Goal: Task Accomplishment & Management: Use online tool/utility

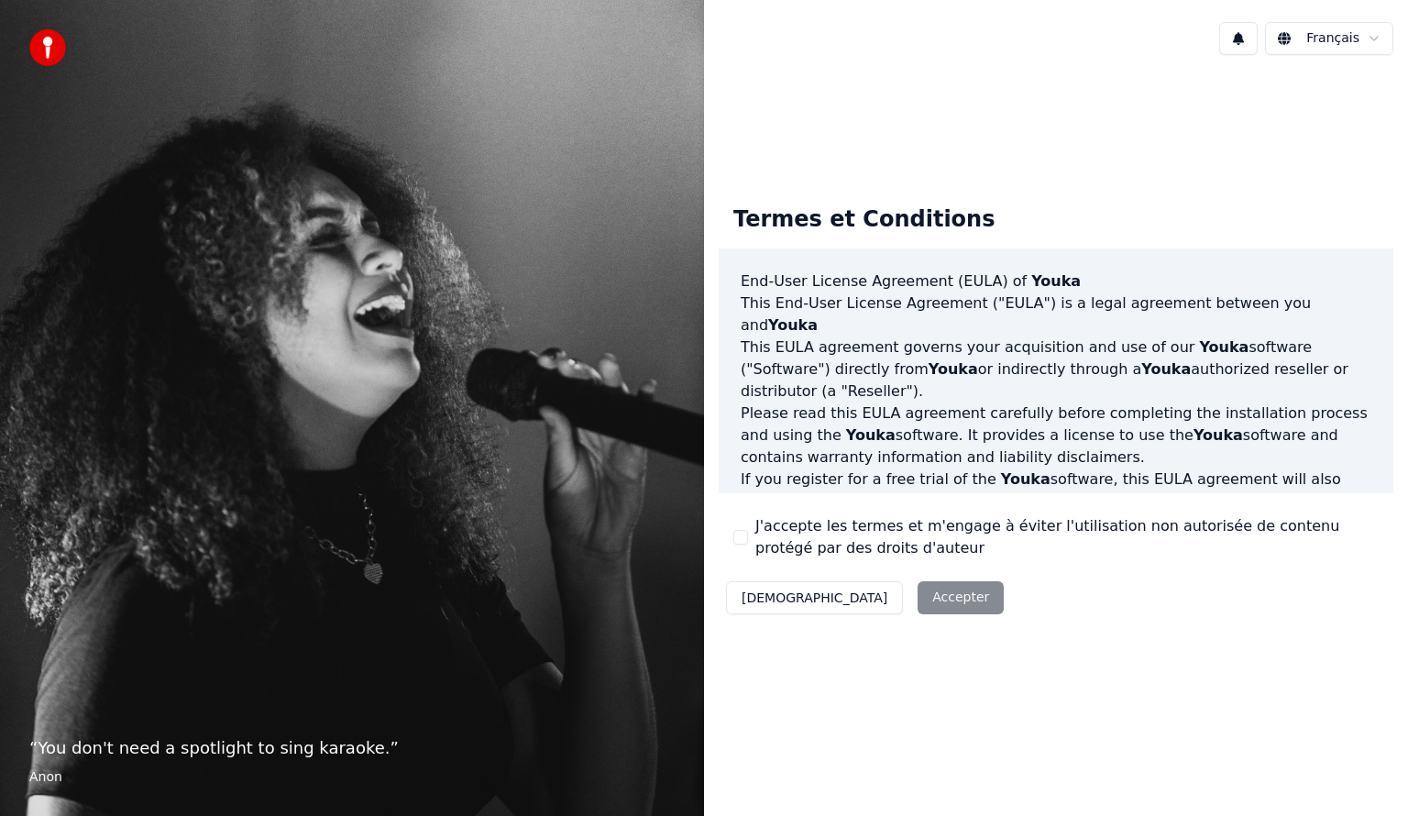
click at [738, 539] on button "J'accepte les termes et m'engage à éviter l'utilisation non autorisée de conten…" at bounding box center [740, 537] width 15 height 15
click at [918, 587] on button "Accepter" at bounding box center [961, 597] width 86 height 33
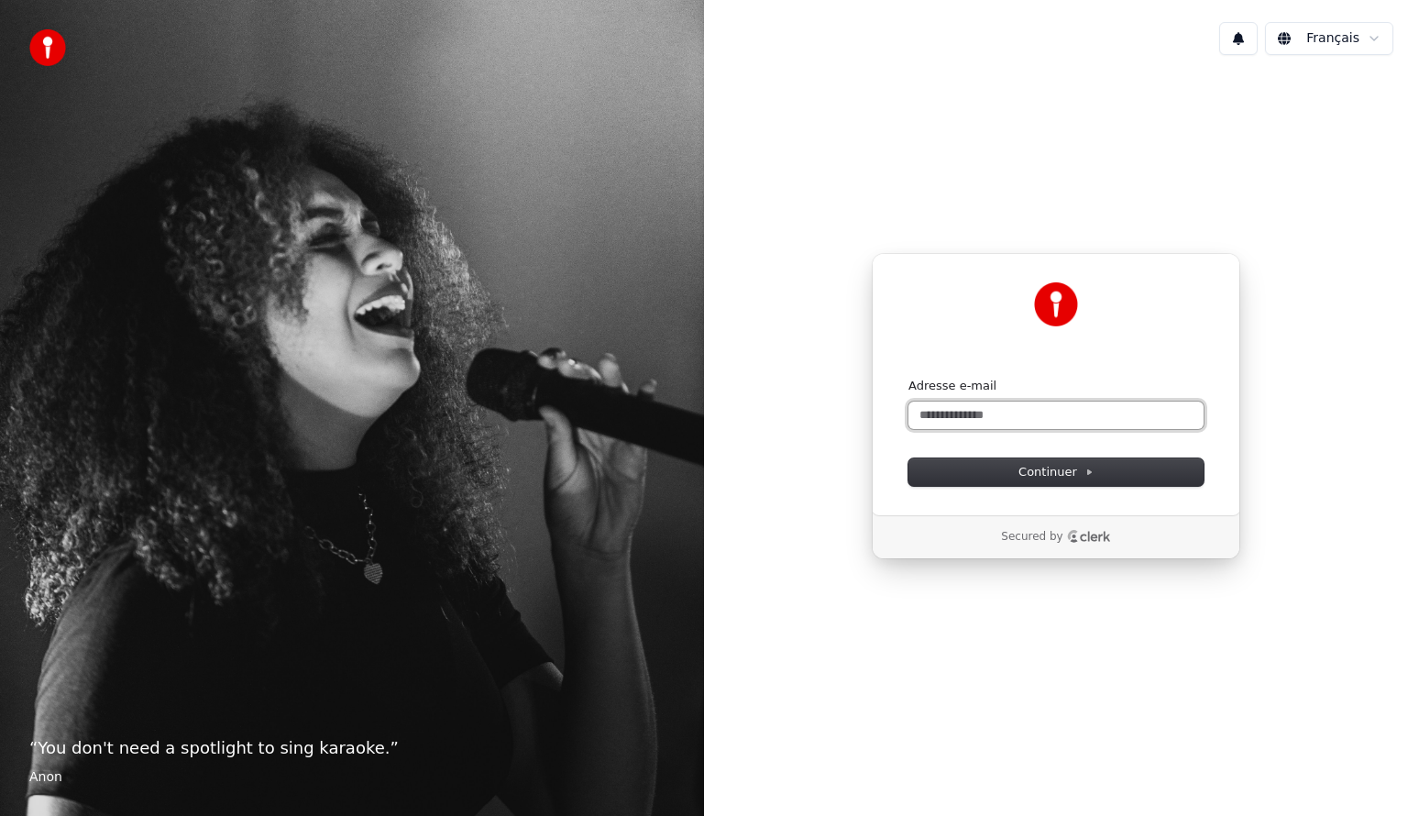
click at [950, 417] on input "Adresse e-mail" at bounding box center [1055, 416] width 295 height 28
click at [1080, 466] on span "Continuer" at bounding box center [1055, 472] width 75 height 17
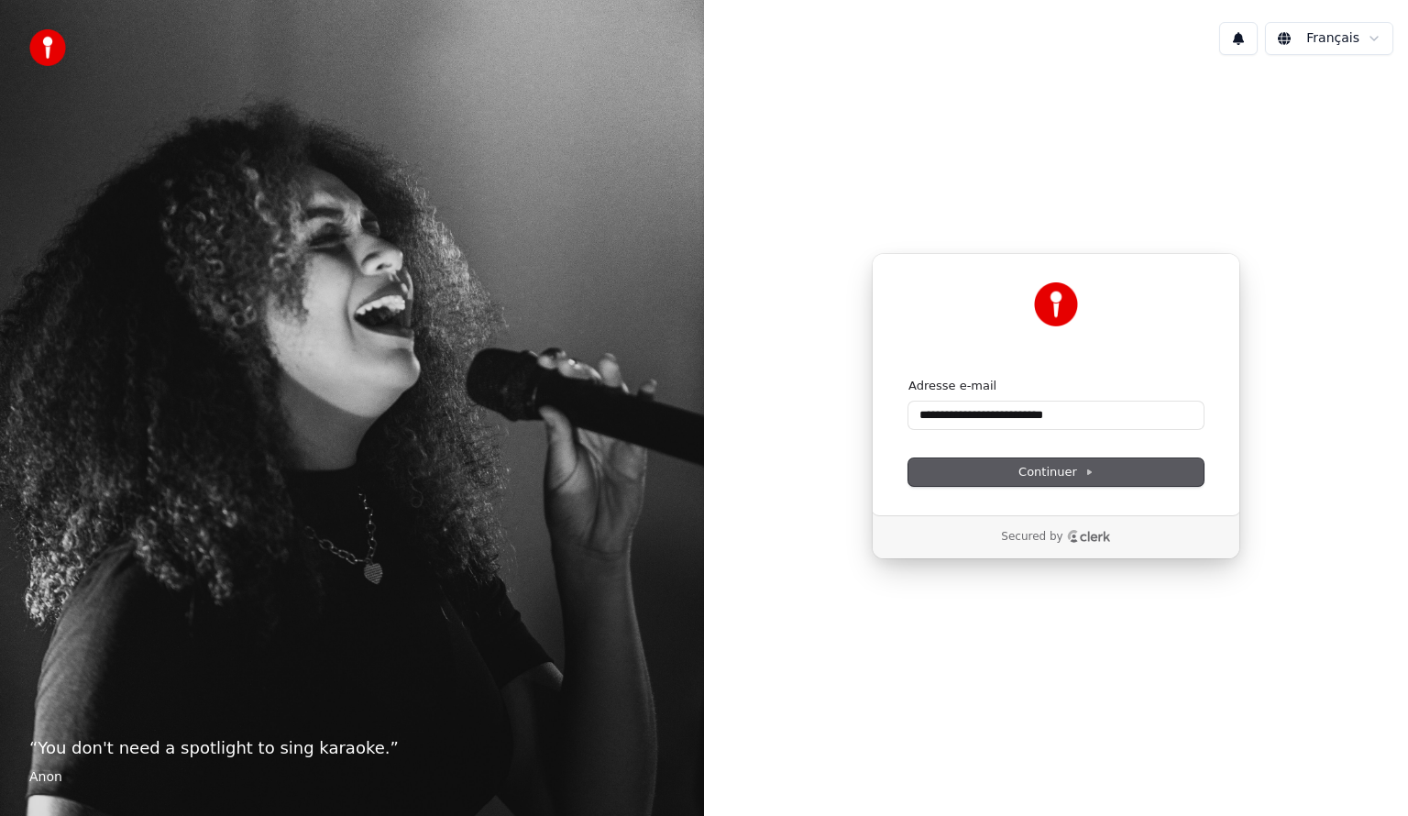
type input "**********"
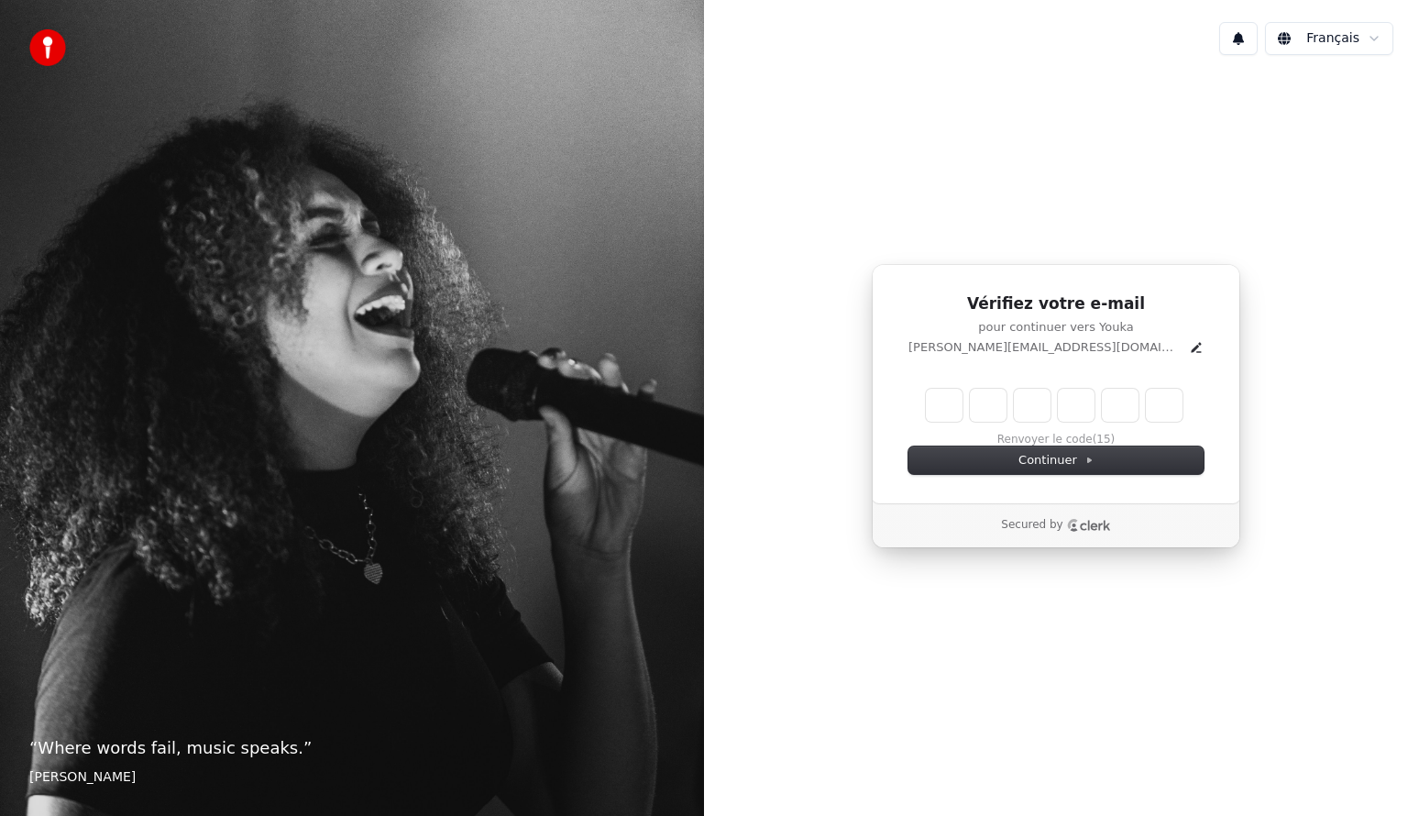
type input "*"
type input "**"
type input "*"
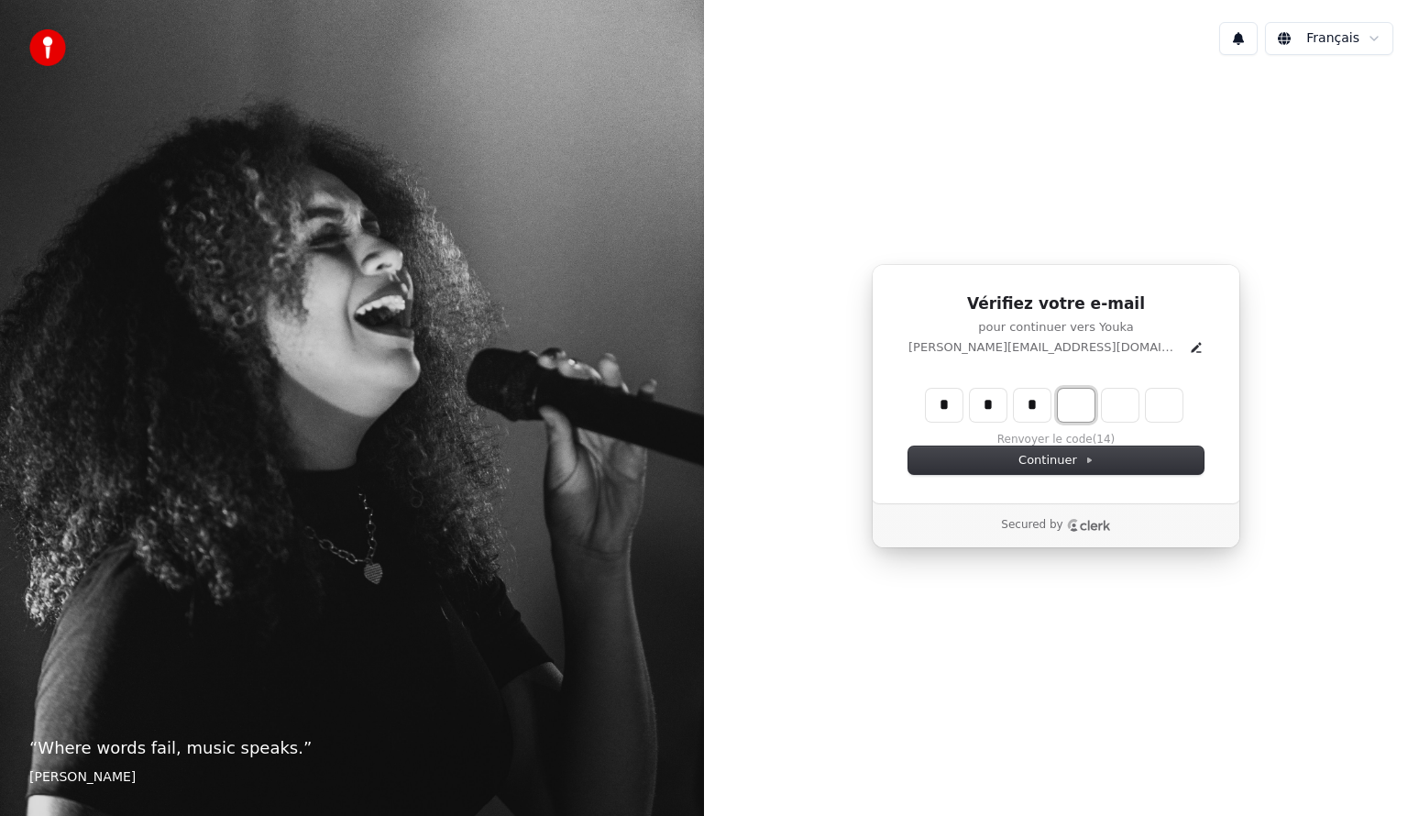
type input "***"
type input "*"
type input "***"
type input "**"
type input "*"
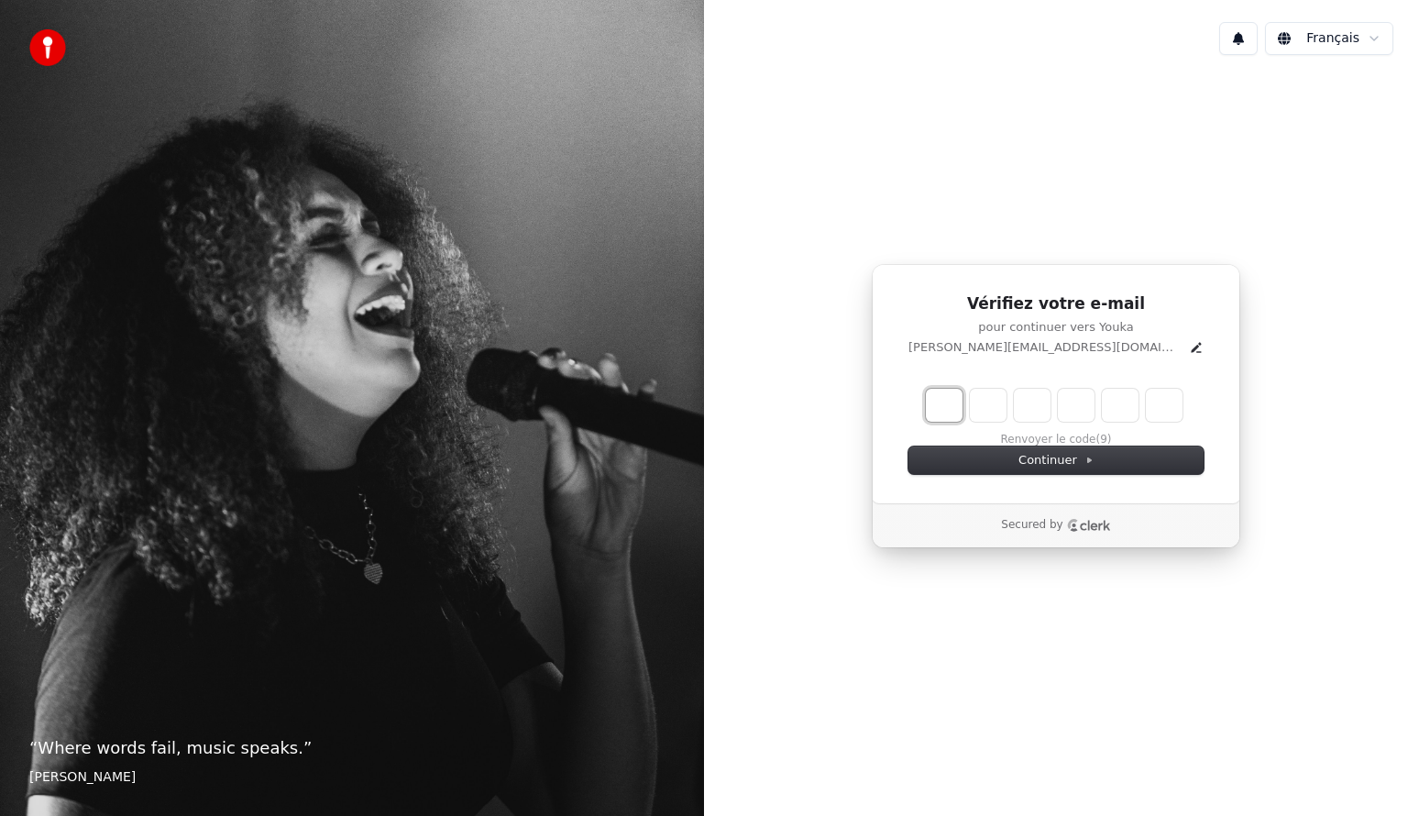
type input "*"
type input "**"
type input "*"
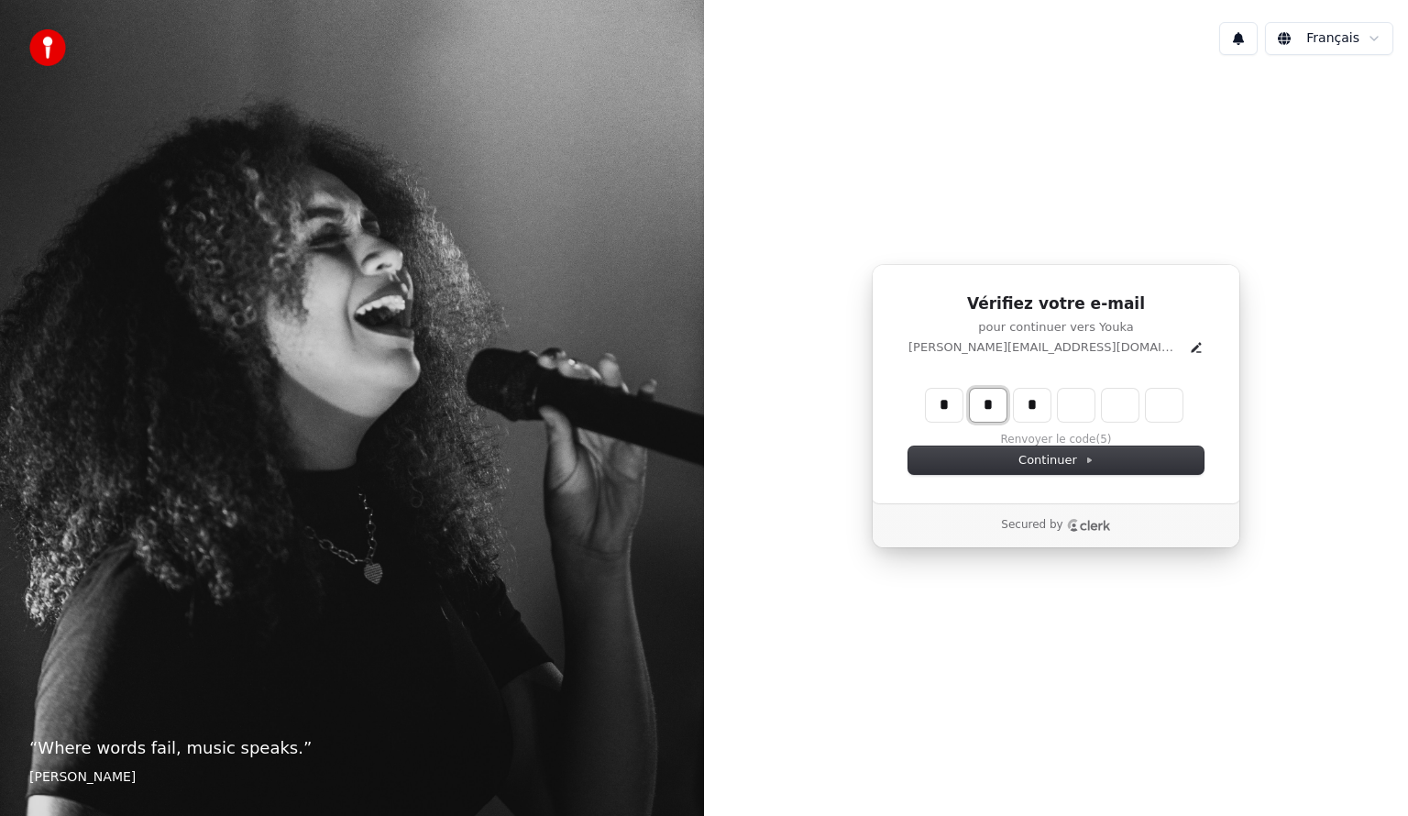
type input "**"
type input "*"
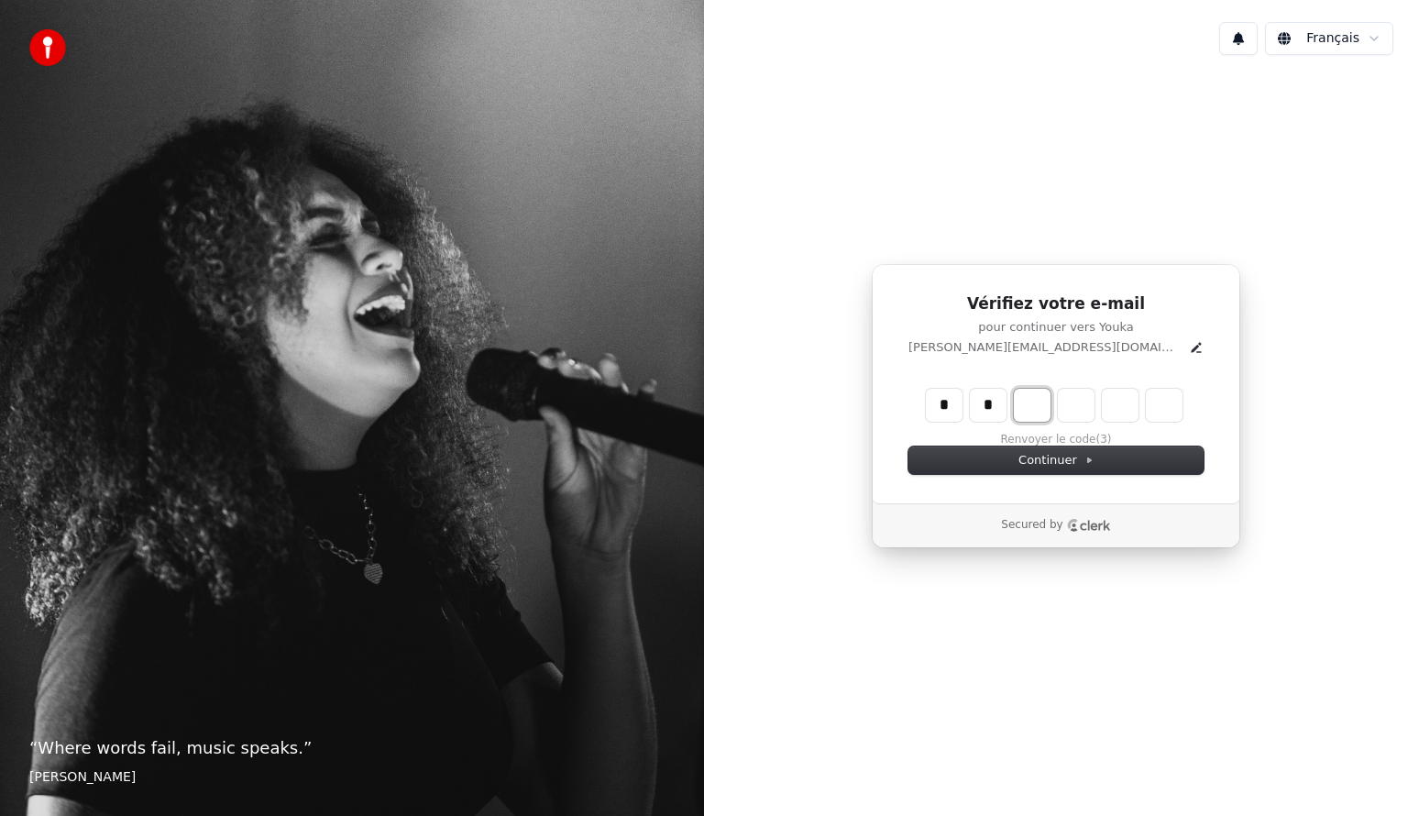
type input "**"
type input "*"
type input "***"
type input "*"
type input "****"
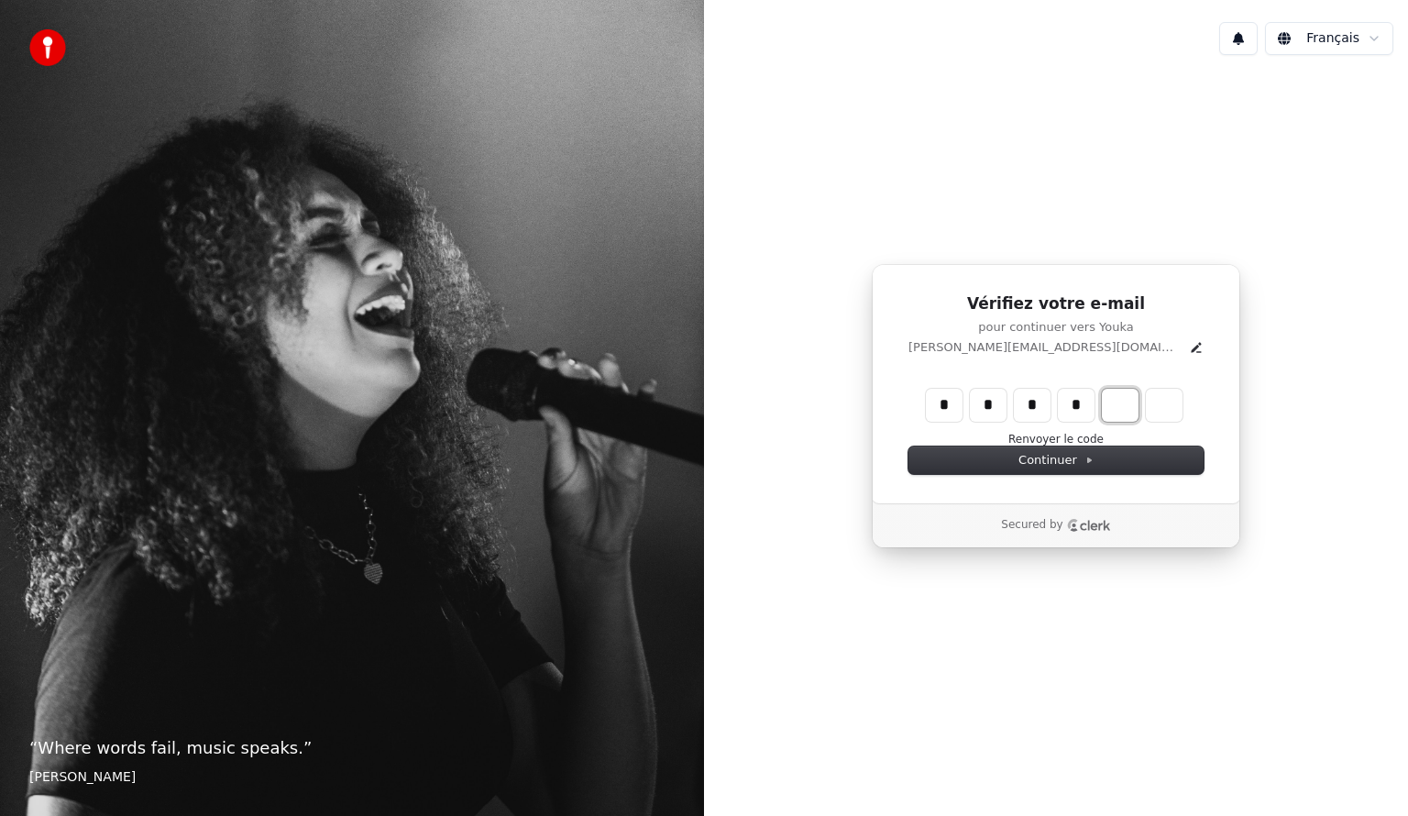
type input "*"
type input "******"
type input "*"
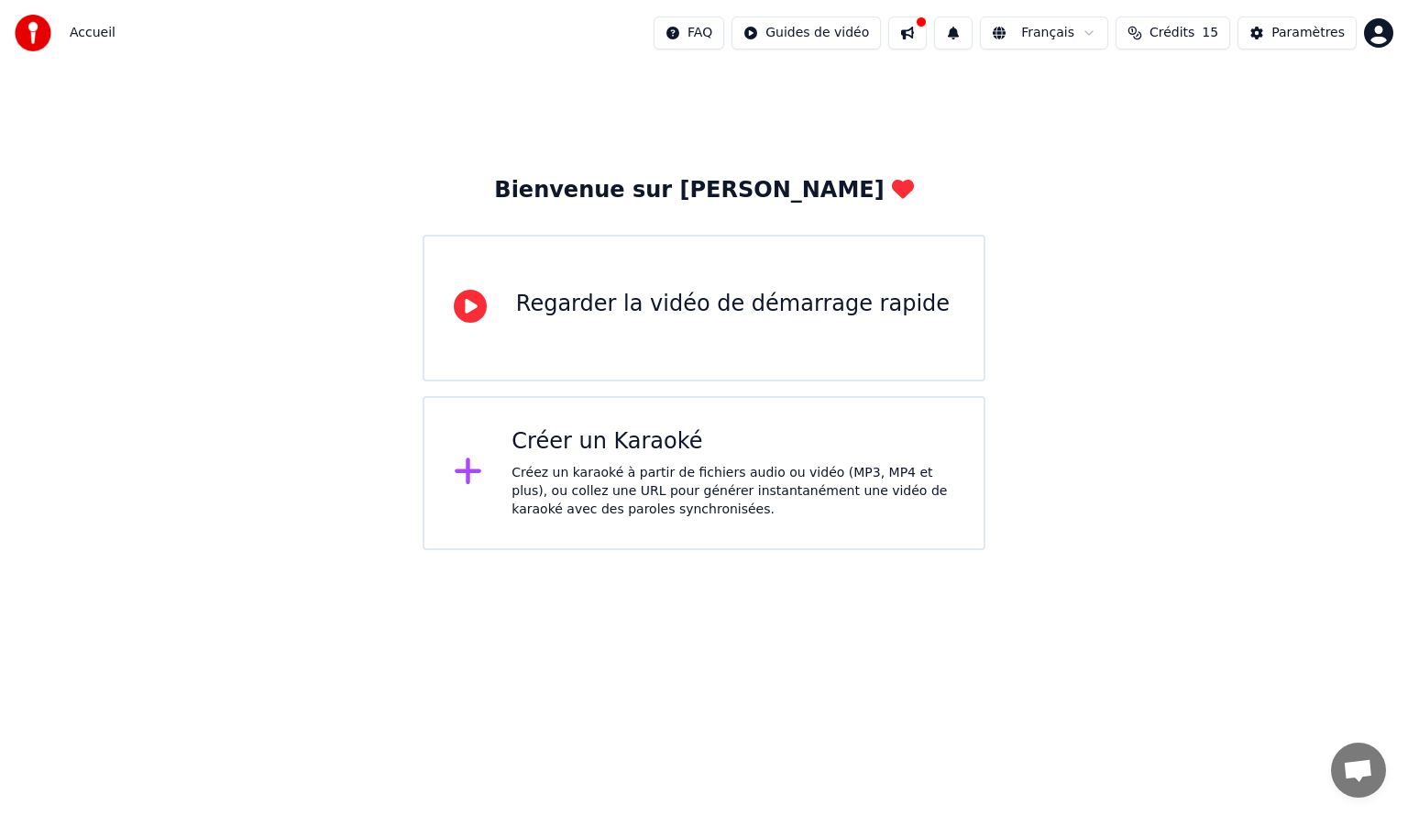
click at [905, 490] on div "Créez un karaoké à partir de fichiers audio ou vidéo (MP3, MP4 et plus), ou col…" at bounding box center [733, 491] width 443 height 55
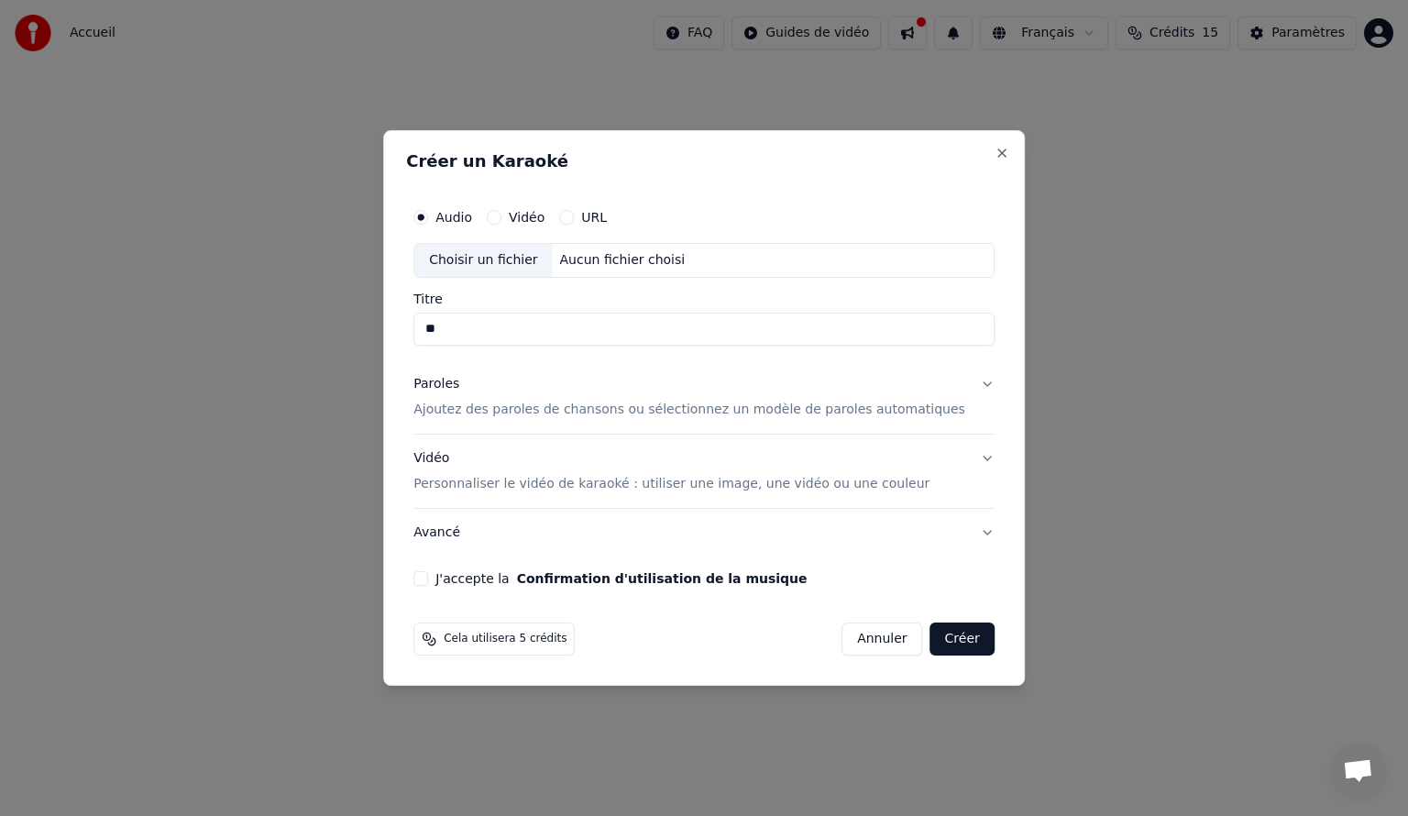
type input "*"
click at [457, 330] on input "**" at bounding box center [703, 329] width 581 height 33
click at [482, 327] on input "**" at bounding box center [703, 329] width 581 height 33
type input "**********"
click at [789, 410] on p "Ajoutez des paroles de chansons ou sélectionnez un modèle de paroles automatiqu…" at bounding box center [689, 410] width 552 height 18
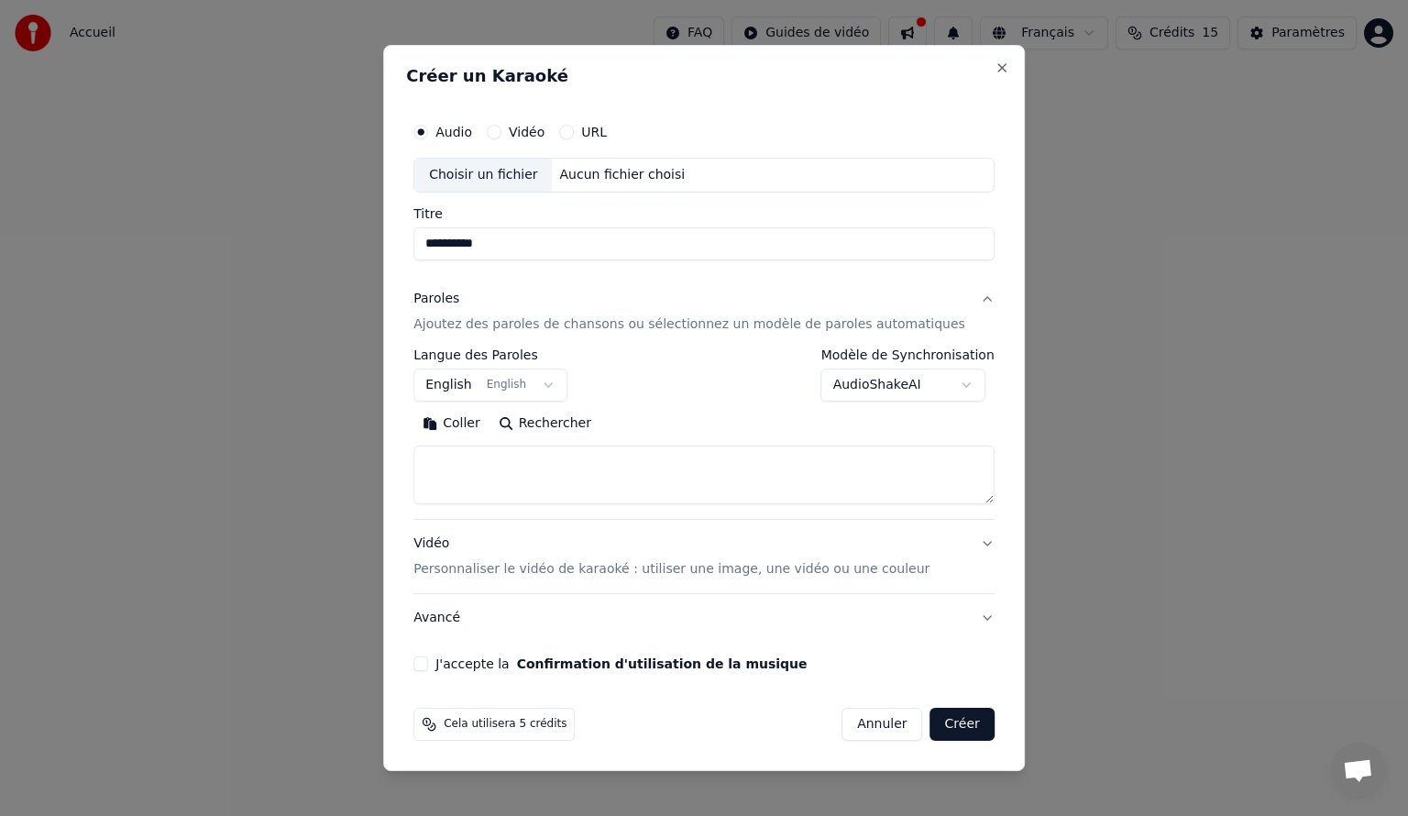
click at [561, 379] on button "English English" at bounding box center [490, 385] width 154 height 33
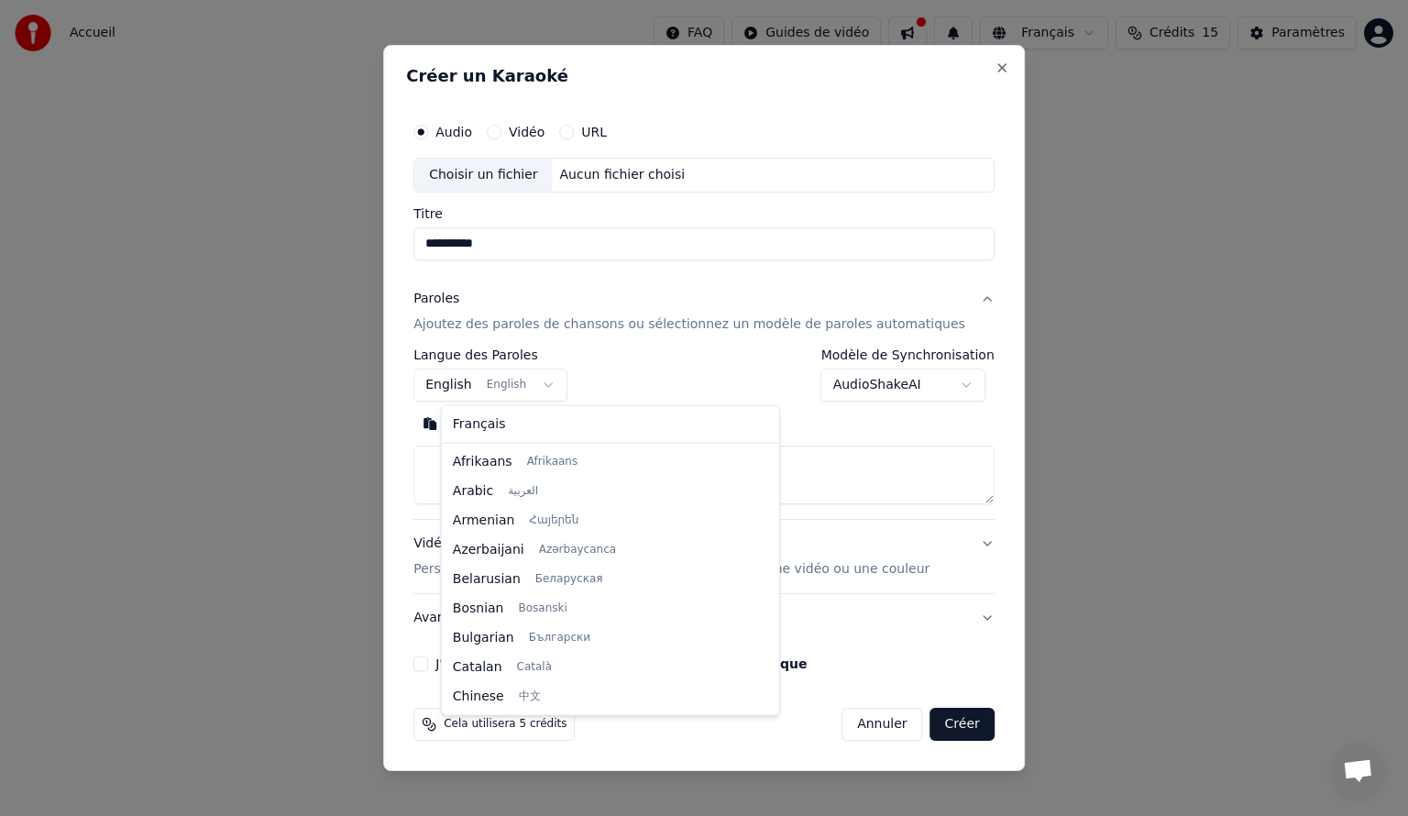
select select "**"
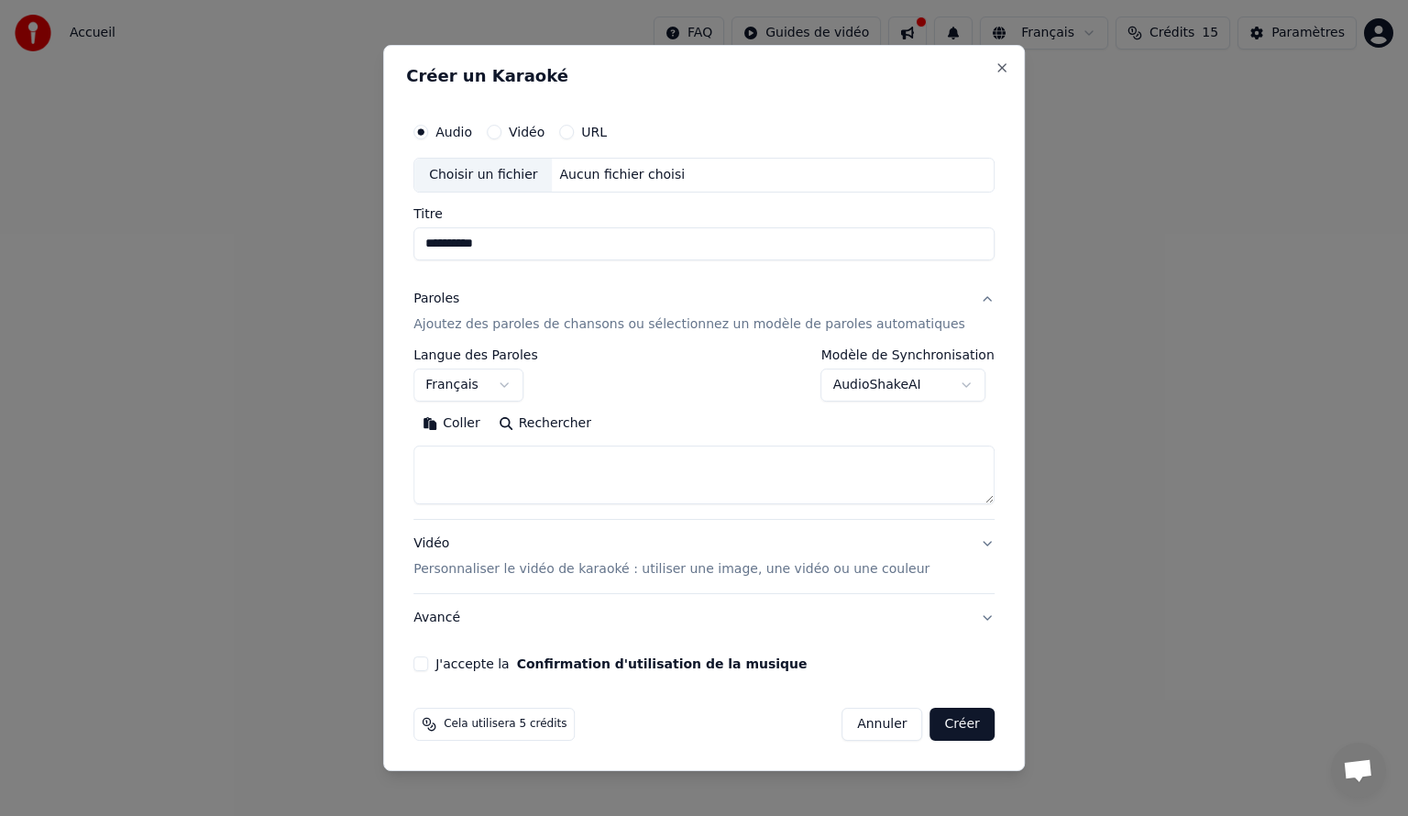
click at [481, 467] on textarea at bounding box center [703, 475] width 581 height 59
paste textarea "**********"
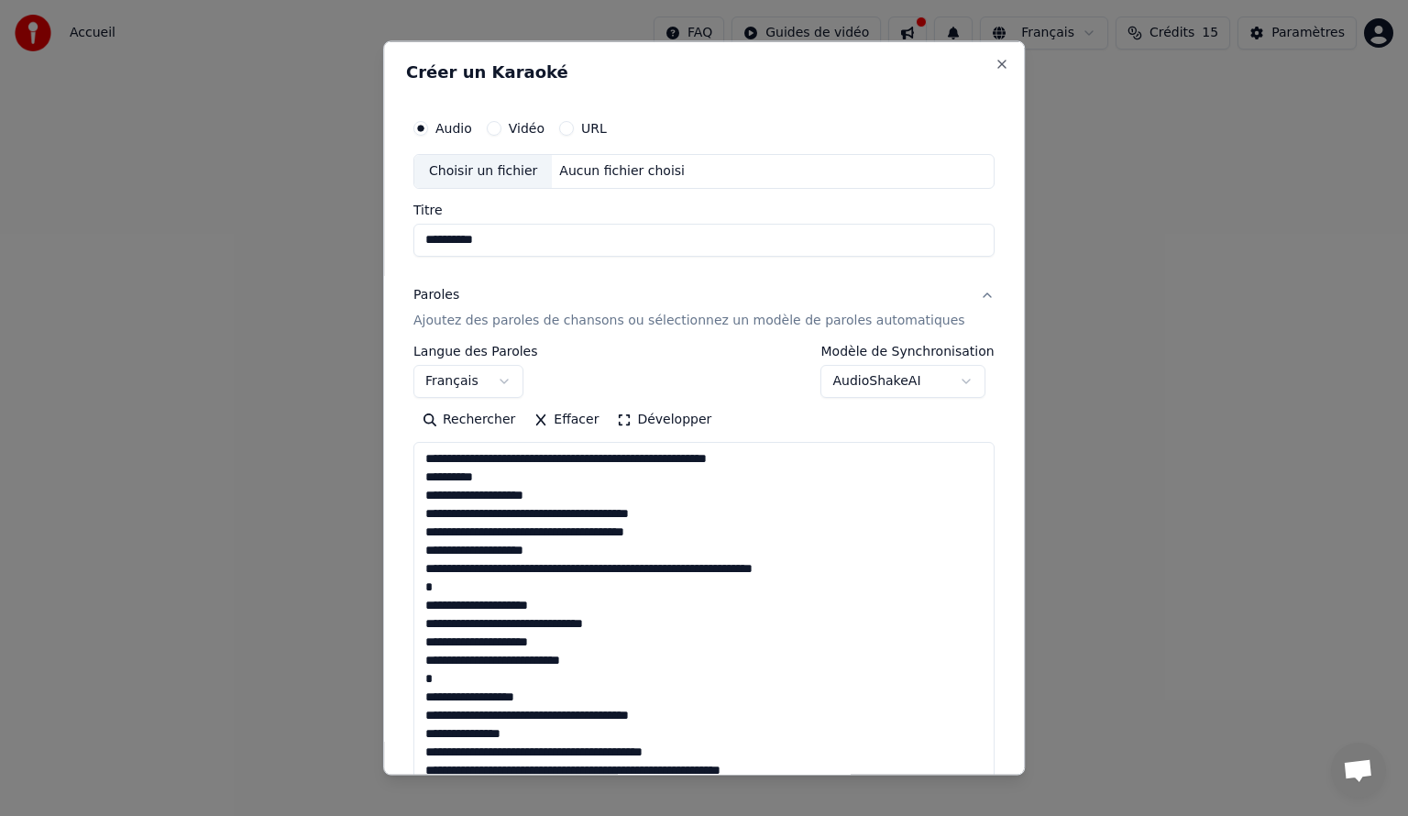
scroll to position [975, 0]
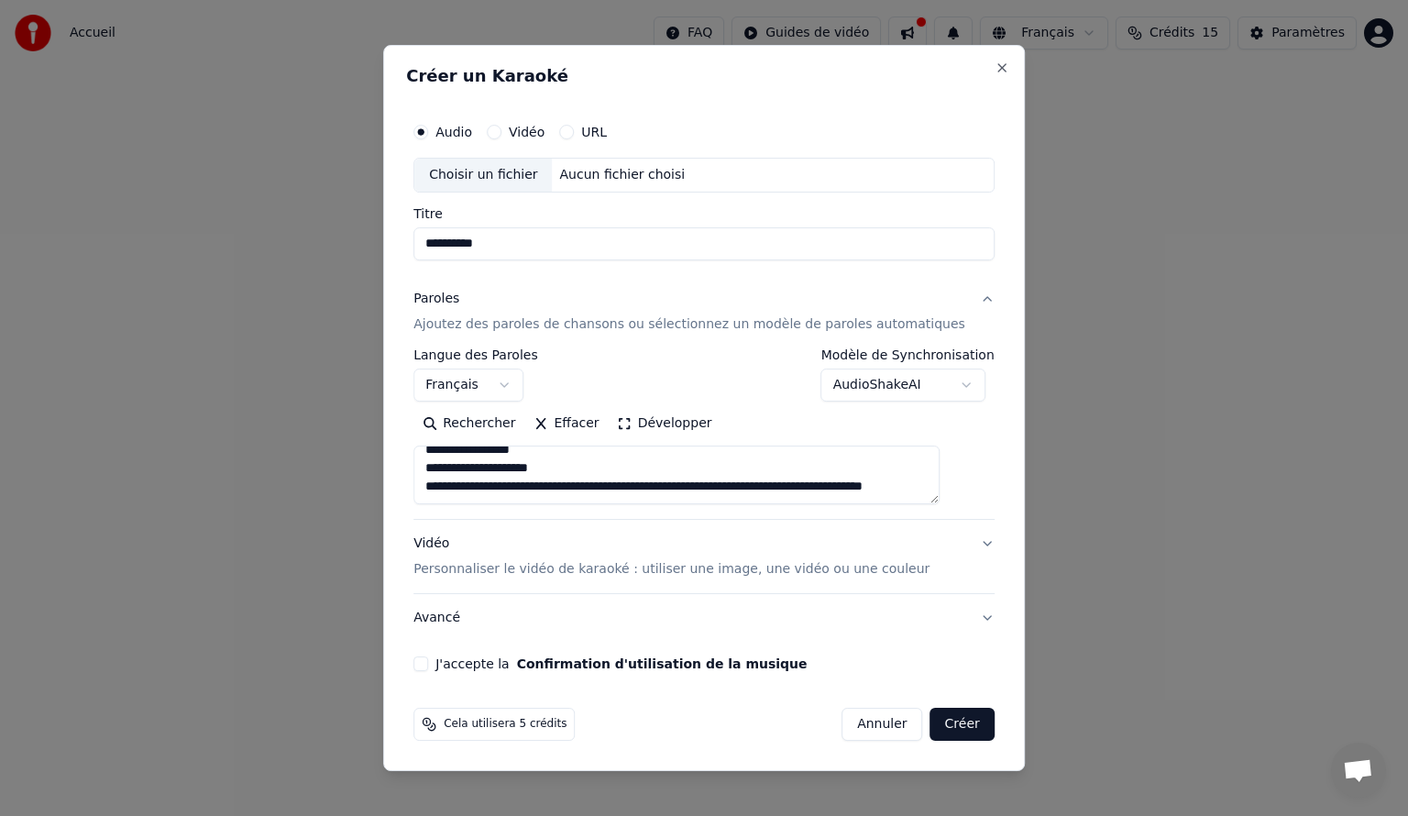
type textarea "**********"
click at [501, 133] on button "Vidéo" at bounding box center [494, 132] width 15 height 15
click at [428, 132] on button "Audio" at bounding box center [420, 132] width 15 height 15
drag, startPoint x: 455, startPoint y: 477, endPoint x: 508, endPoint y: 489, distance: 54.5
click at [508, 489] on textarea at bounding box center [676, 475] width 526 height 59
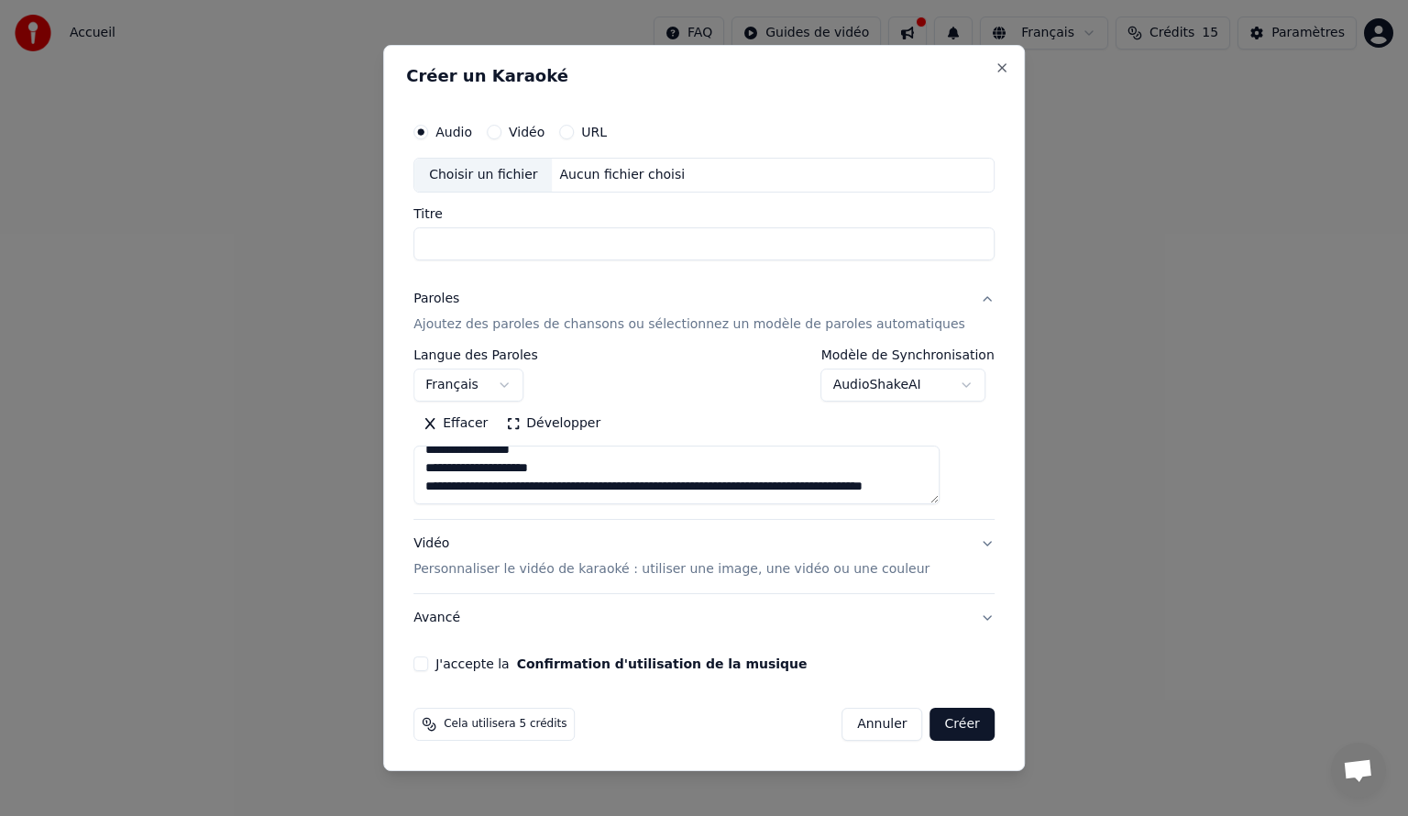
click at [508, 489] on textarea at bounding box center [676, 475] width 526 height 59
drag, startPoint x: 639, startPoint y: 474, endPoint x: 699, endPoint y: 480, distance: 59.9
click at [699, 480] on textarea at bounding box center [676, 475] width 526 height 59
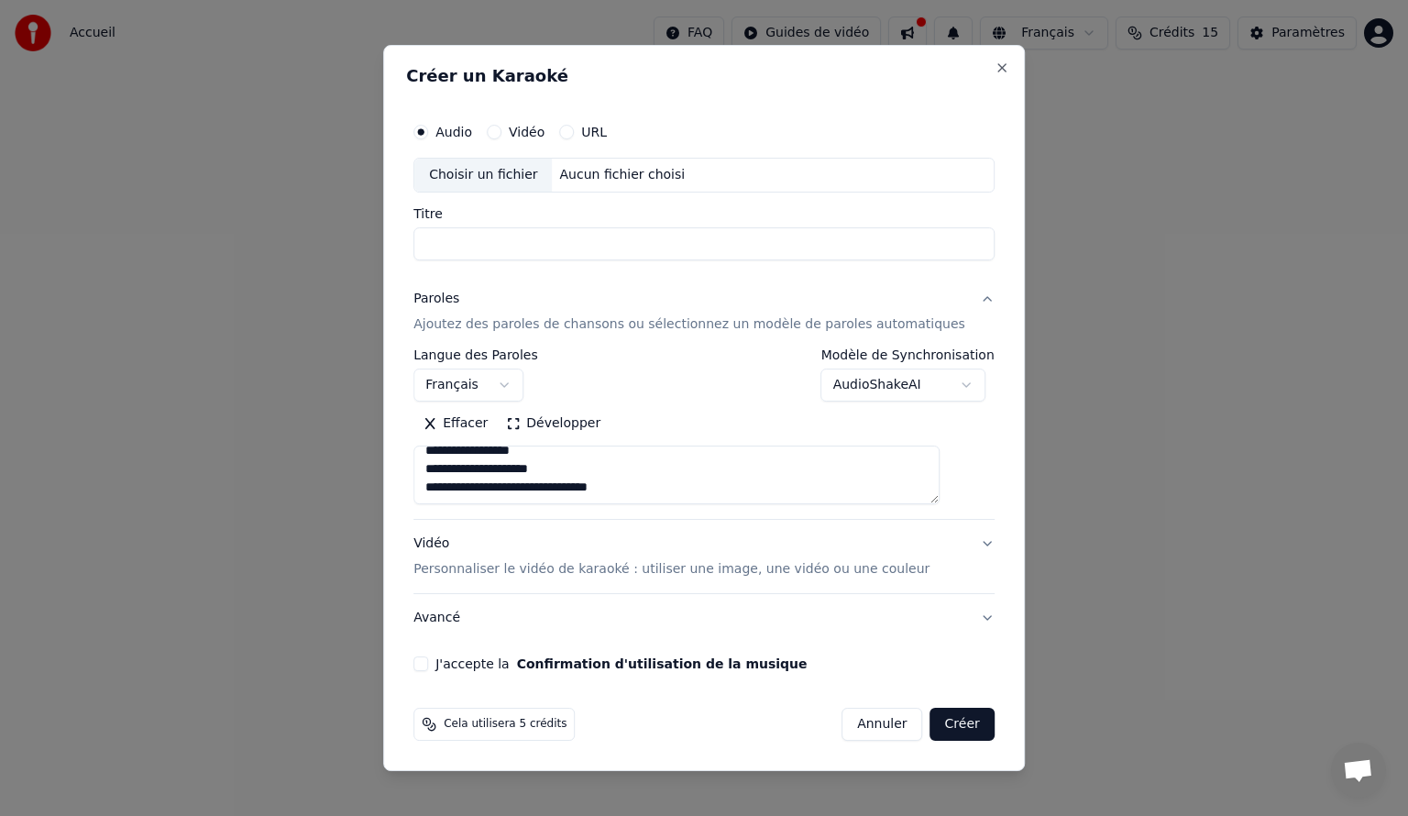
click at [682, 463] on textarea at bounding box center [676, 475] width 526 height 59
type textarea "**********"
click at [456, 663] on div "J'accepte la Confirmation d'utilisation de la musique" at bounding box center [703, 663] width 581 height 15
click at [428, 663] on button "J'accepte la Confirmation d'utilisation de la musique" at bounding box center [420, 663] width 15 height 15
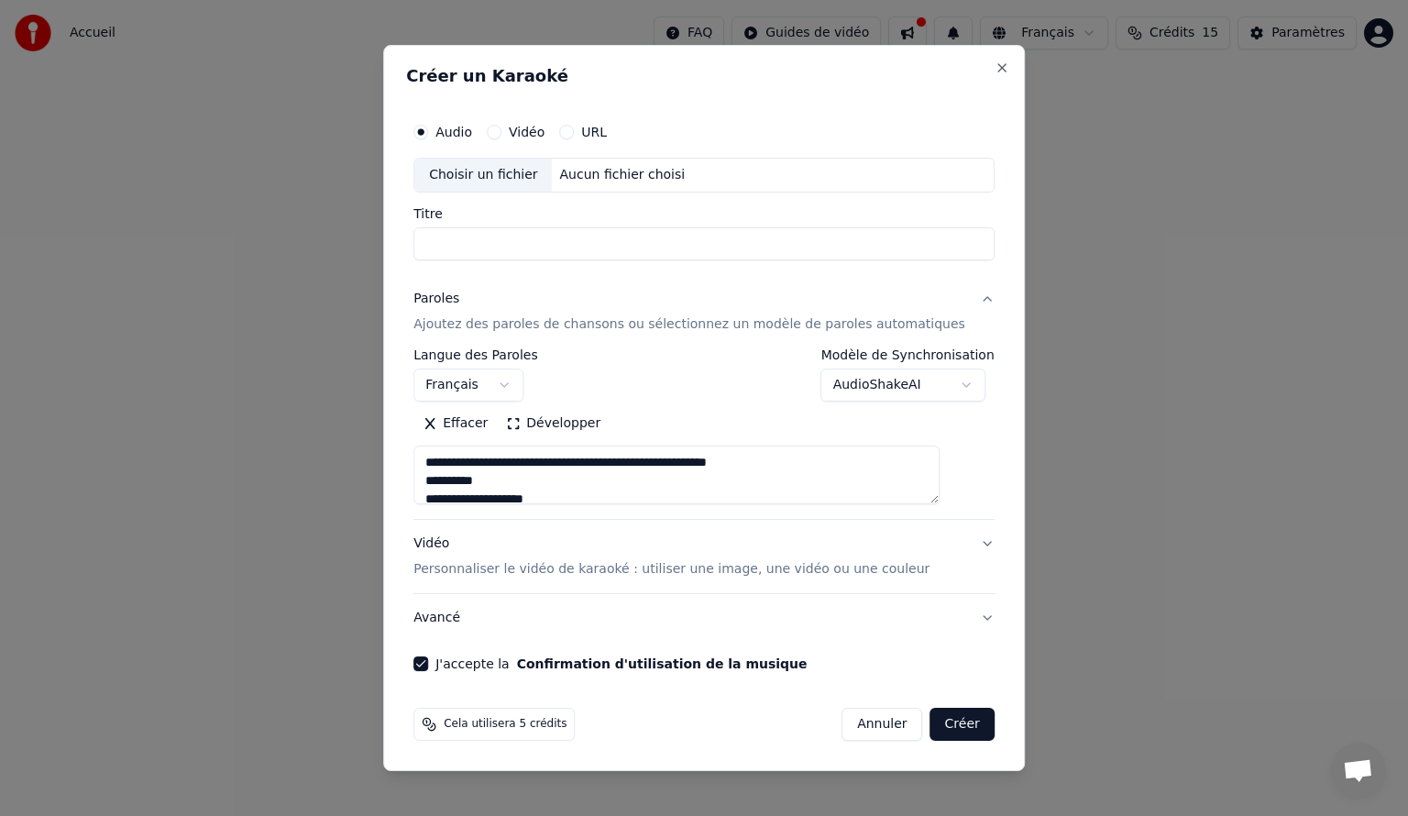
click at [550, 619] on button "Avancé" at bounding box center [703, 618] width 581 height 48
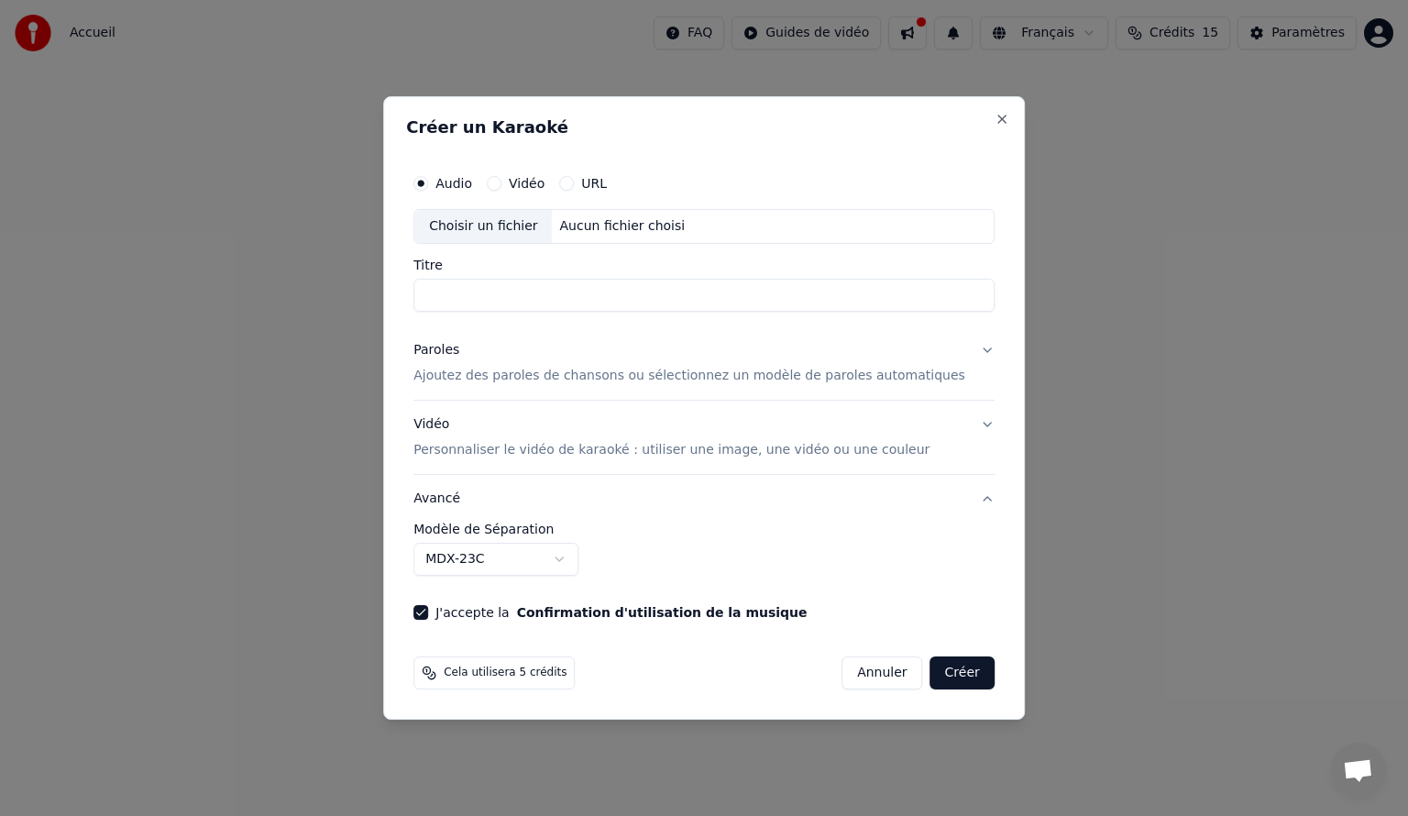
click at [601, 300] on input "Titre" at bounding box center [703, 295] width 581 height 33
type input "**********"
click at [501, 187] on button "Vidéo" at bounding box center [494, 183] width 15 height 15
click at [958, 499] on button "Avancé" at bounding box center [703, 499] width 581 height 48
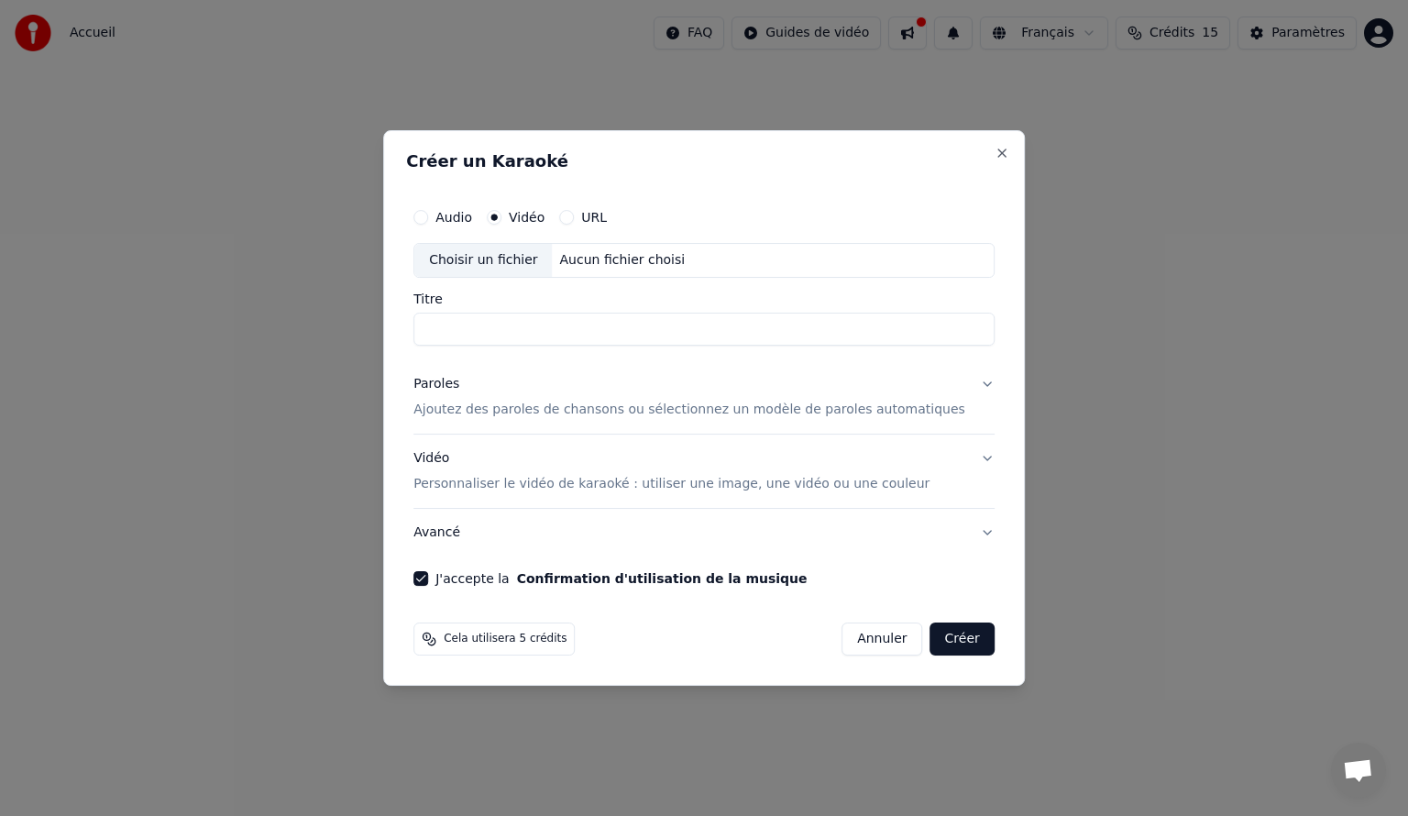
click at [958, 535] on button "Avancé" at bounding box center [703, 533] width 581 height 48
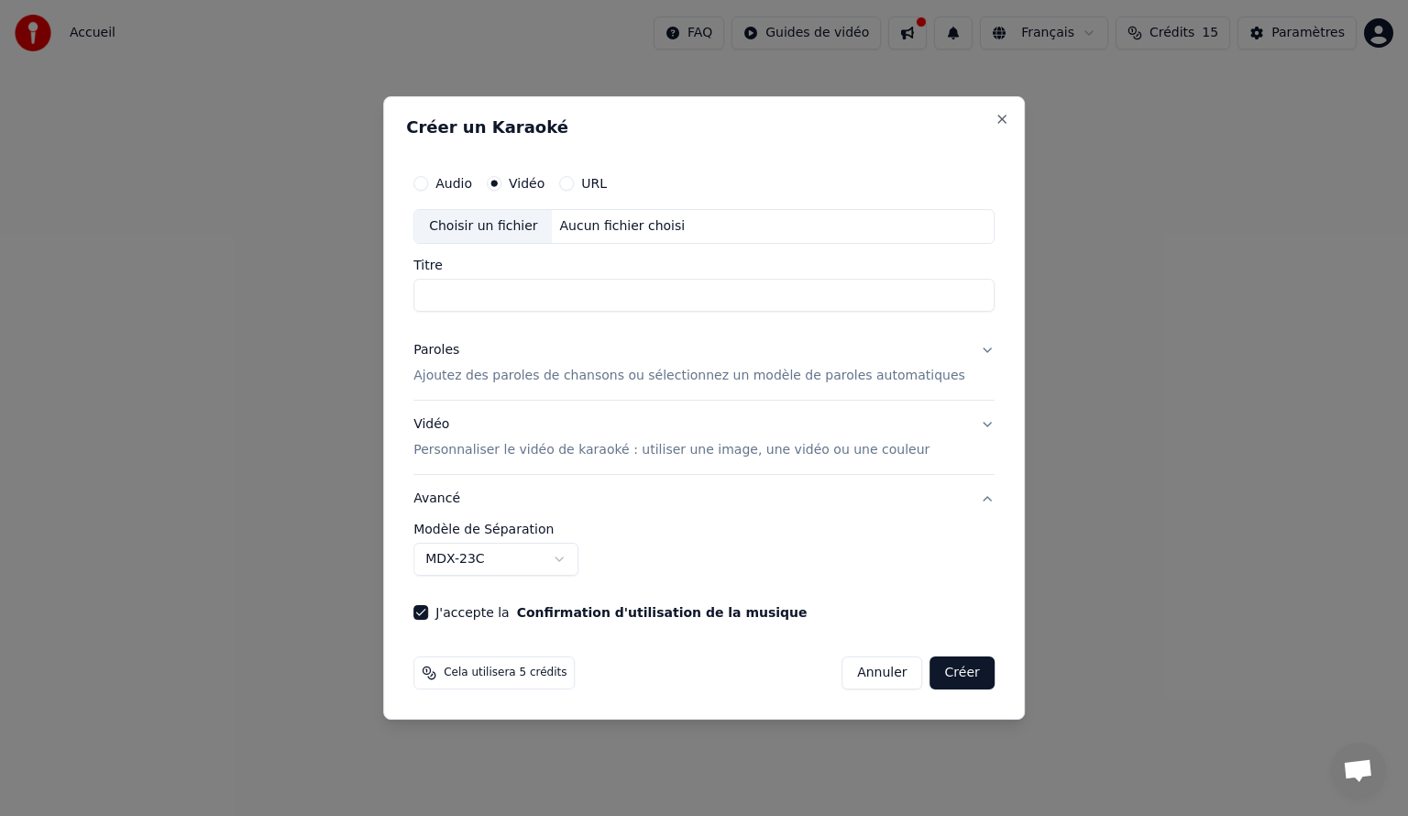
click at [963, 428] on button "Vidéo Personnaliser le vidéo de karaoké : utiliser une image, une vidéo ou une …" at bounding box center [703, 437] width 581 height 73
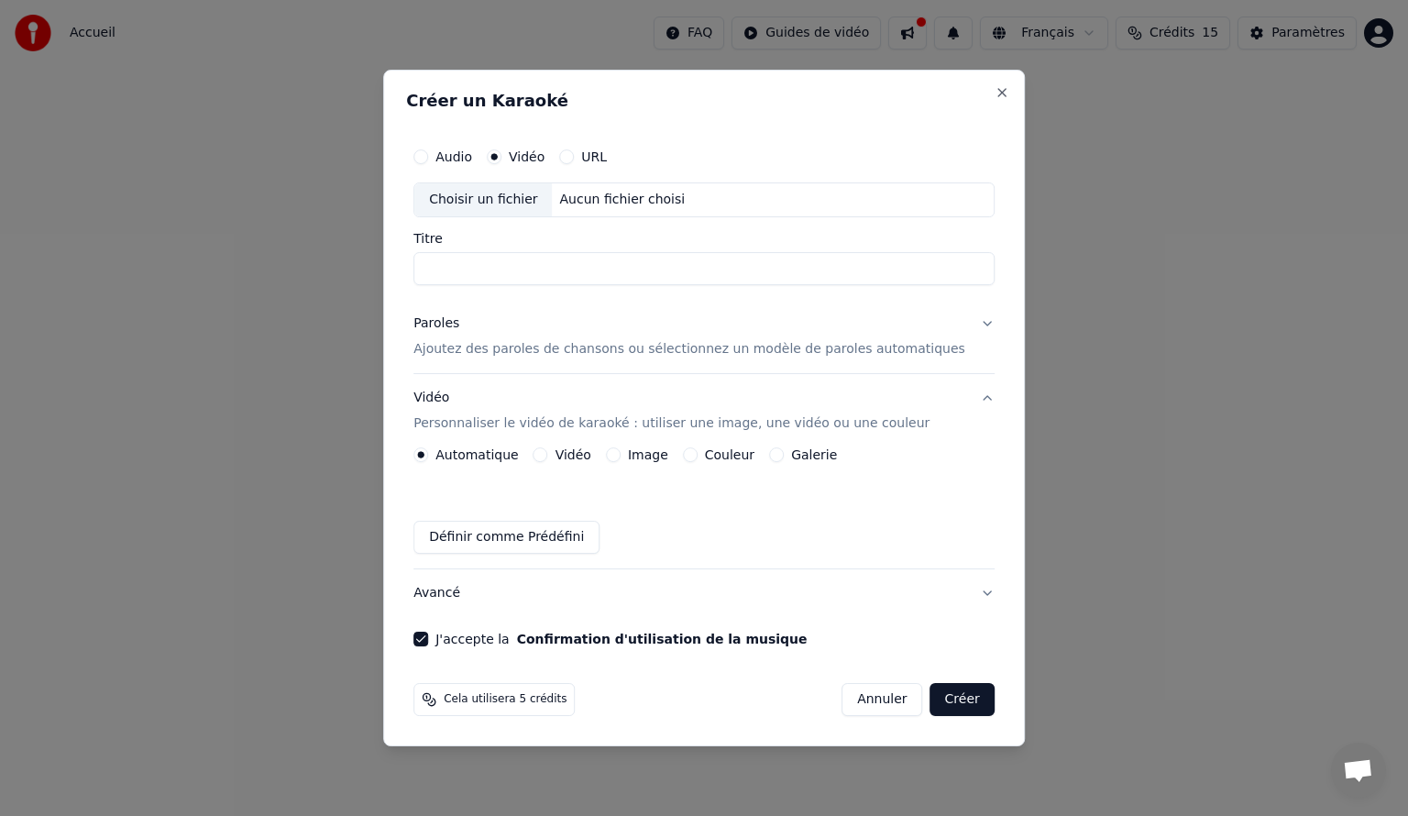
click at [958, 321] on button "Paroles Ajoutez des paroles de chansons ou sélectionnez un modèle de paroles au…" at bounding box center [703, 336] width 581 height 73
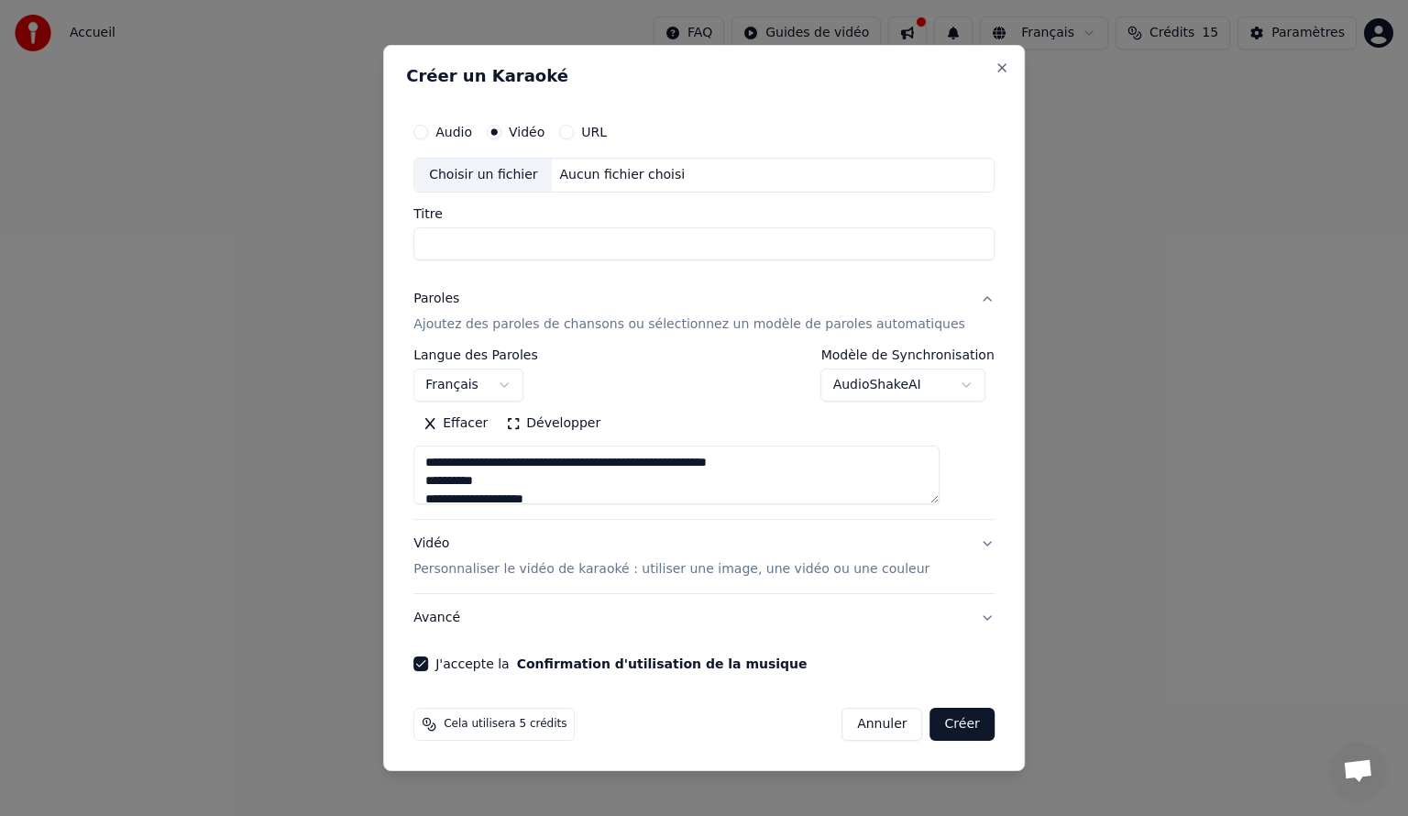
click at [558, 241] on input "Titre" at bounding box center [703, 243] width 581 height 33
type input "**********"
click at [940, 728] on button "Créer" at bounding box center [962, 724] width 64 height 33
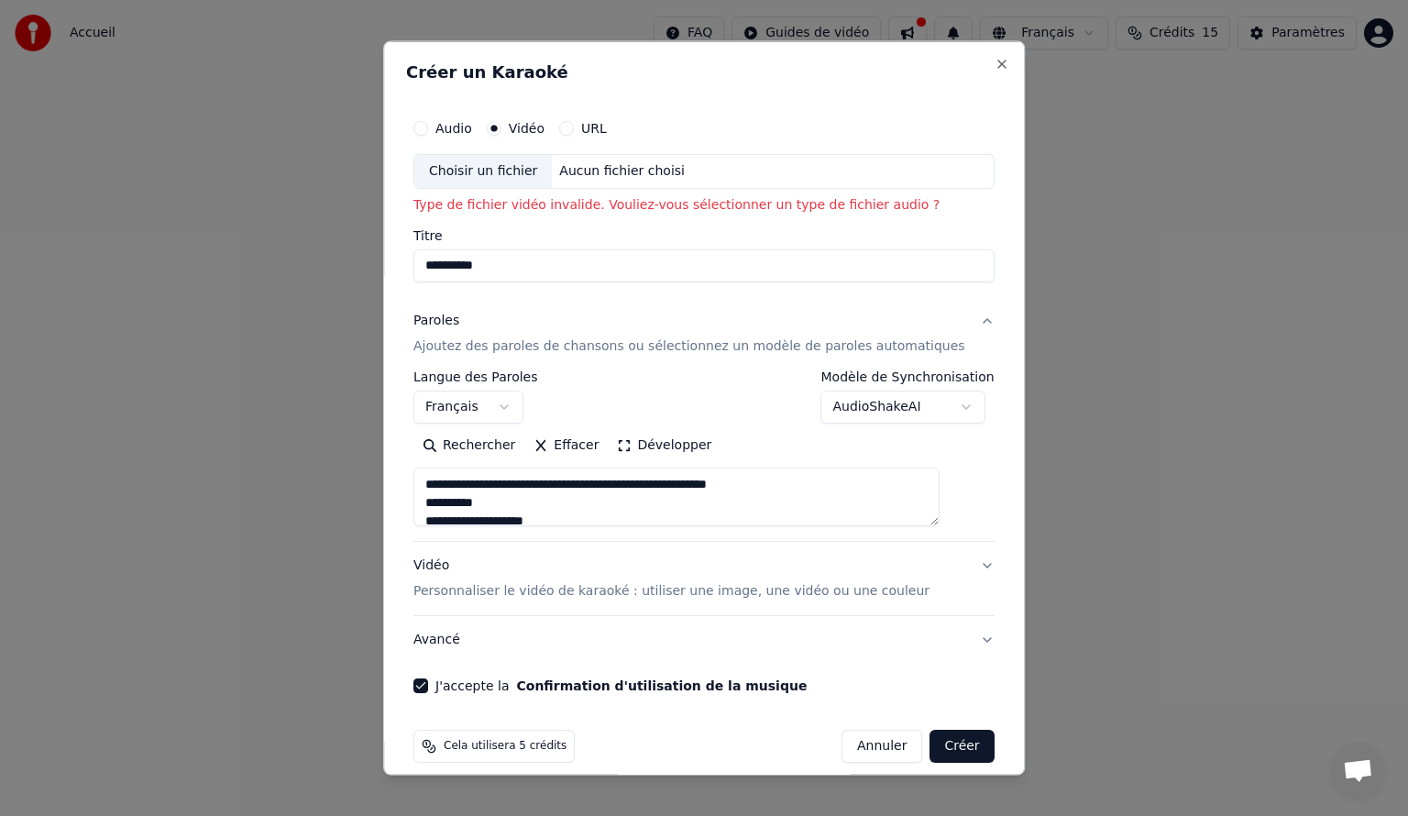
click at [428, 129] on button "Audio" at bounding box center [420, 128] width 15 height 15
click at [478, 269] on input "Titre" at bounding box center [703, 264] width 581 height 33
type input "**********"
click at [501, 132] on button "Vidéo" at bounding box center [494, 128] width 15 height 15
click at [574, 122] on button "URL" at bounding box center [566, 128] width 15 height 15
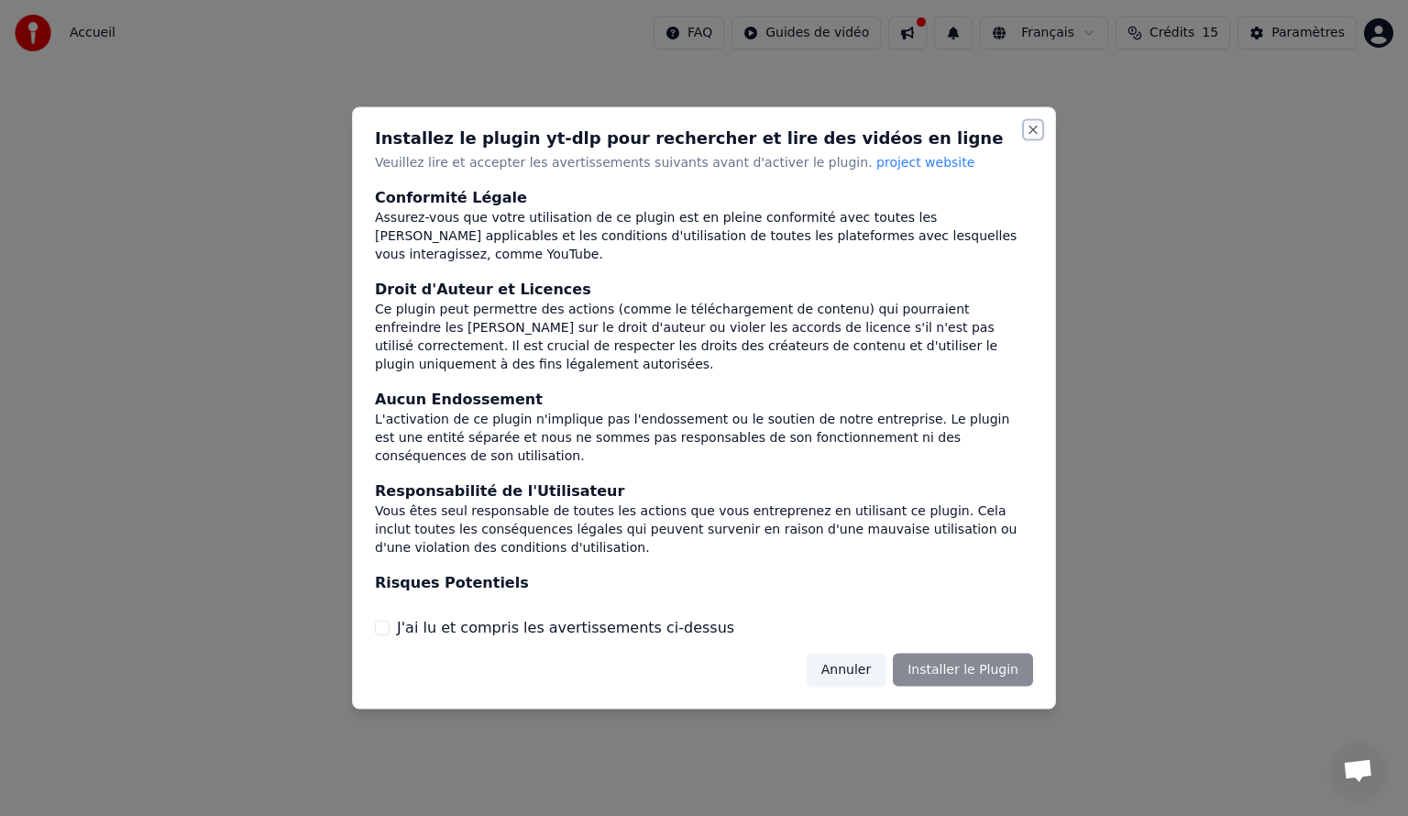
click at [1033, 128] on button "Close" at bounding box center [1033, 130] width 15 height 15
click at [1030, 129] on button "Close" at bounding box center [1033, 130] width 15 height 15
click at [876, 666] on button "Annuler" at bounding box center [846, 669] width 79 height 33
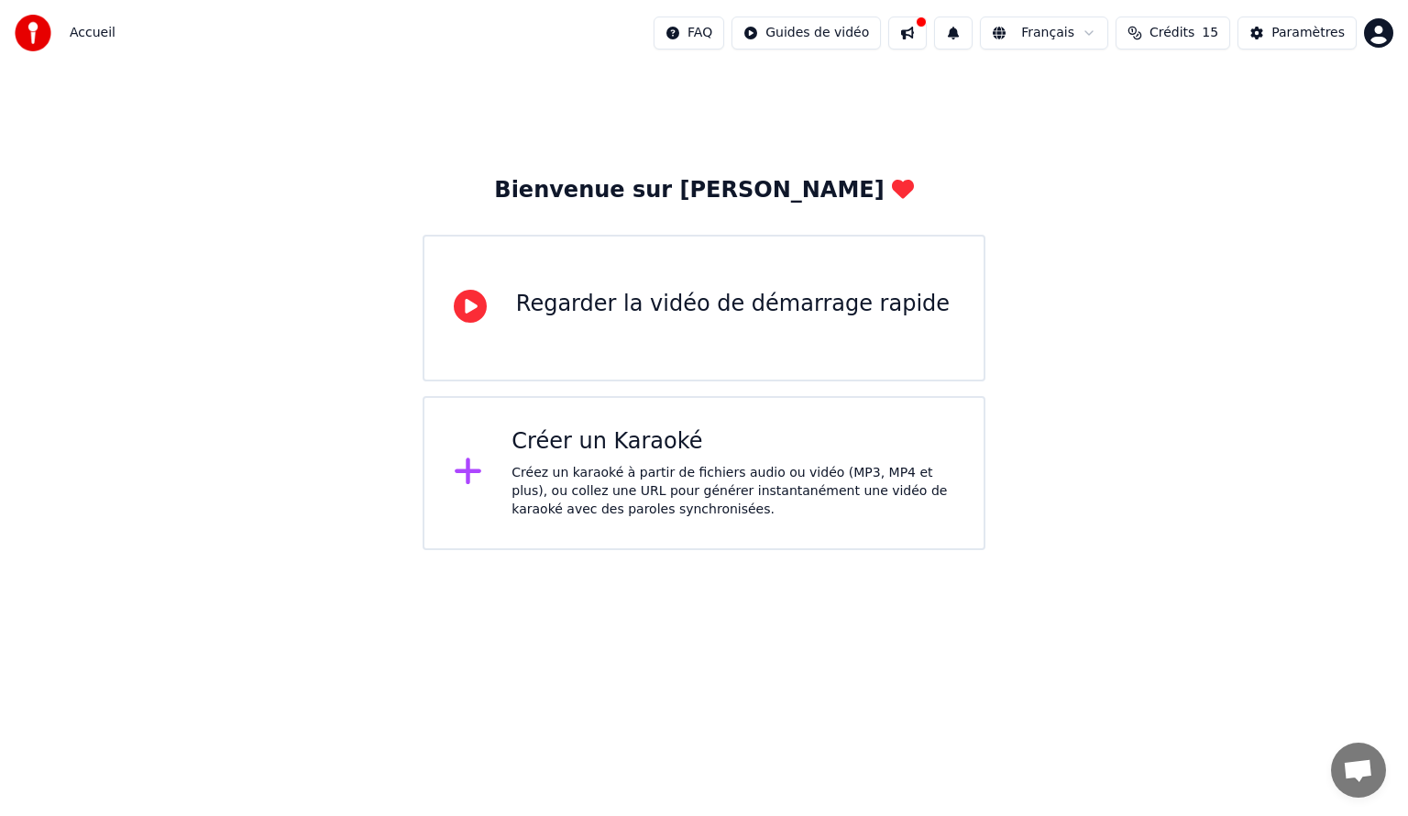
click at [643, 412] on div "Créer un Karaoké Créez un karaoké à partir de fichiers audio ou vidéo (MP3, MP4…" at bounding box center [704, 473] width 563 height 154
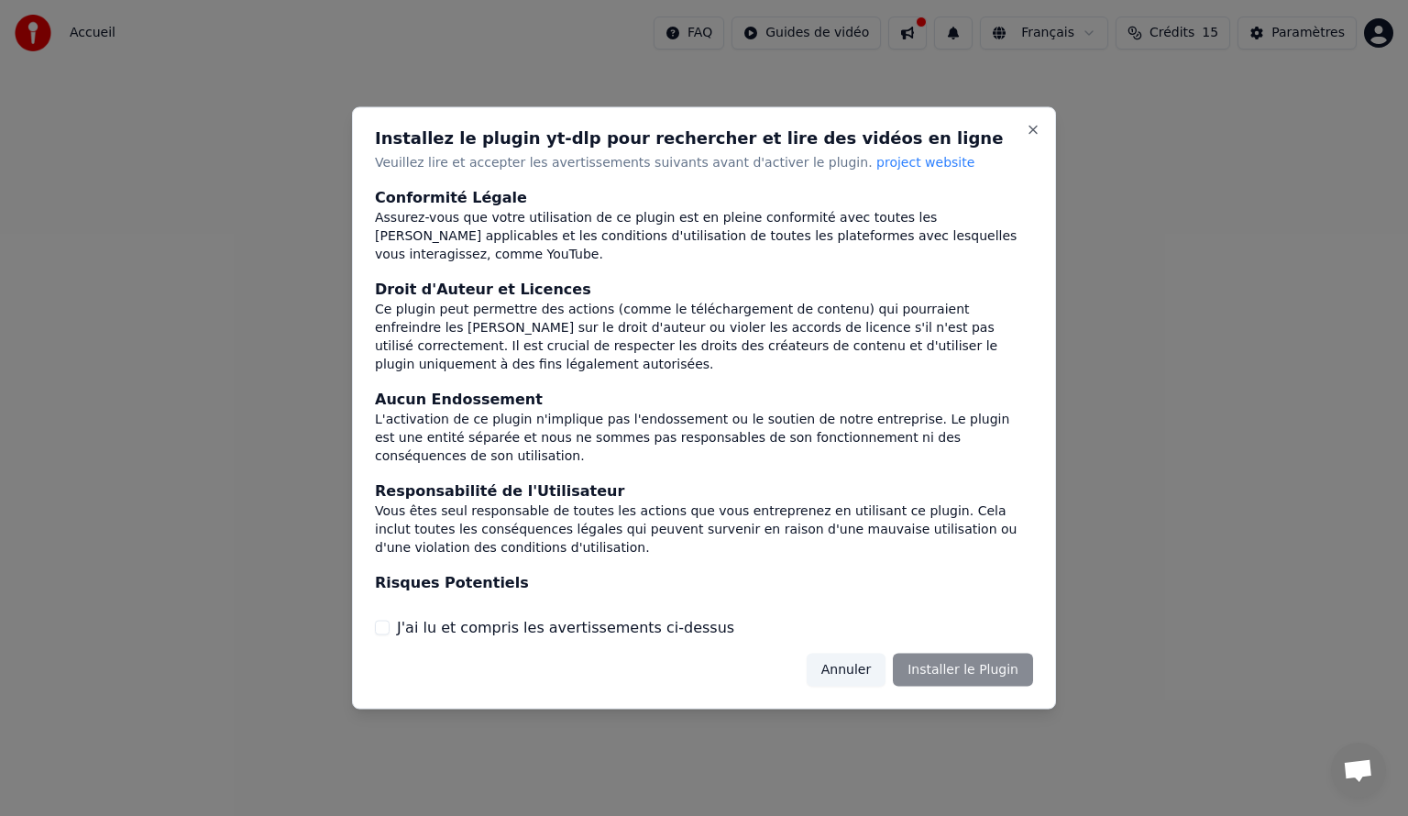
scroll to position [54, 0]
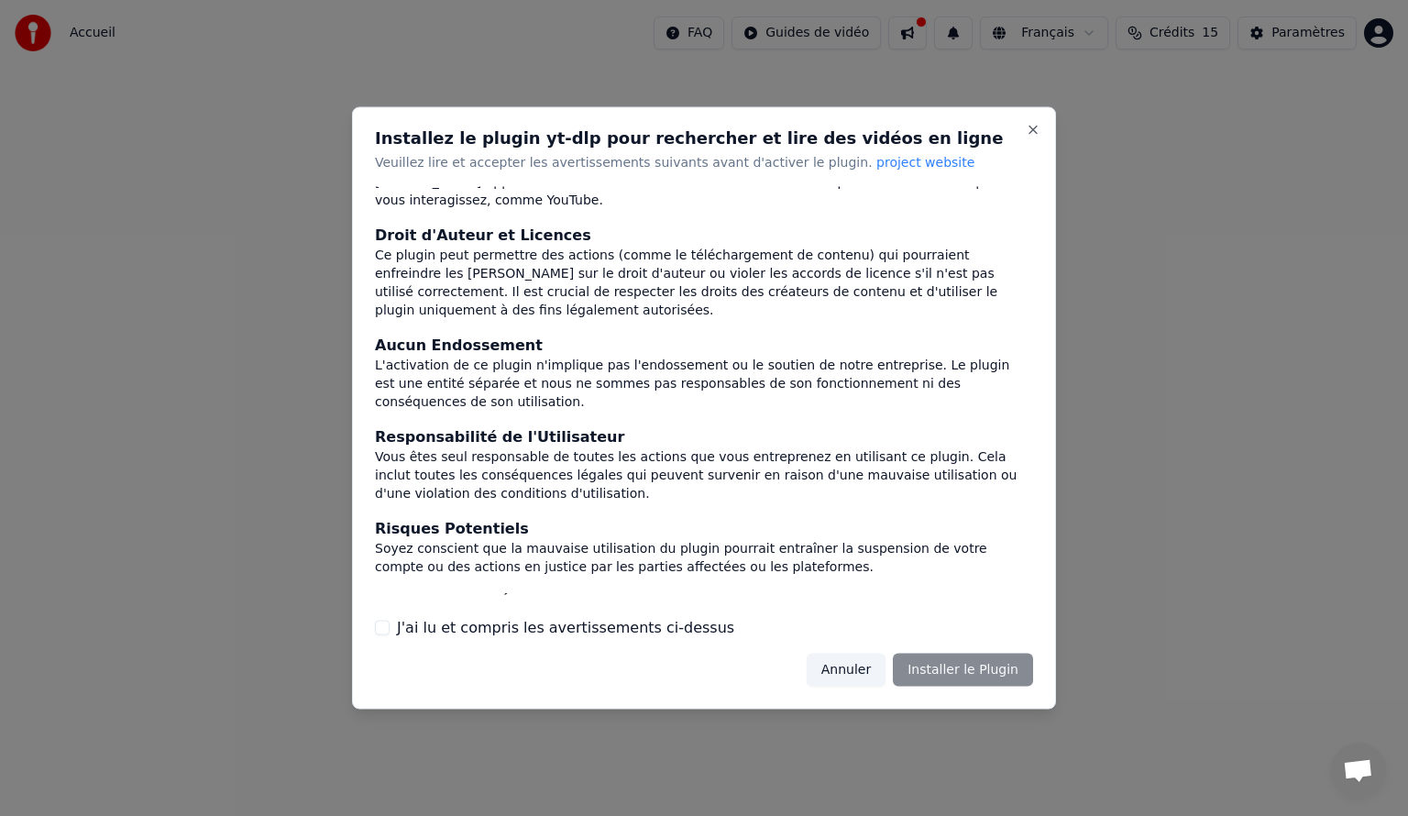
click at [380, 628] on button "J'ai lu et compris les avertissements ci-dessus" at bounding box center [382, 627] width 15 height 15
click at [964, 671] on button "Installer le Plugin" at bounding box center [963, 669] width 140 height 33
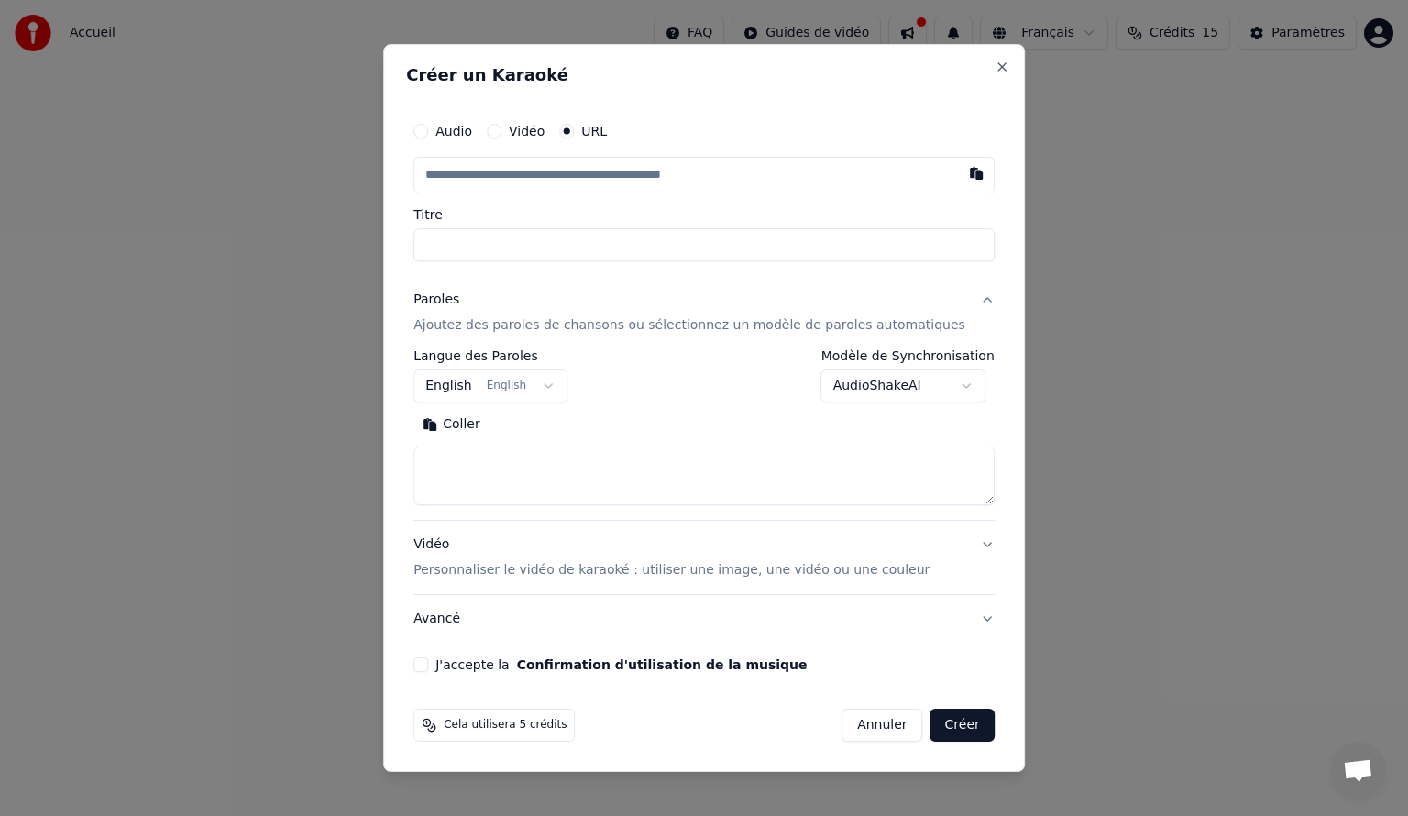
paste input "**********"
type input "**********"
type input "*********"
type input "**********"
click at [722, 583] on button "Vidéo Personnaliser le vidéo de karaoké : utiliser une image, une vidéo ou une …" at bounding box center [703, 557] width 581 height 73
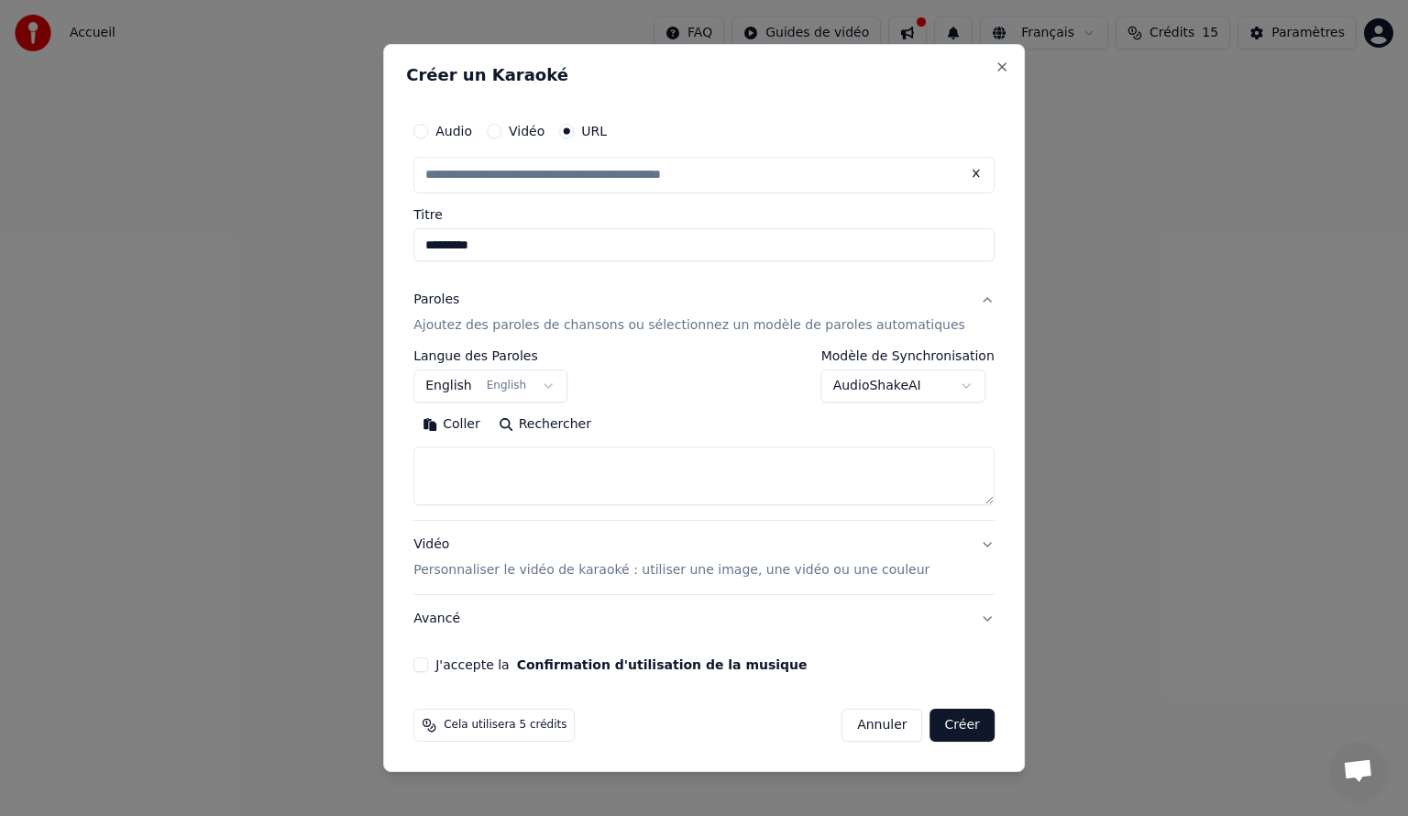
type input "**********"
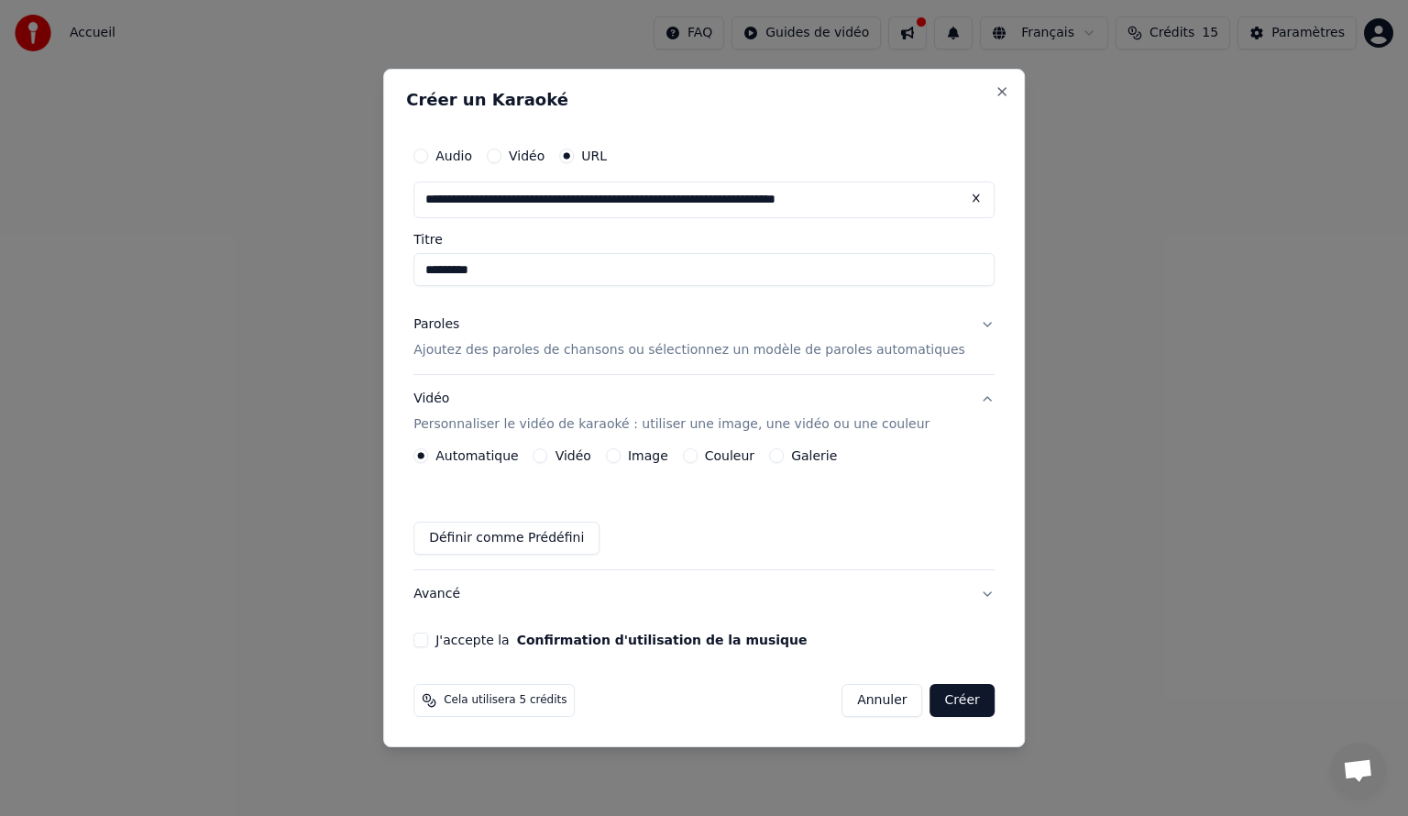
click at [547, 268] on input "*********" at bounding box center [703, 269] width 581 height 33
type input "*"
type input "**********"
click at [961, 323] on button "Paroles Ajoutez des paroles de chansons ou sélectionnez un modèle de paroles au…" at bounding box center [703, 337] width 581 height 73
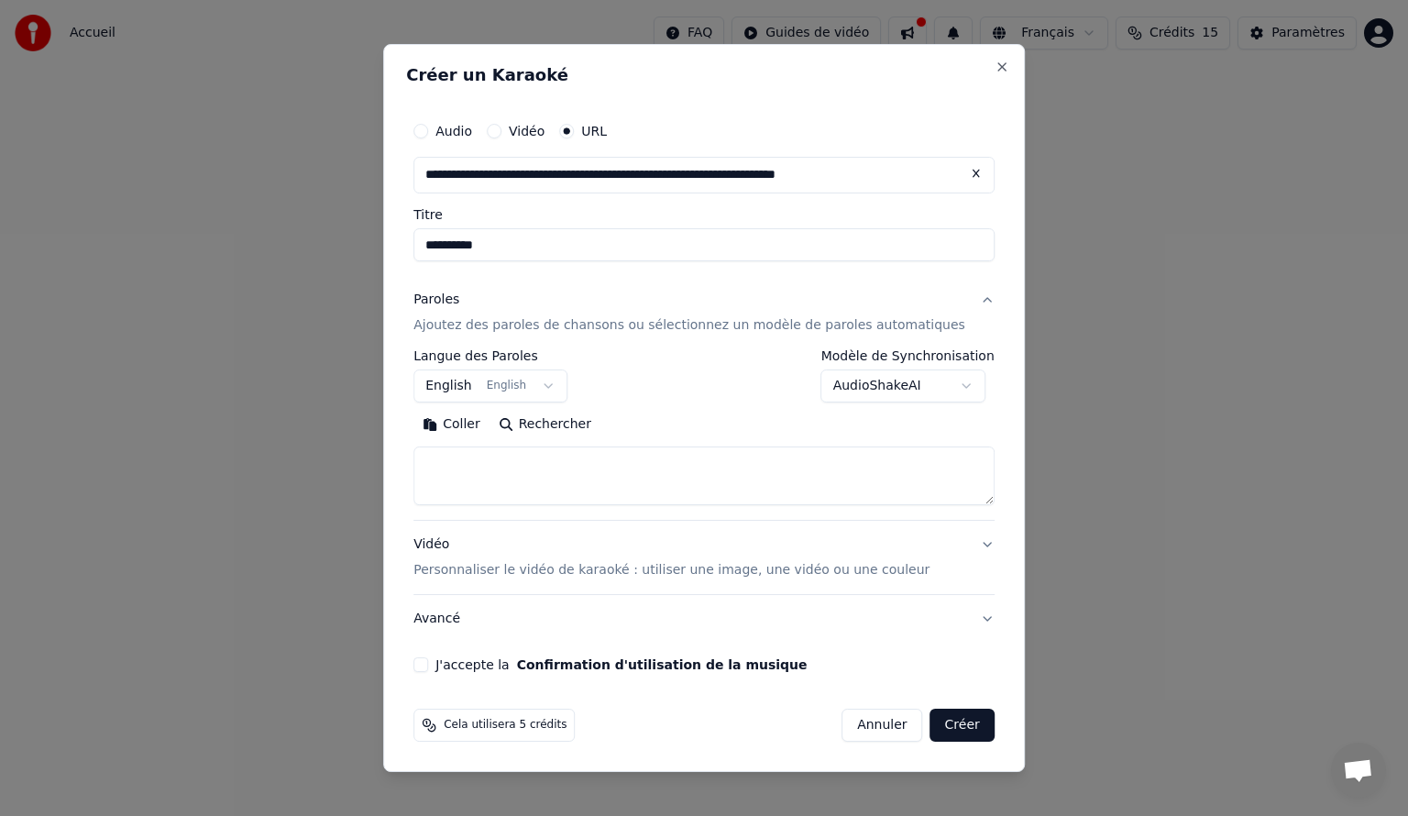
click at [616, 455] on textarea at bounding box center [703, 475] width 581 height 59
paste textarea "**********"
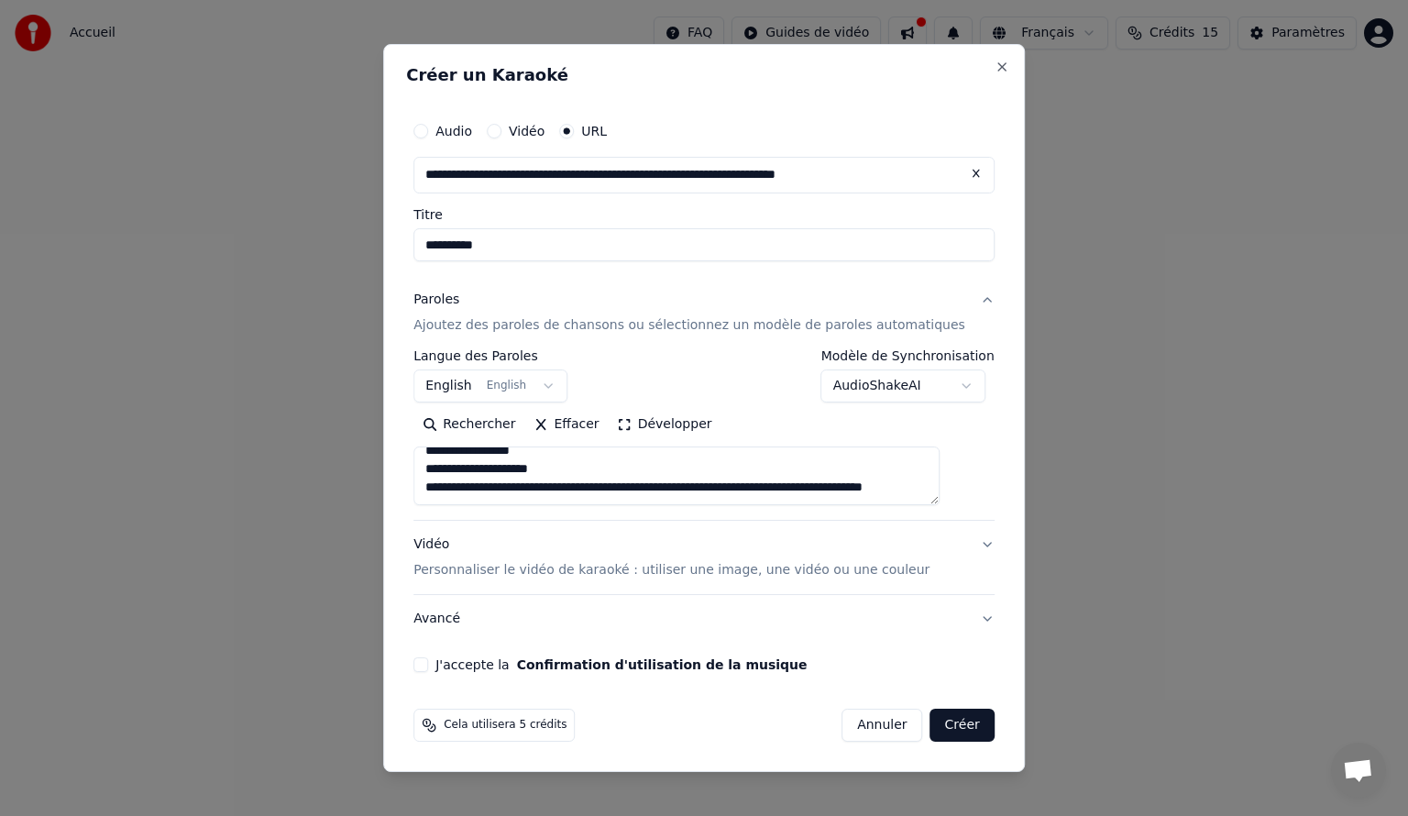
scroll to position [983, 0]
drag, startPoint x: 637, startPoint y: 473, endPoint x: 686, endPoint y: 498, distance: 54.5
click at [686, 498] on textarea at bounding box center [676, 475] width 526 height 59
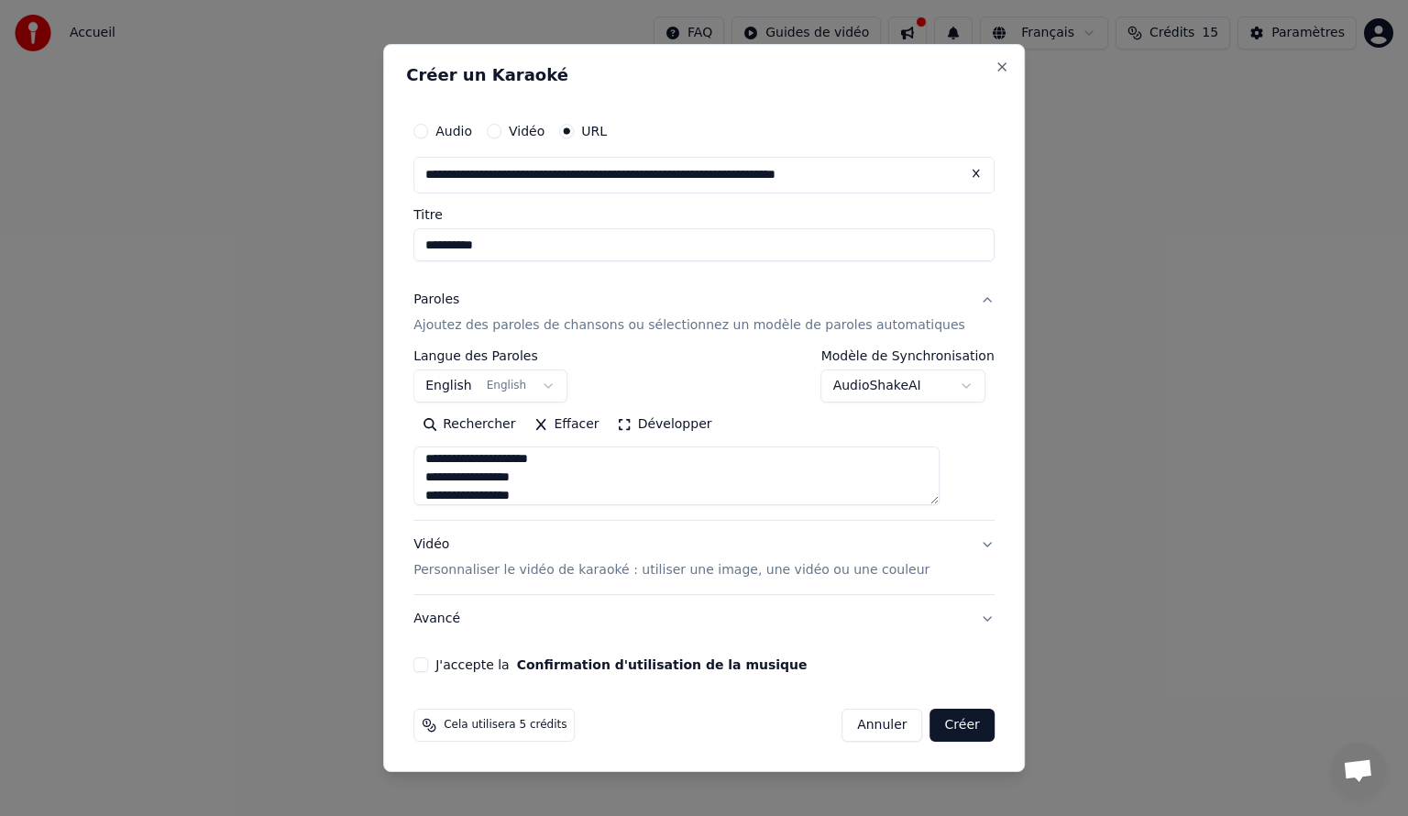
scroll to position [910, 0]
type textarea "**********"
click at [428, 666] on button "J'accepte la Confirmation d'utilisation de la musique" at bounding box center [420, 664] width 15 height 15
click at [958, 546] on button "Vidéo Personnaliser le vidéo de karaoké : utiliser une image, une vidéo ou une …" at bounding box center [703, 557] width 581 height 73
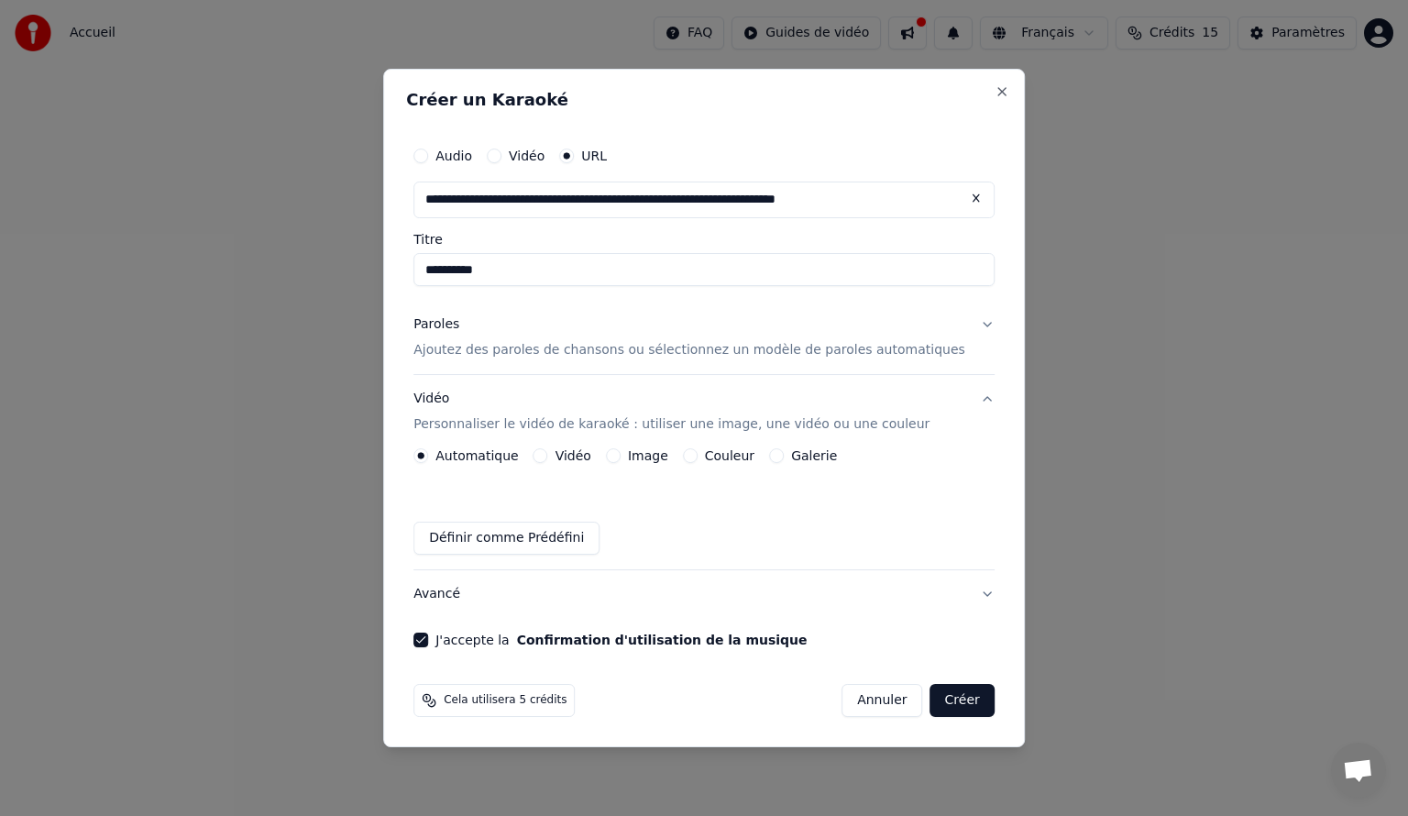
click at [935, 700] on button "Créer" at bounding box center [962, 700] width 64 height 33
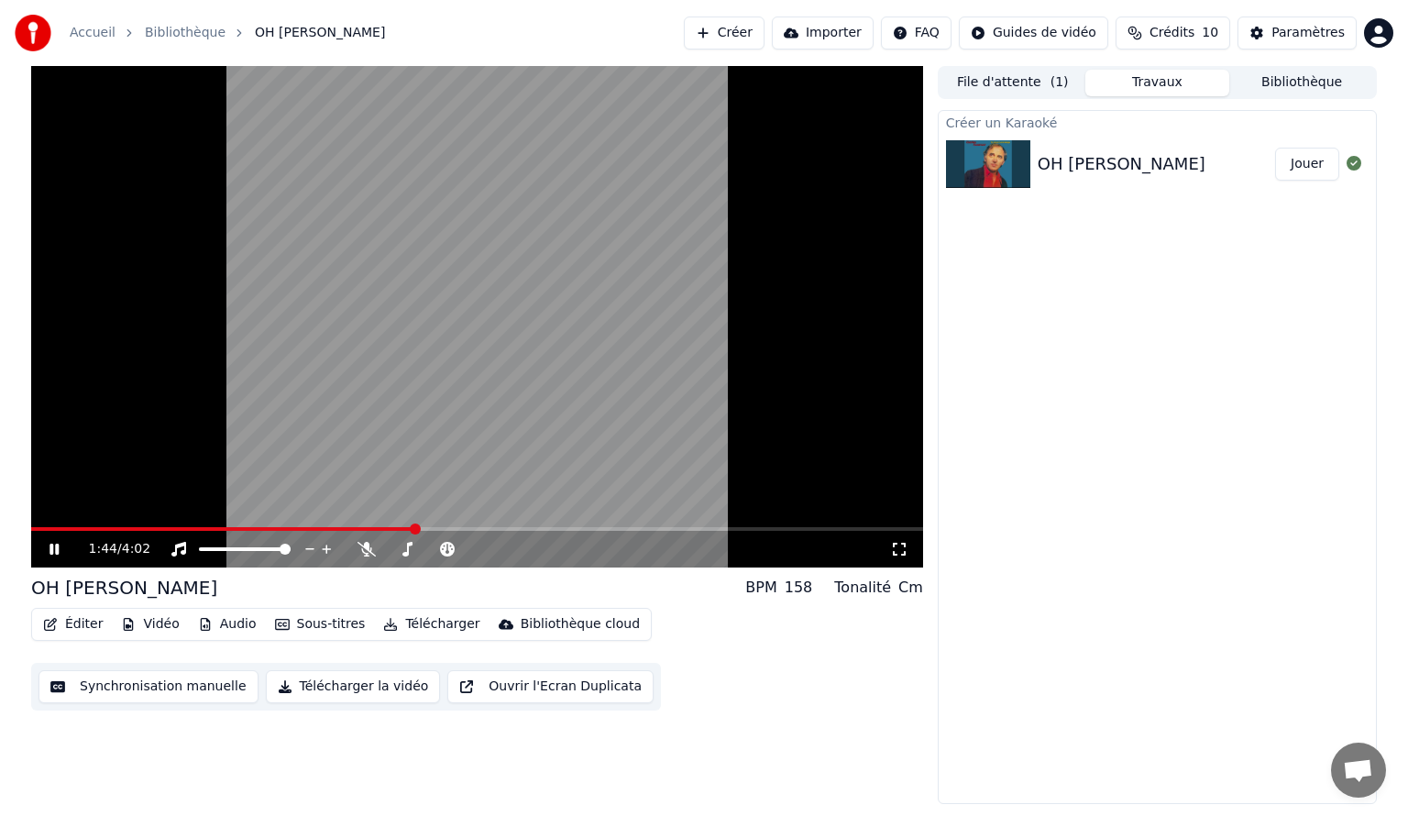
click at [154, 684] on button "Synchronisation manuelle" at bounding box center [149, 686] width 220 height 33
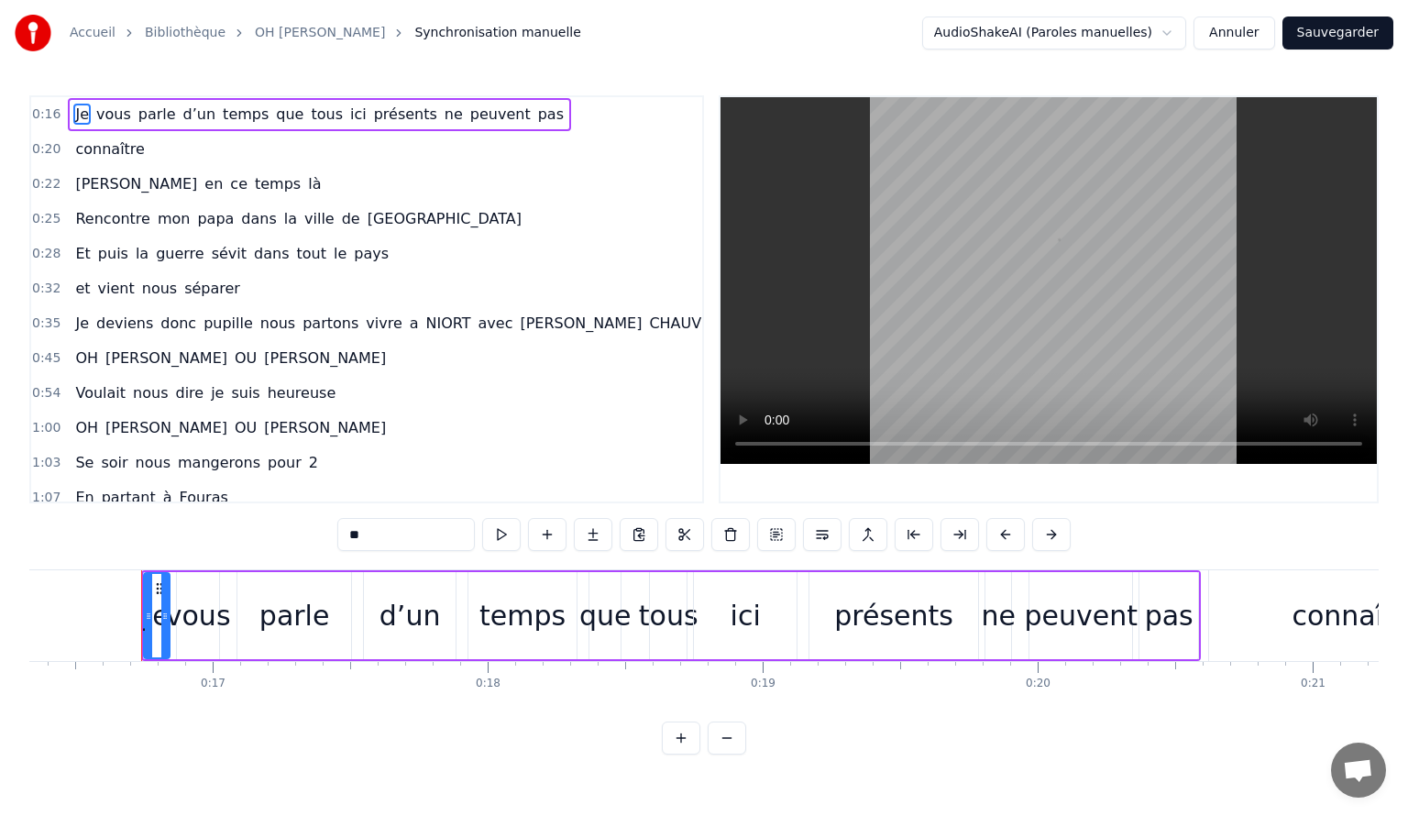
scroll to position [0, 4511]
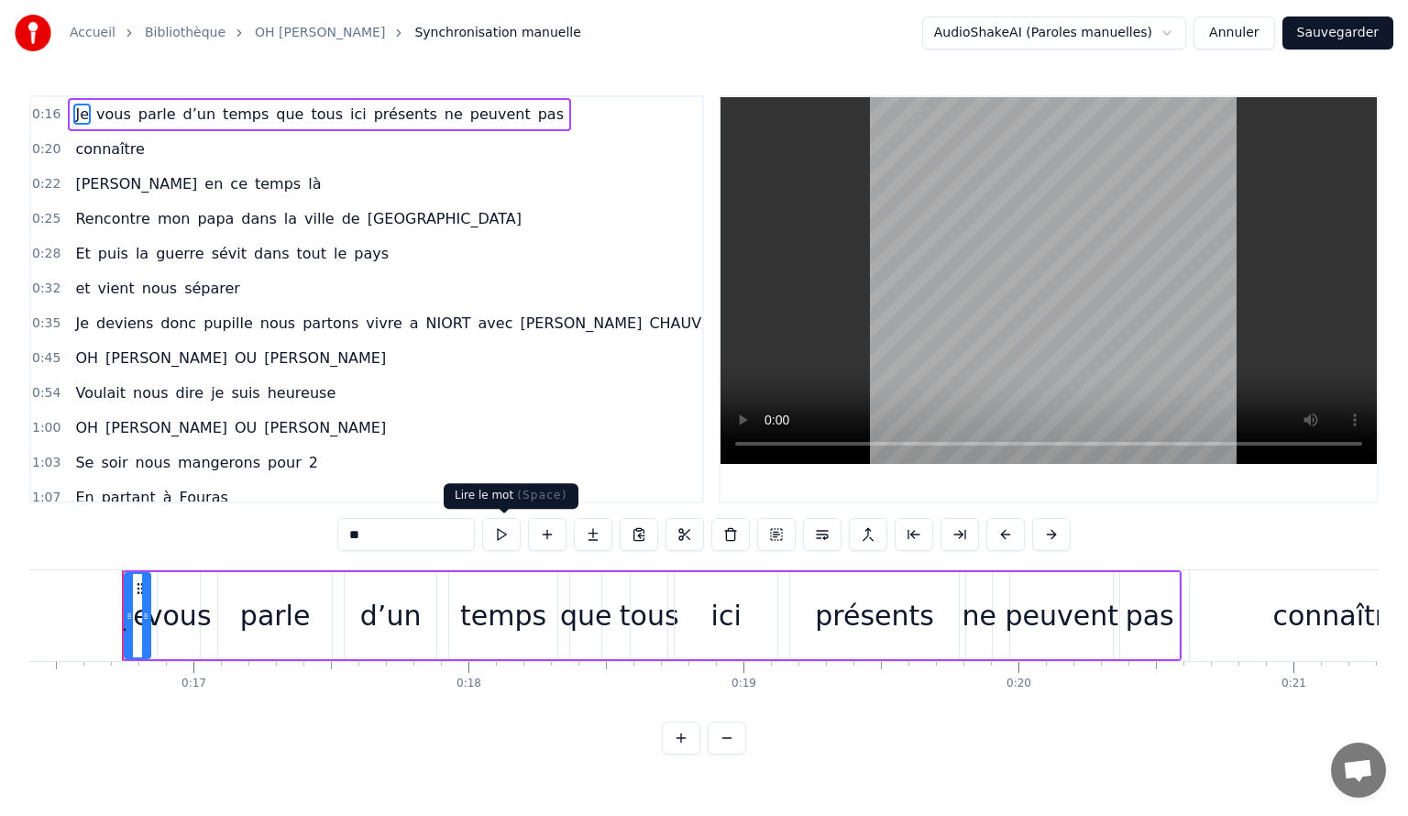
click at [509, 539] on button at bounding box center [501, 534] width 39 height 33
click at [500, 532] on button at bounding box center [501, 534] width 39 height 33
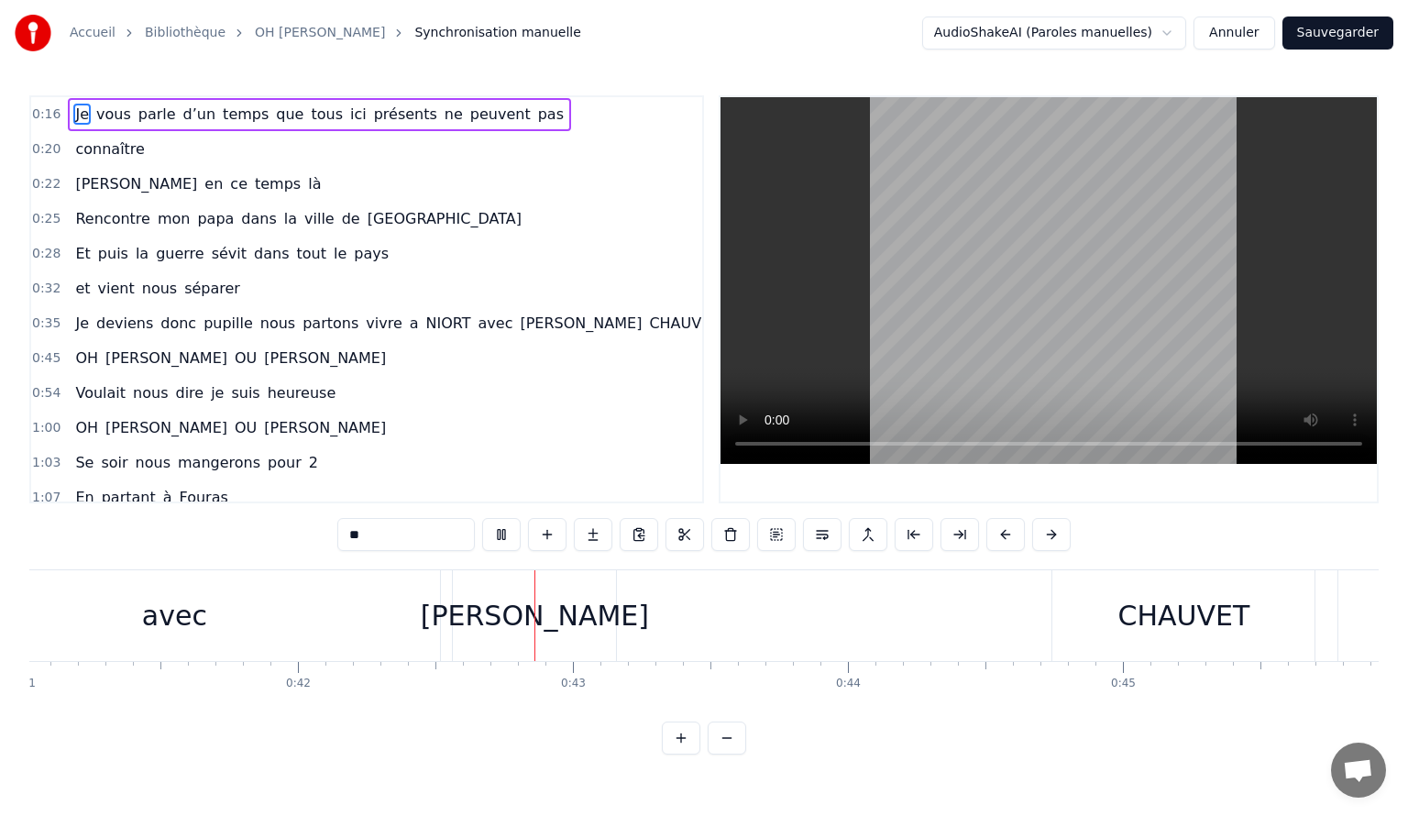
scroll to position [0, 11536]
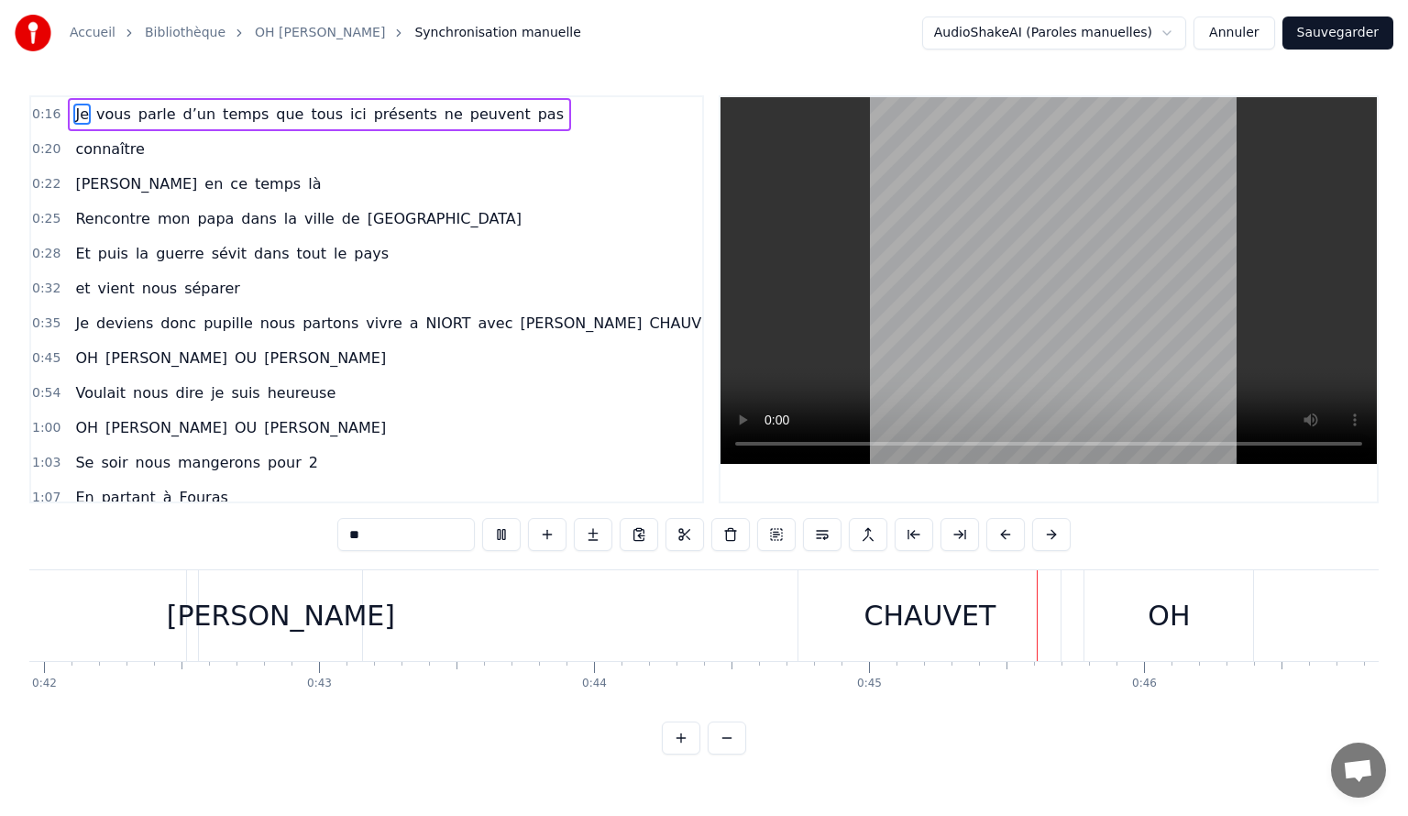
click at [77, 149] on span "connaître" at bounding box center [109, 148] width 72 height 21
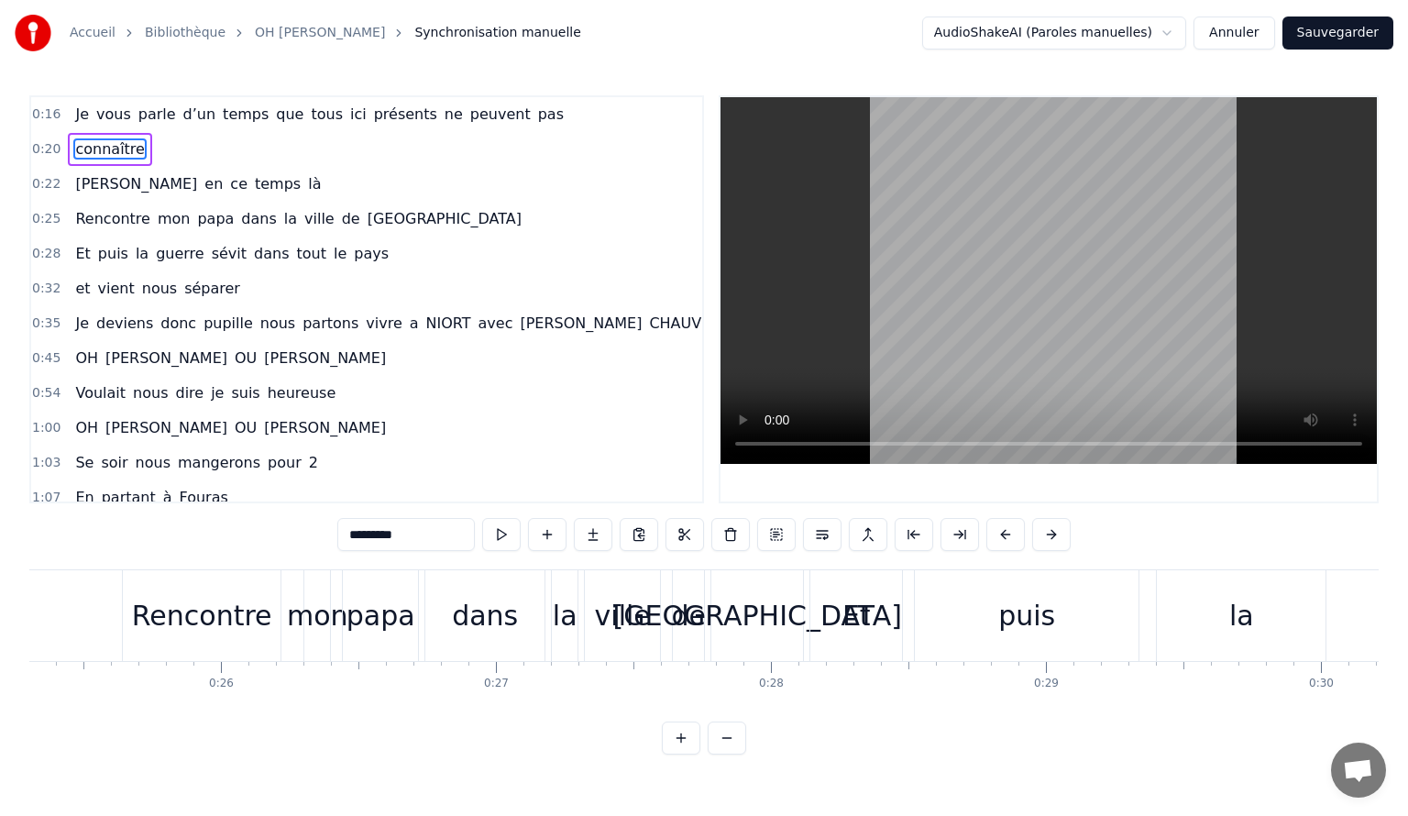
scroll to position [0, 5578]
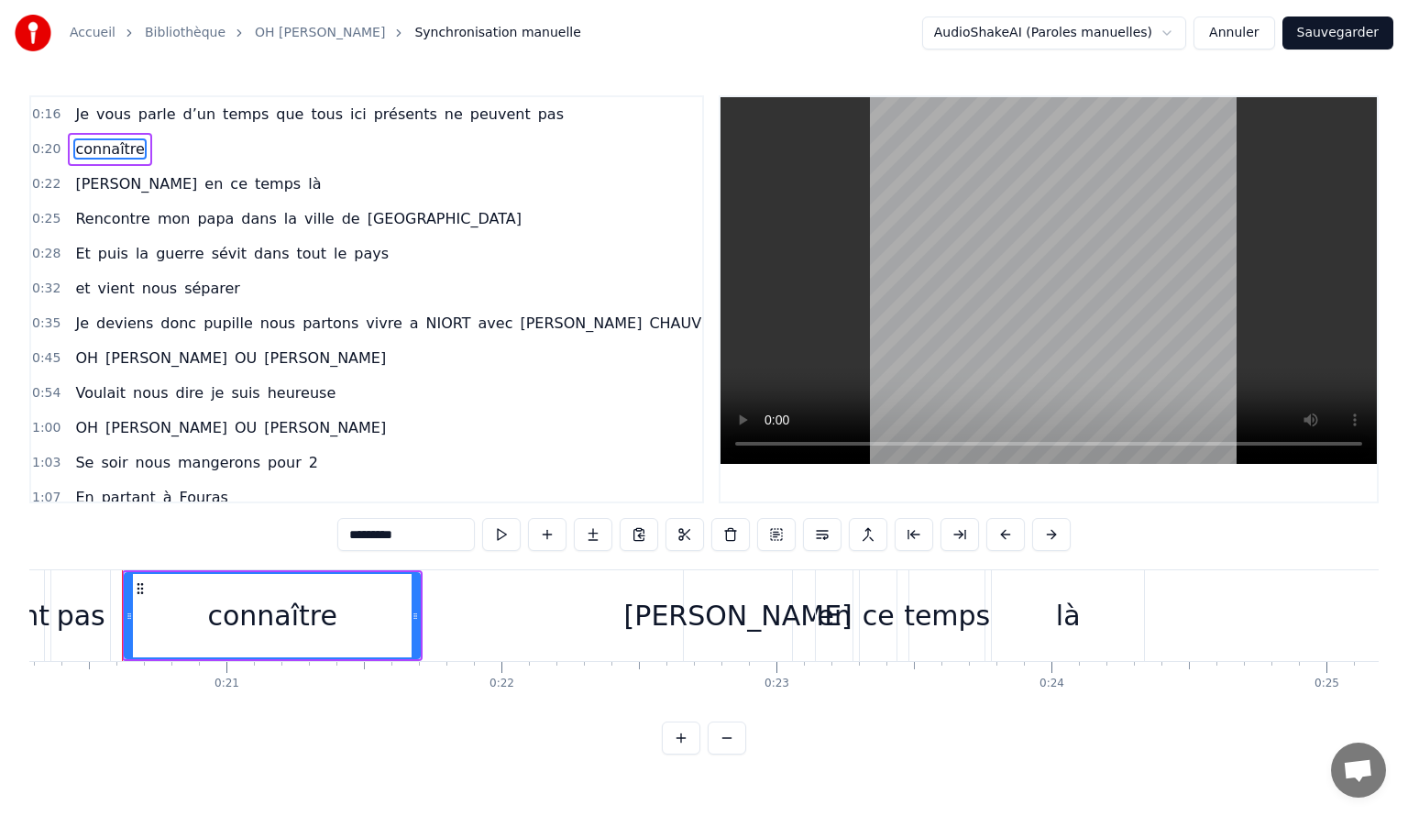
click at [81, 313] on span "Je" at bounding box center [81, 323] width 17 height 21
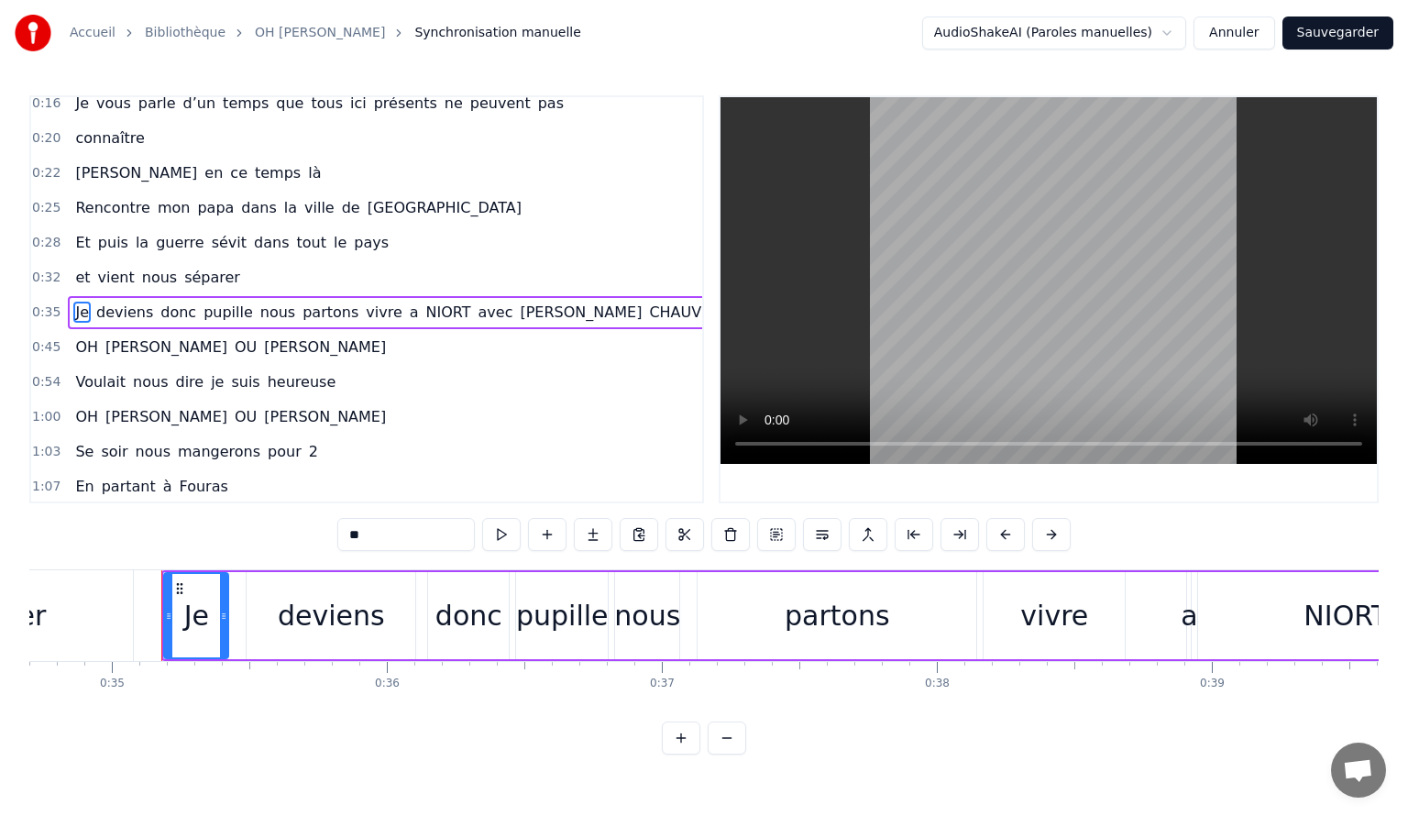
scroll to position [0, 9582]
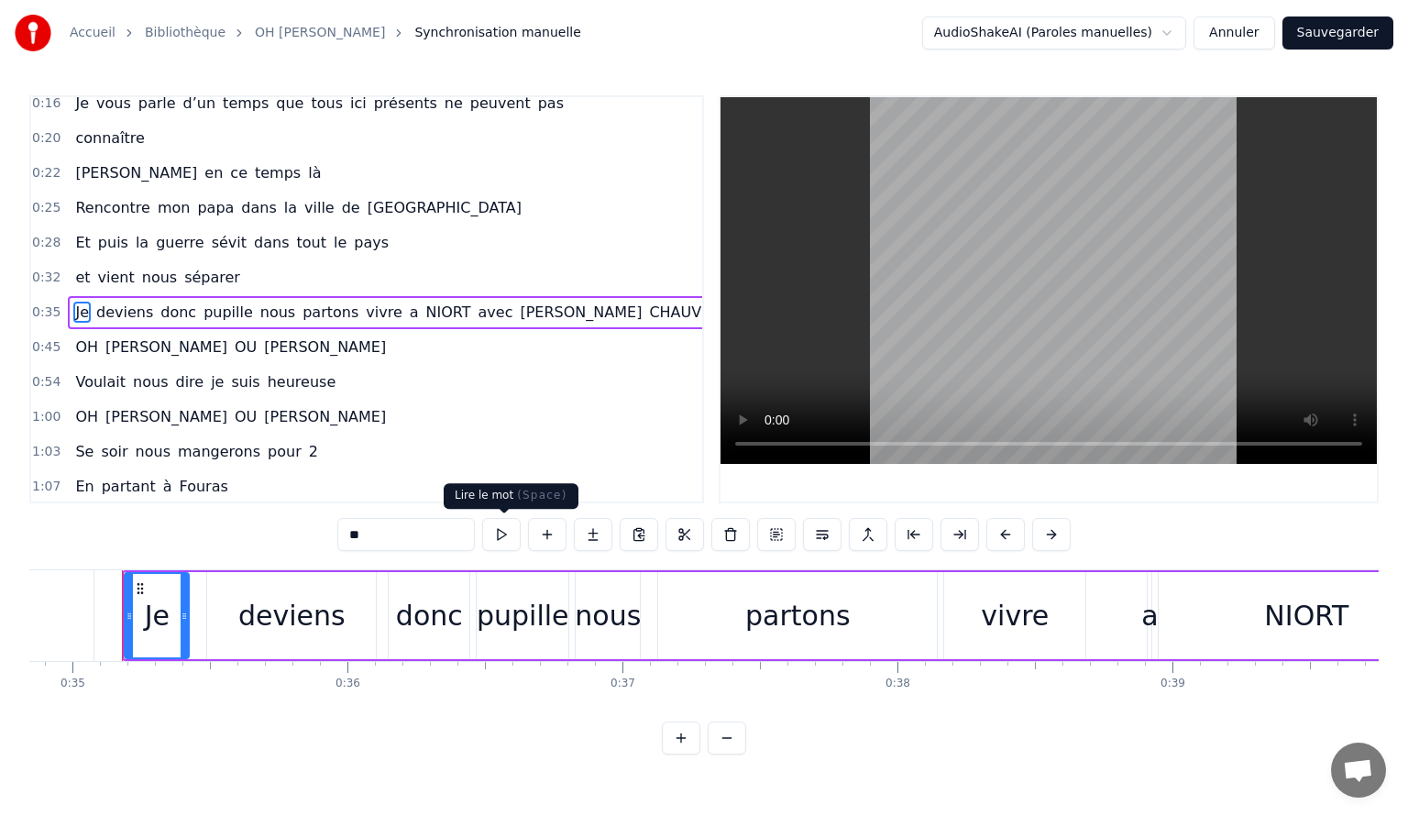
click at [505, 531] on button at bounding box center [501, 534] width 39 height 33
click at [75, 268] on span "et" at bounding box center [82, 277] width 18 height 21
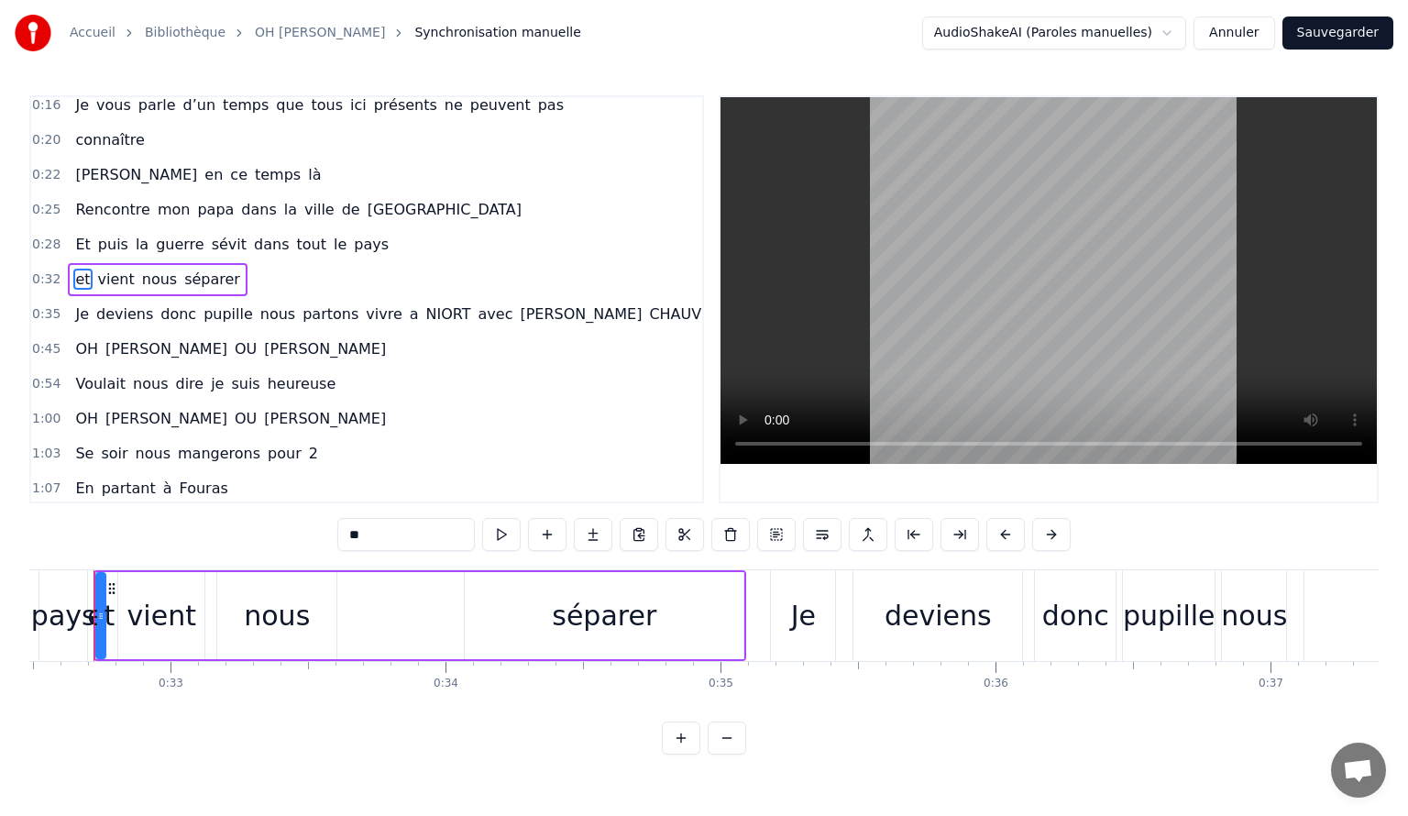
scroll to position [0, 8907]
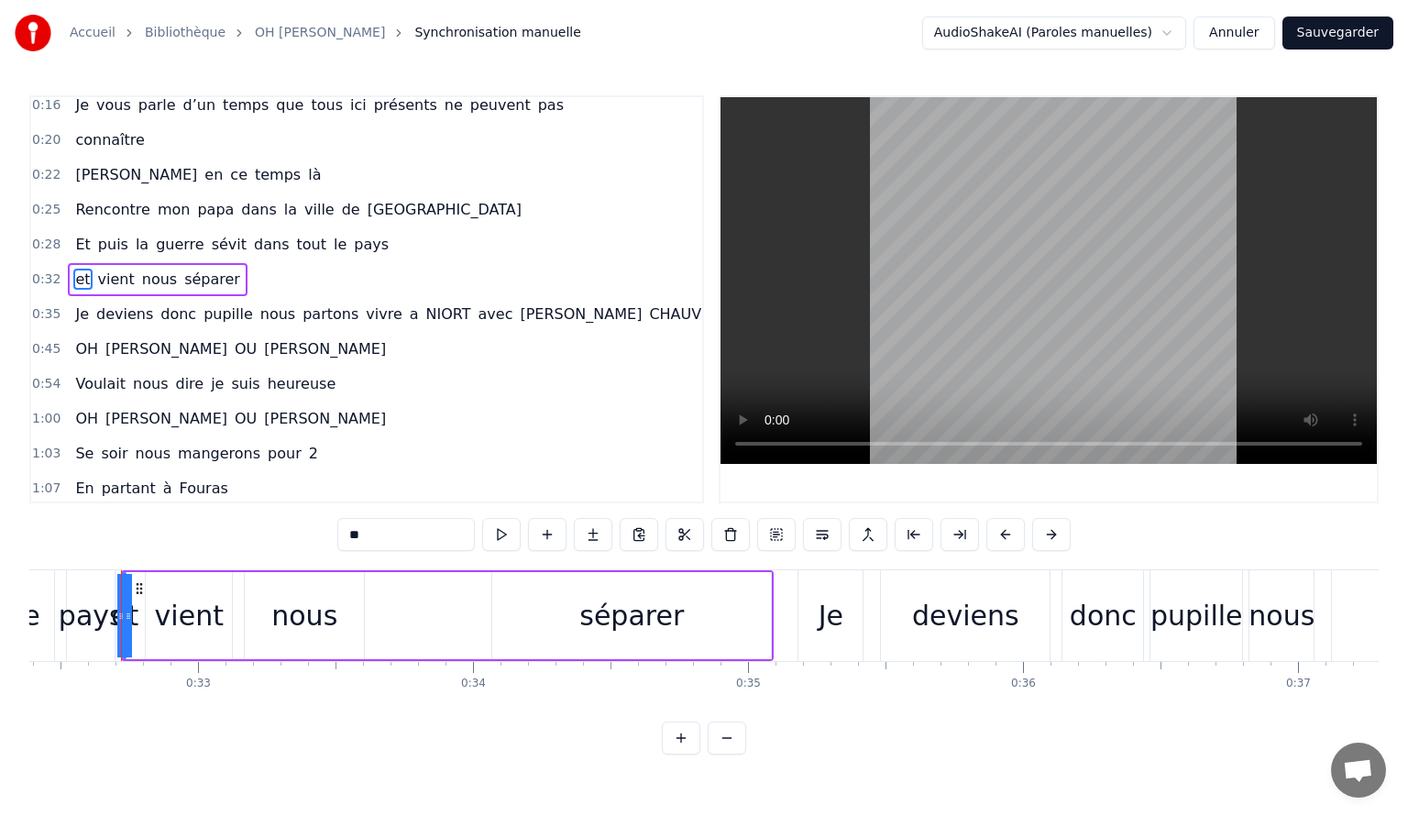
drag, startPoint x: 127, startPoint y: 605, endPoint x: 117, endPoint y: 608, distance: 9.6
click at [117, 608] on div at bounding box center [120, 615] width 7 height 83
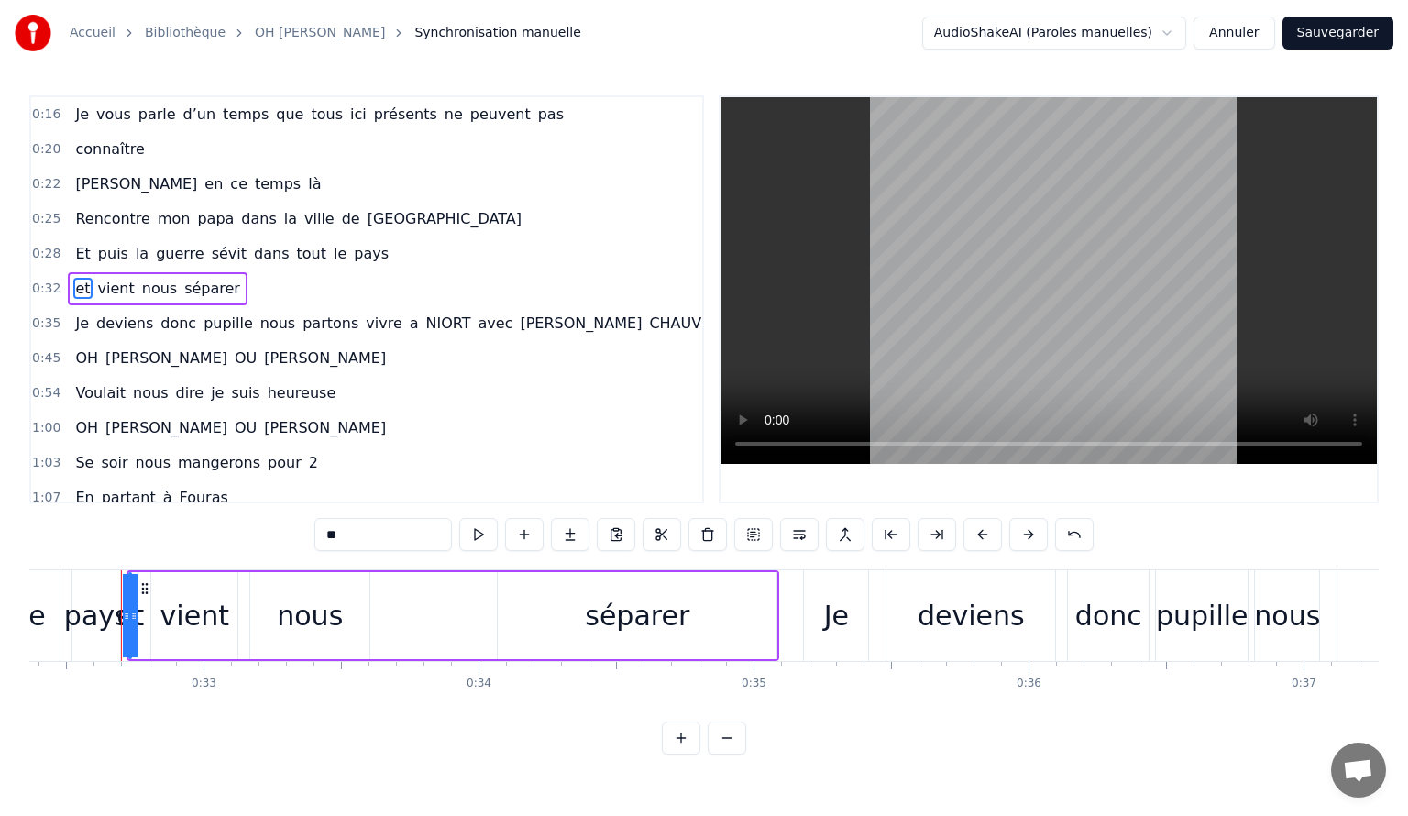
click at [75, 214] on span "Rencontre" at bounding box center [112, 218] width 78 height 21
type input "*********"
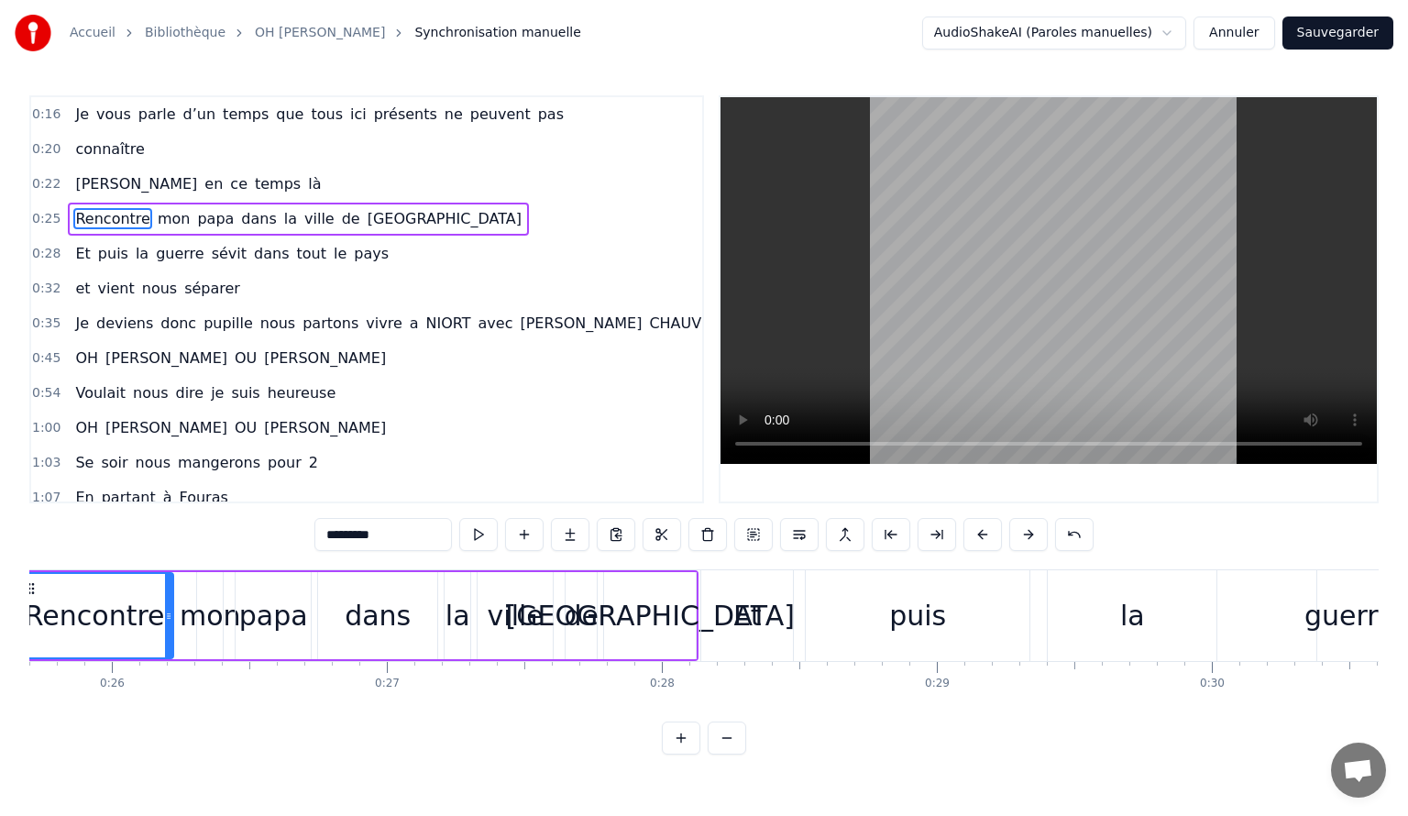
scroll to position [0, 6960]
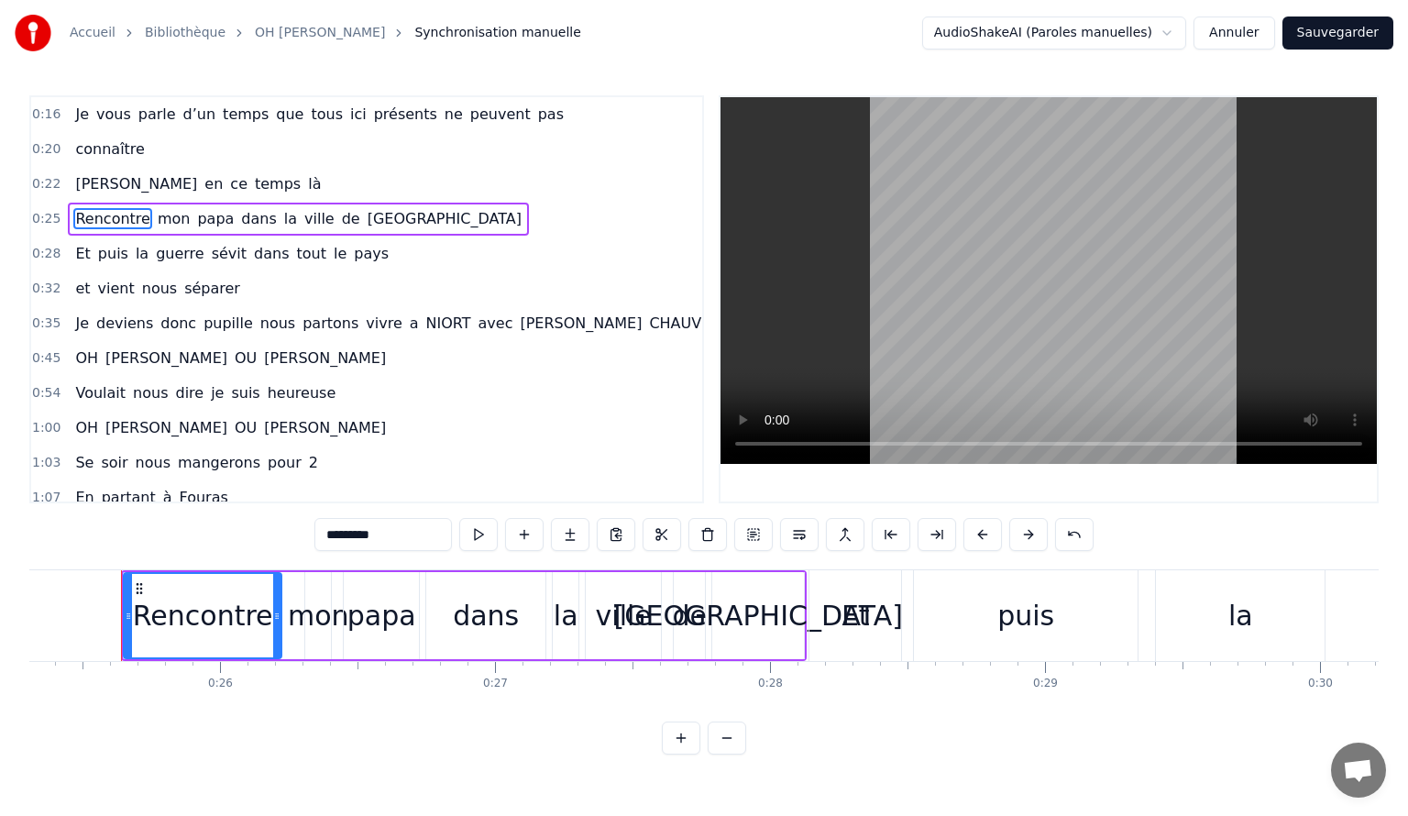
click at [75, 159] on div "connaître" at bounding box center [109, 149] width 83 height 33
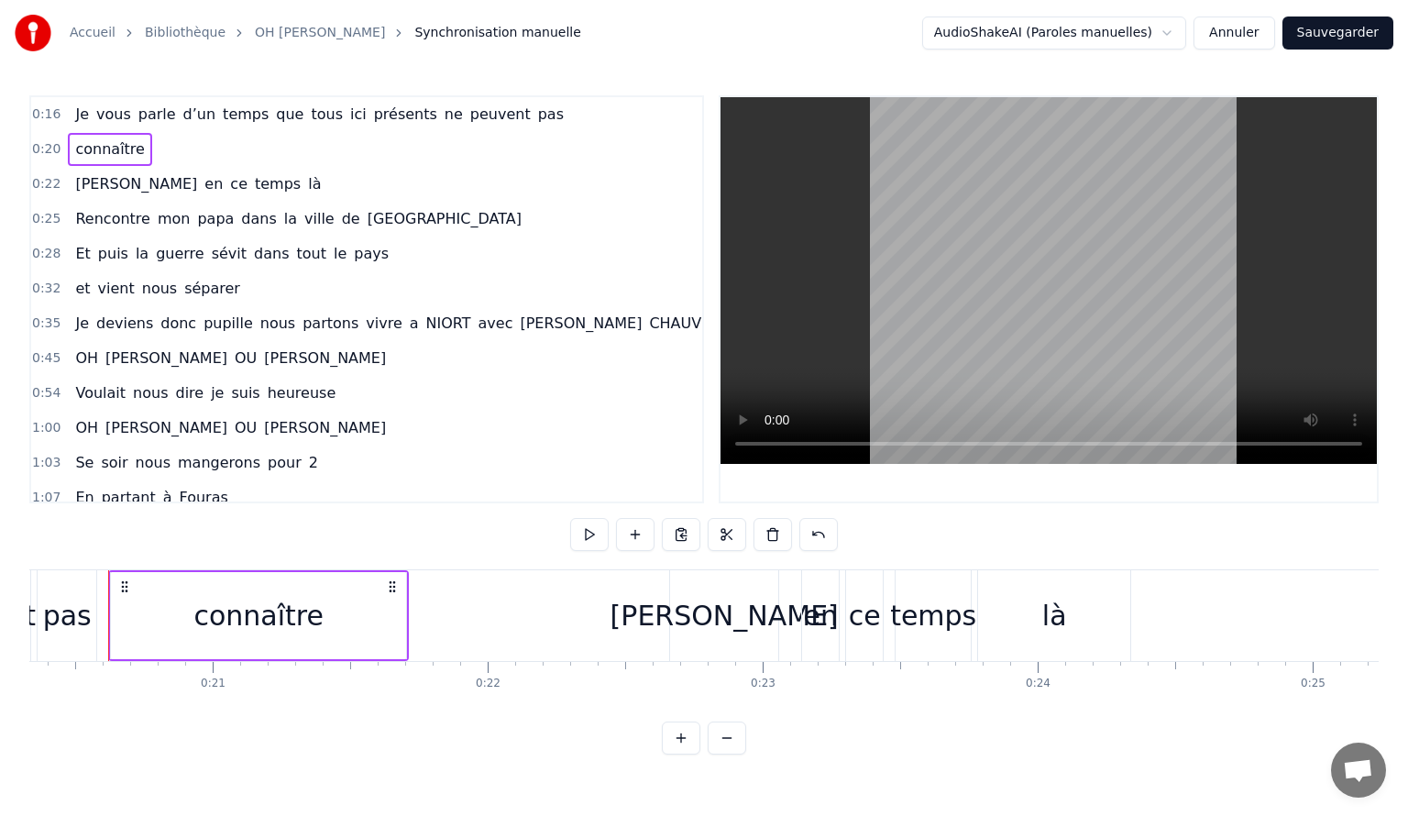
scroll to position [0, 5578]
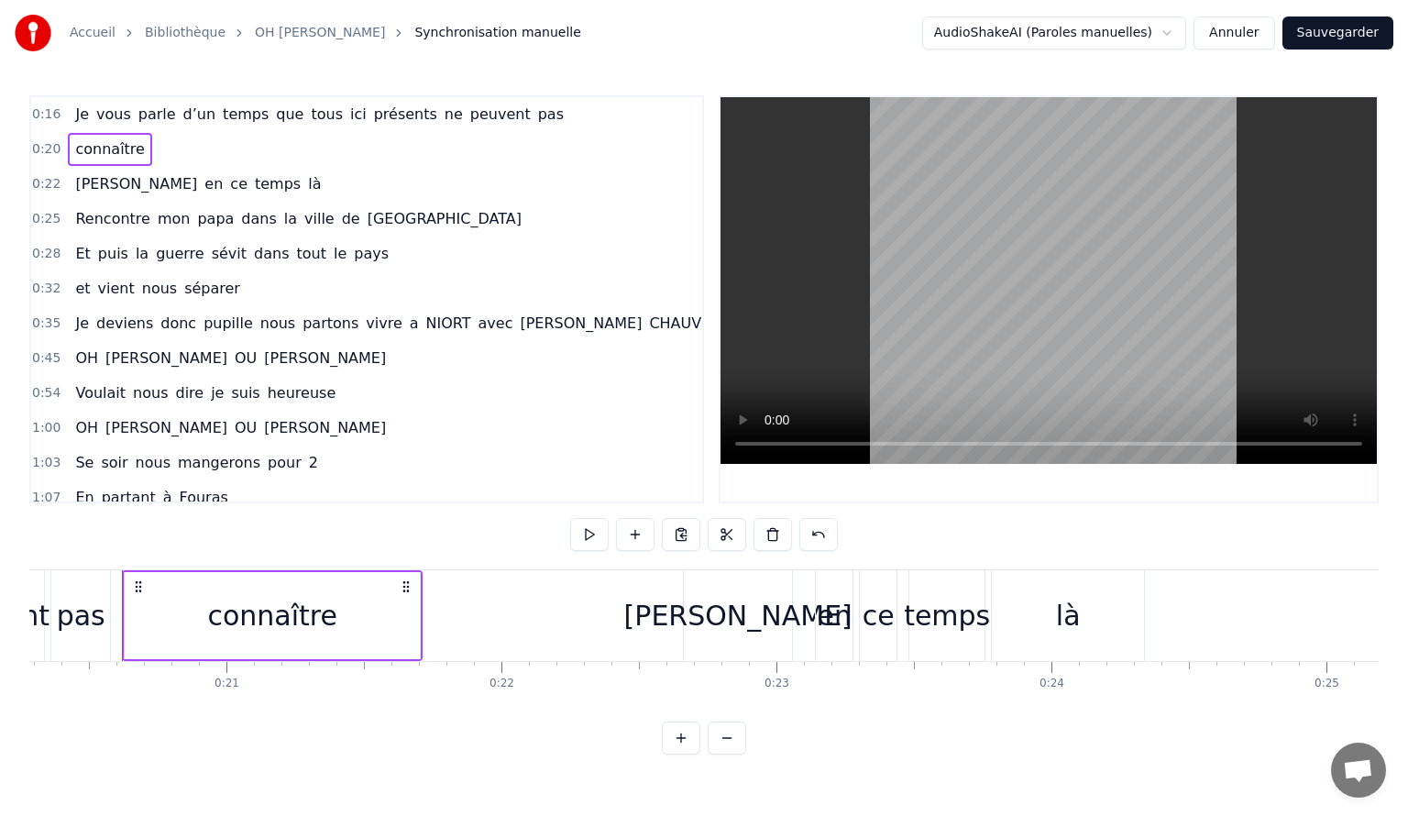
drag, startPoint x: 76, startPoint y: 152, endPoint x: 517, endPoint y: 111, distance: 442.9
click at [517, 111] on div "0:16 Je vous parle d’un temps que tous ici présents ne peuvent pas 0:20 connaît…" at bounding box center [366, 299] width 675 height 408
click at [348, 116] on span "ici" at bounding box center [358, 114] width 20 height 21
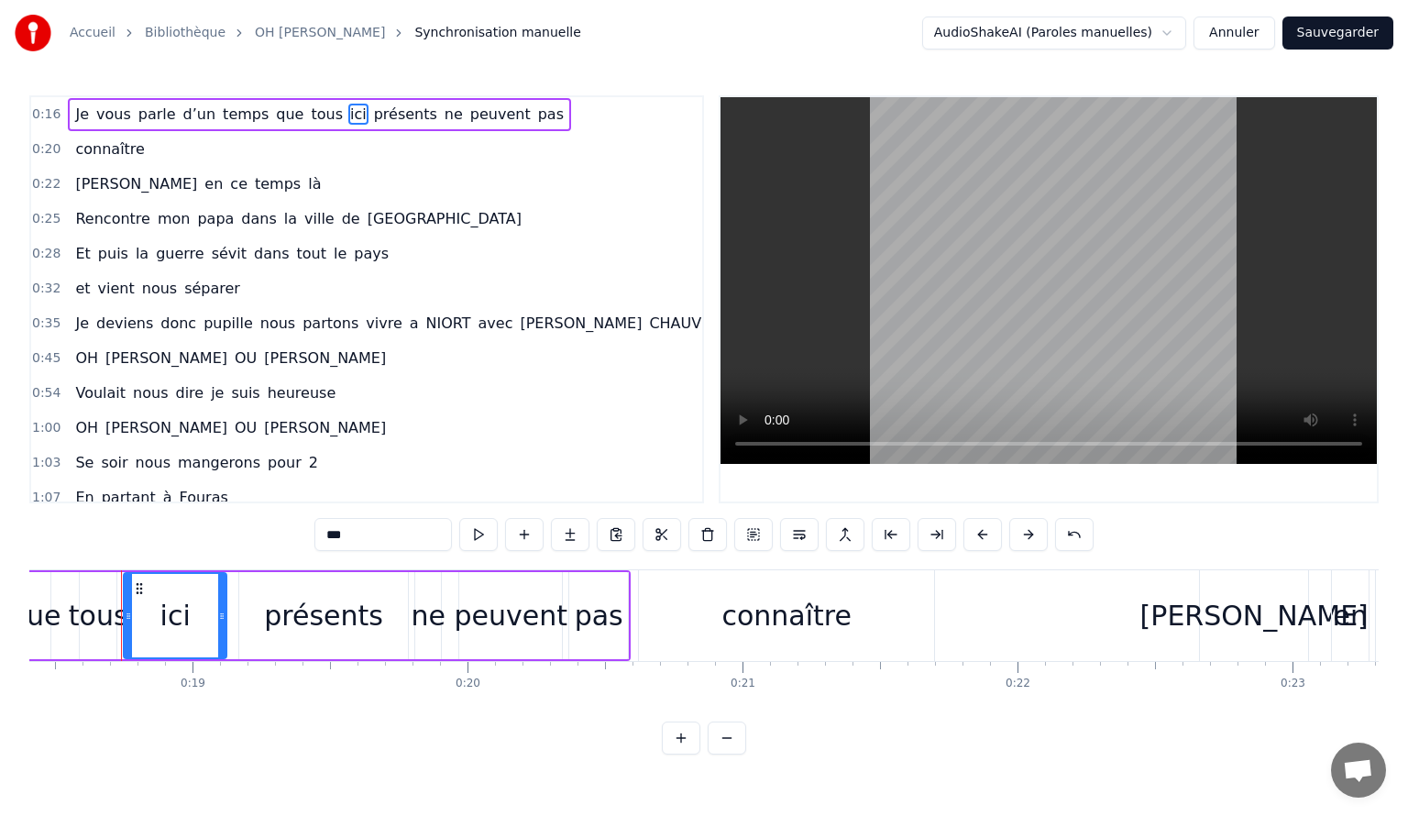
scroll to position [0, 5061]
click at [84, 181] on span "[PERSON_NAME]" at bounding box center [136, 183] width 126 height 21
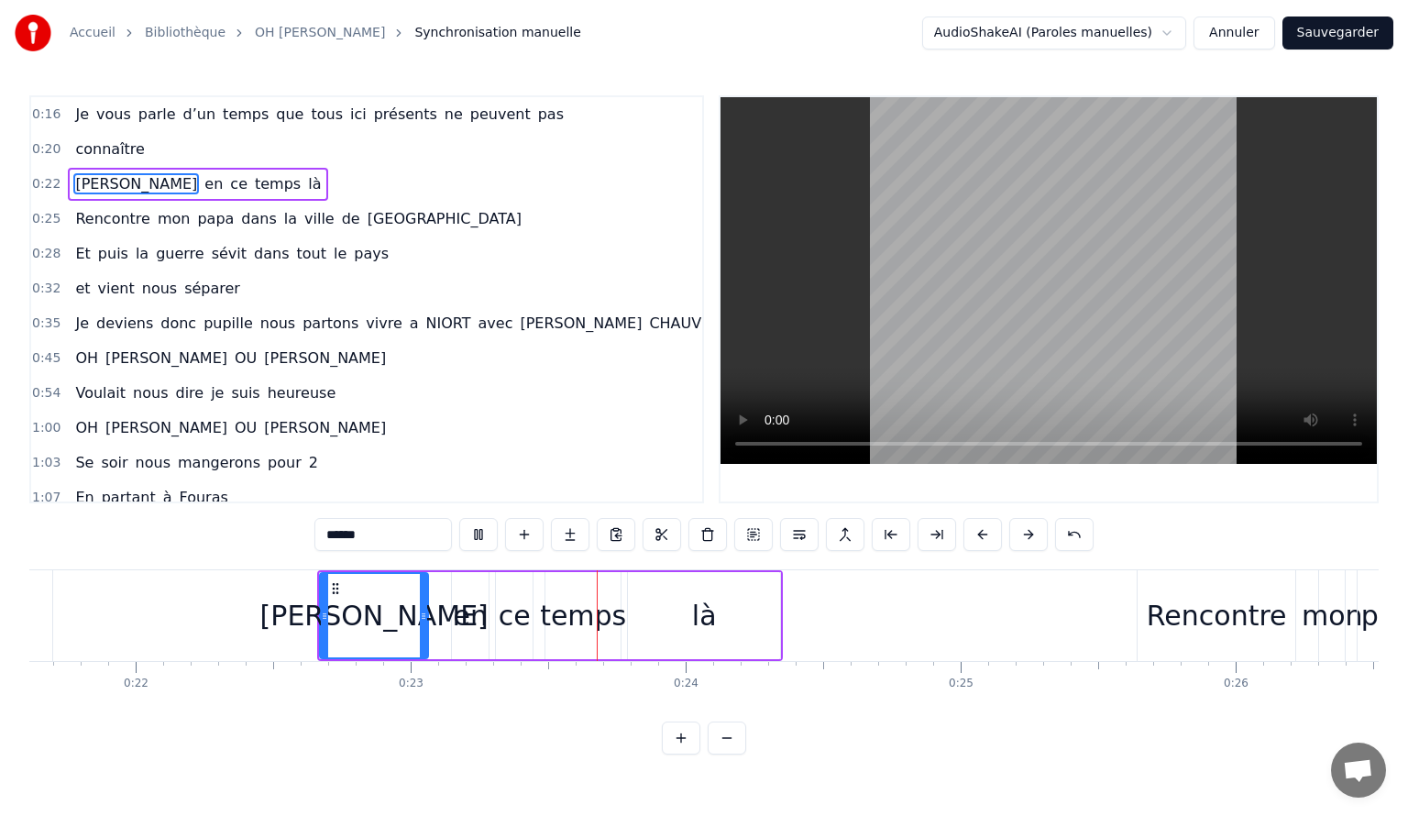
scroll to position [0, 6269]
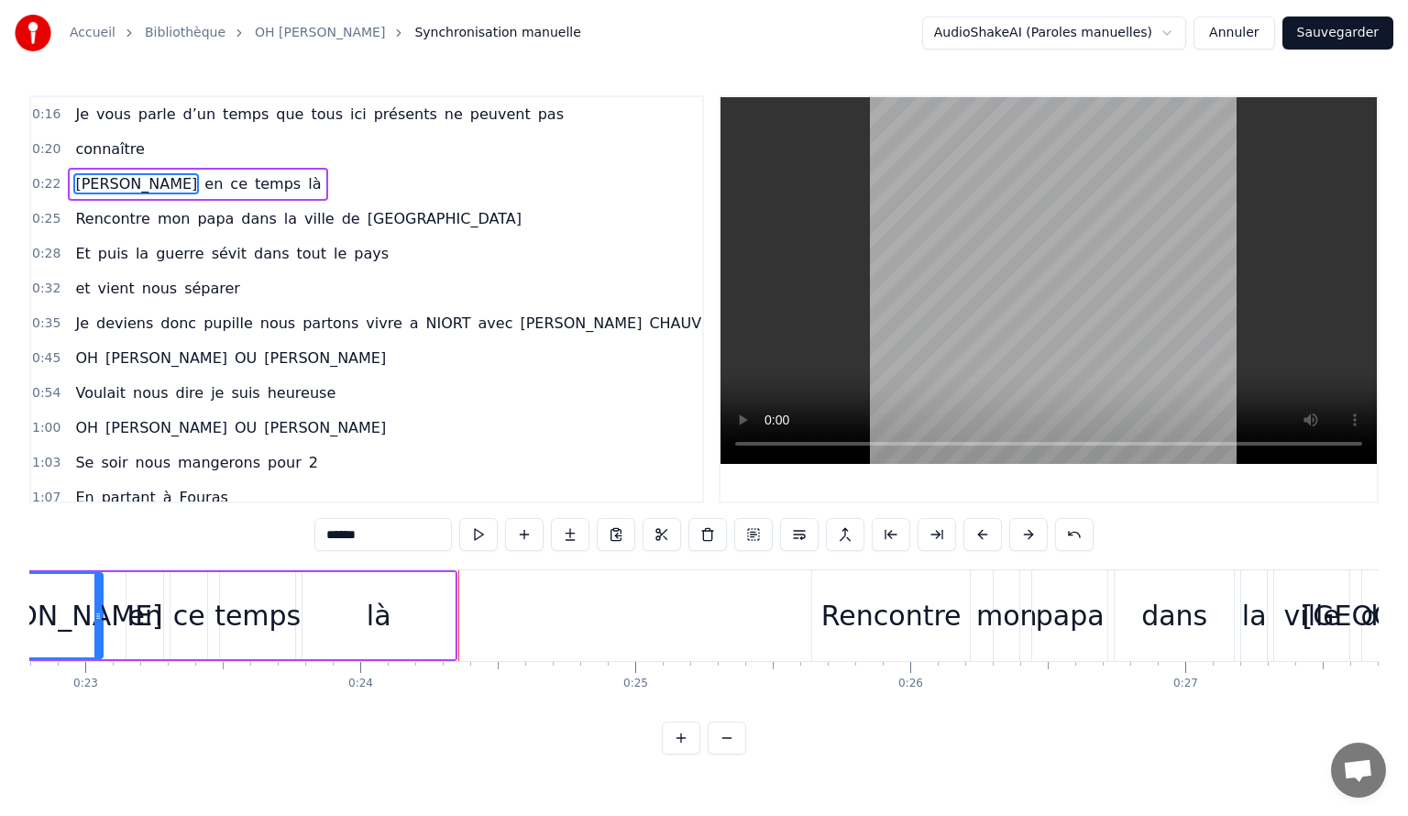
click at [83, 211] on span "Rencontre" at bounding box center [112, 218] width 78 height 21
type input "*********"
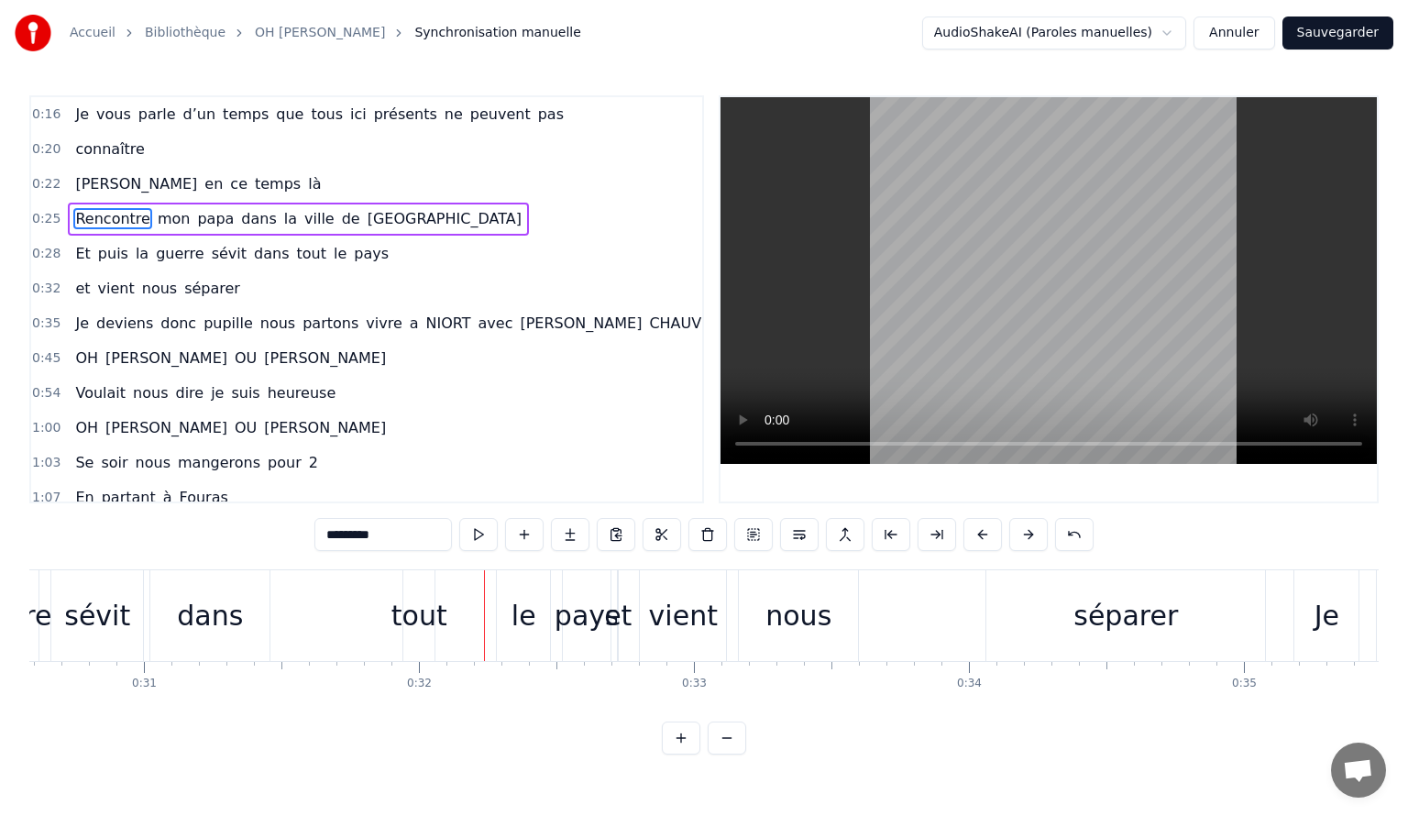
scroll to position [0, 8642]
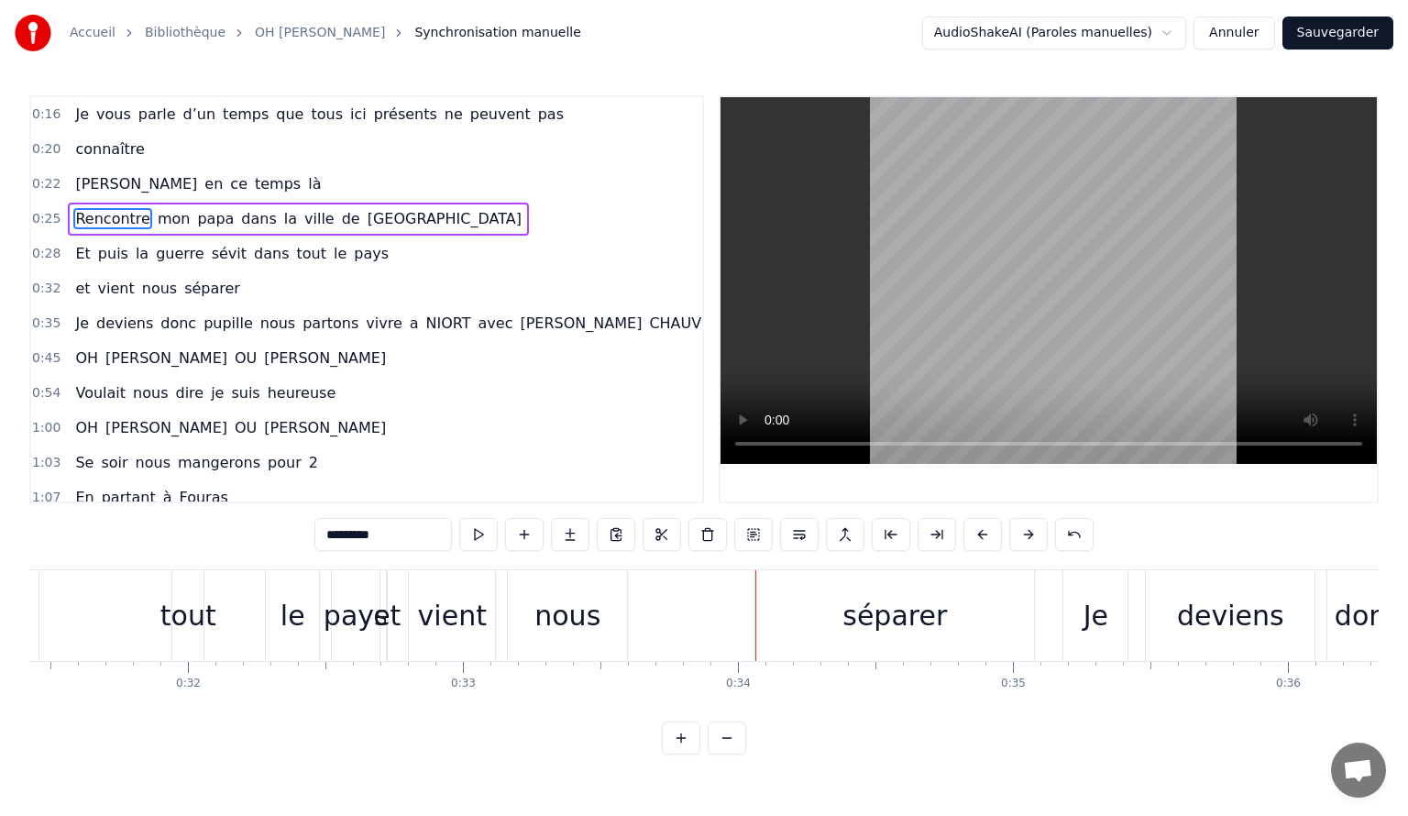
click at [88, 215] on span "Rencontre" at bounding box center [112, 218] width 78 height 21
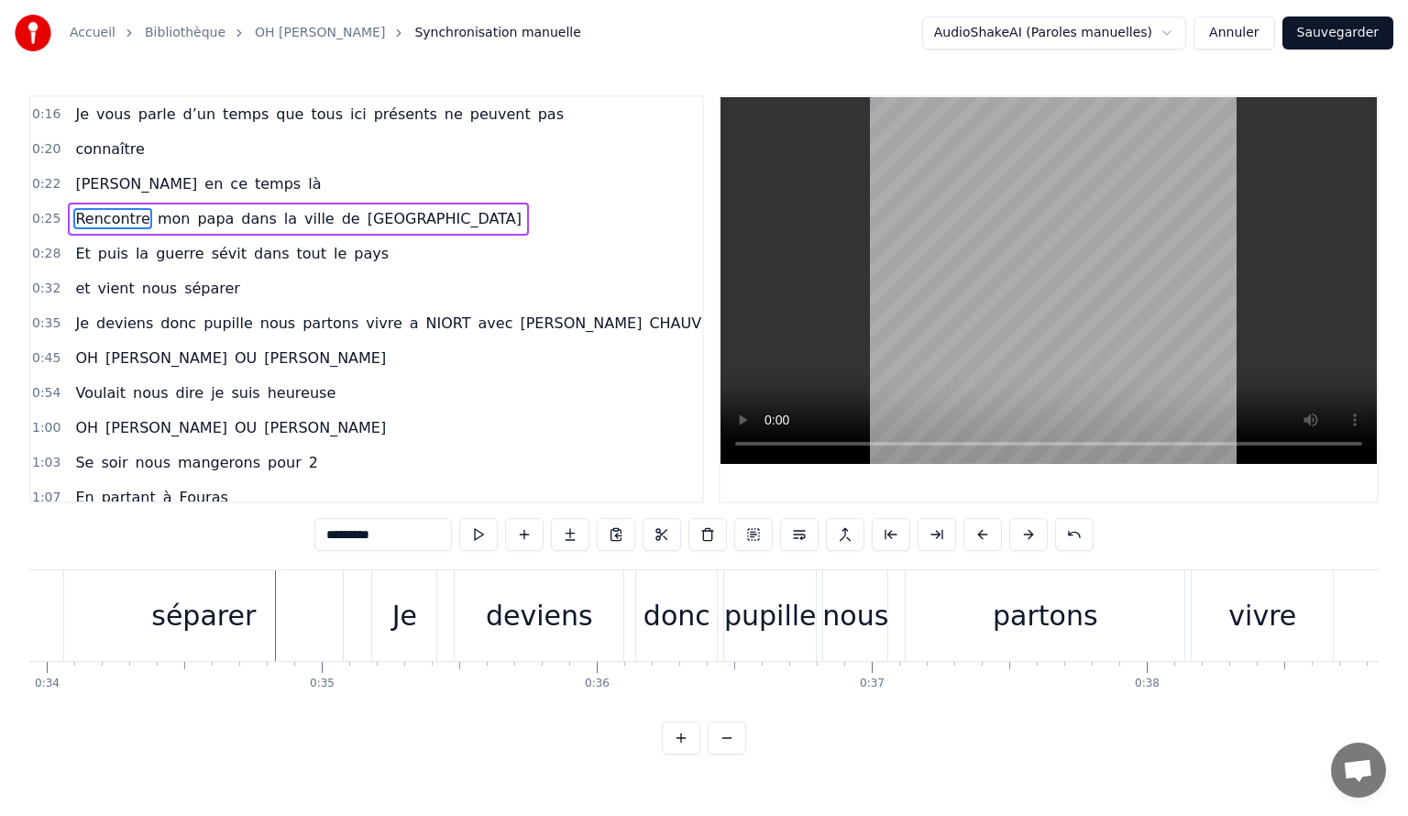
scroll to position [0, 9357]
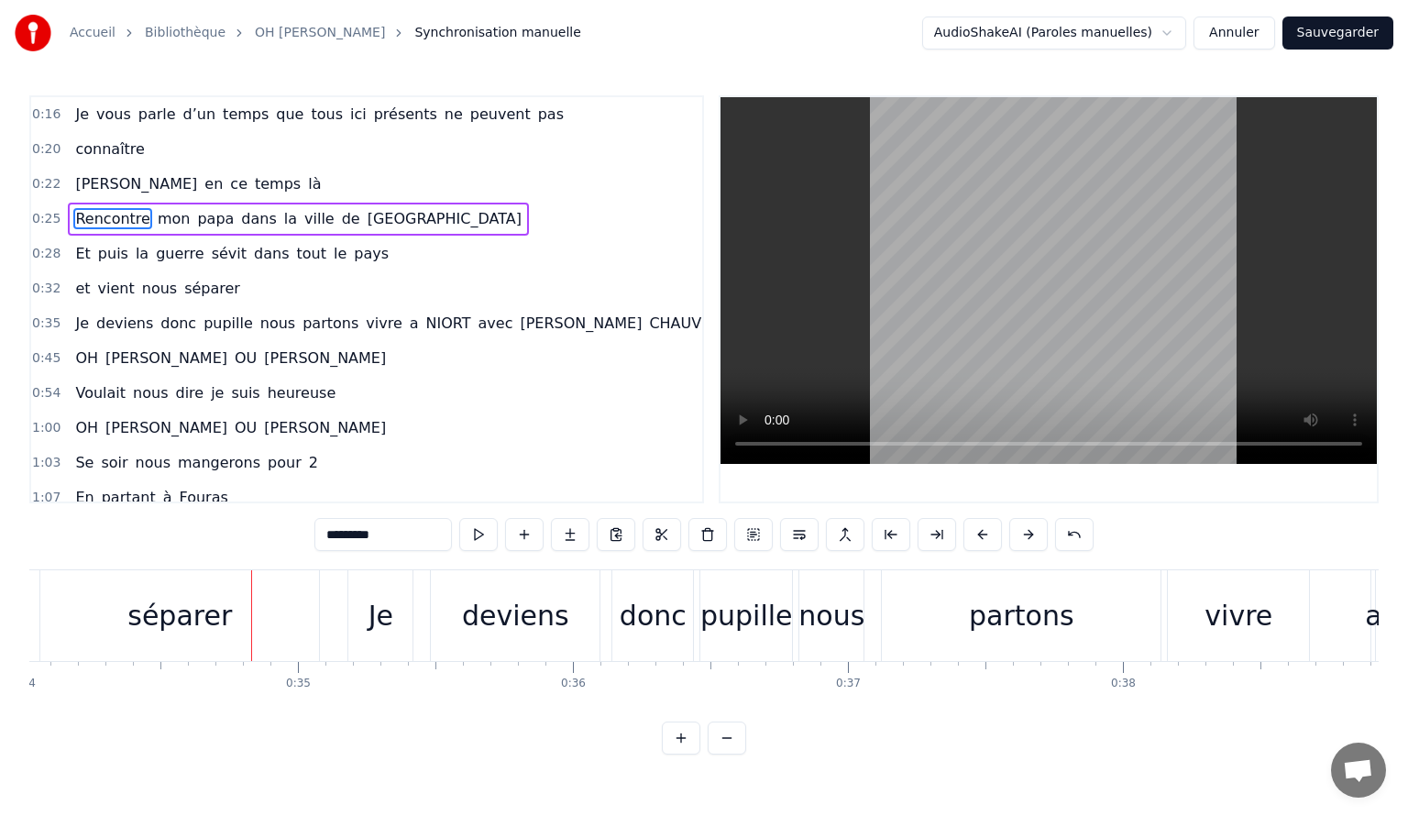
click at [81, 213] on span "Rencontre" at bounding box center [112, 218] width 78 height 21
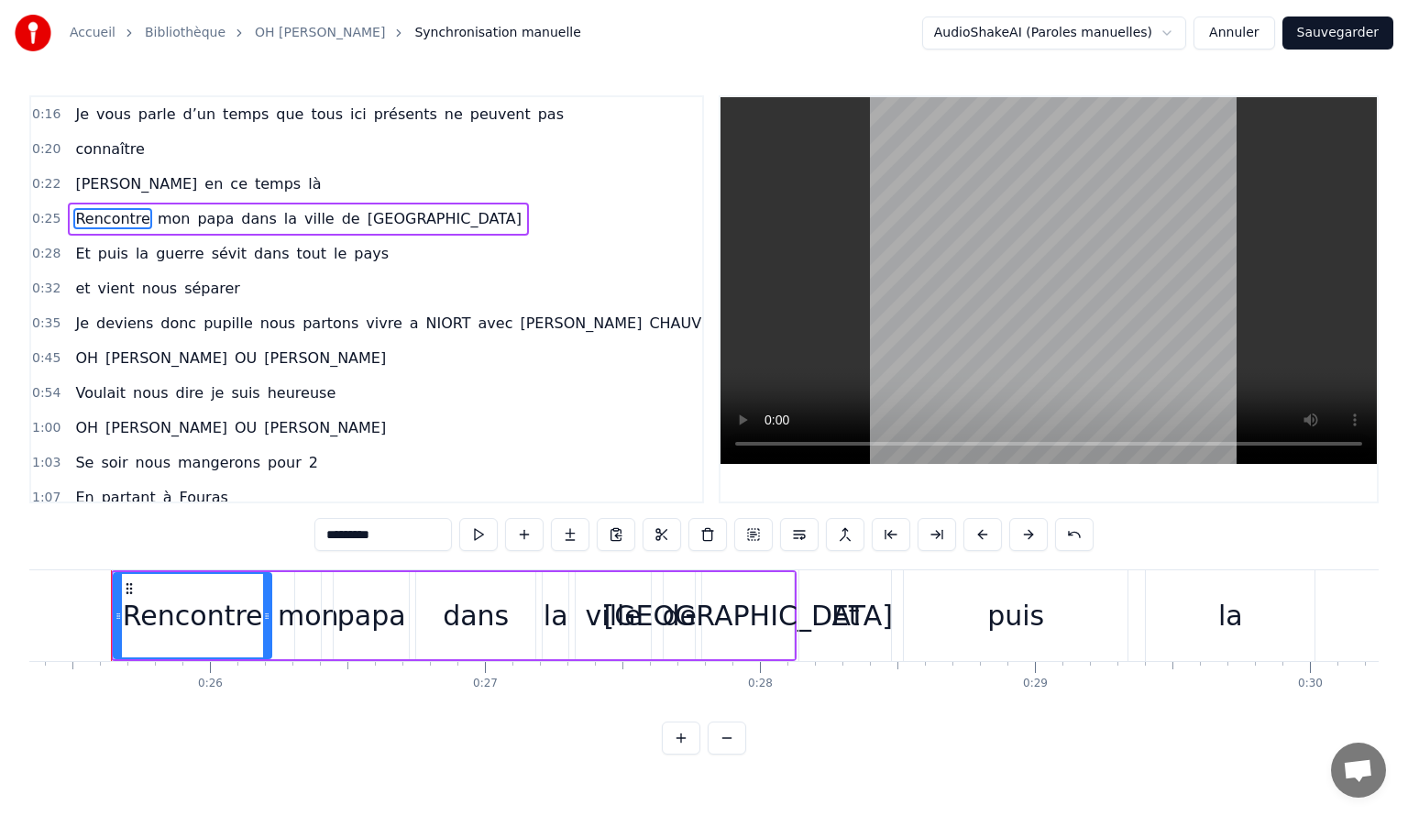
scroll to position [0, 6960]
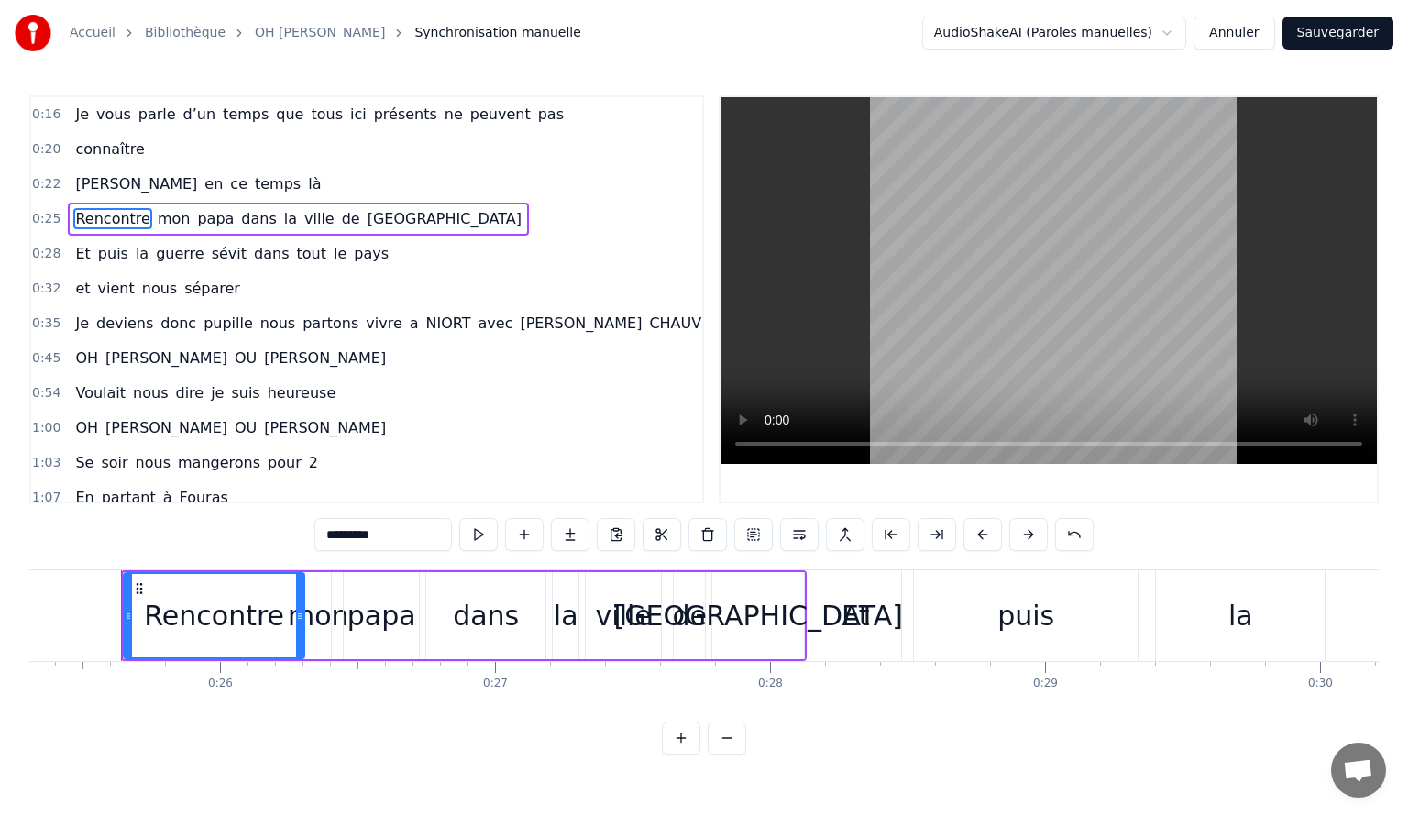
drag, startPoint x: 279, startPoint y: 617, endPoint x: 302, endPoint y: 630, distance: 26.3
click at [302, 630] on div at bounding box center [299, 615] width 7 height 83
click at [748, 539] on button at bounding box center [753, 534] width 39 height 33
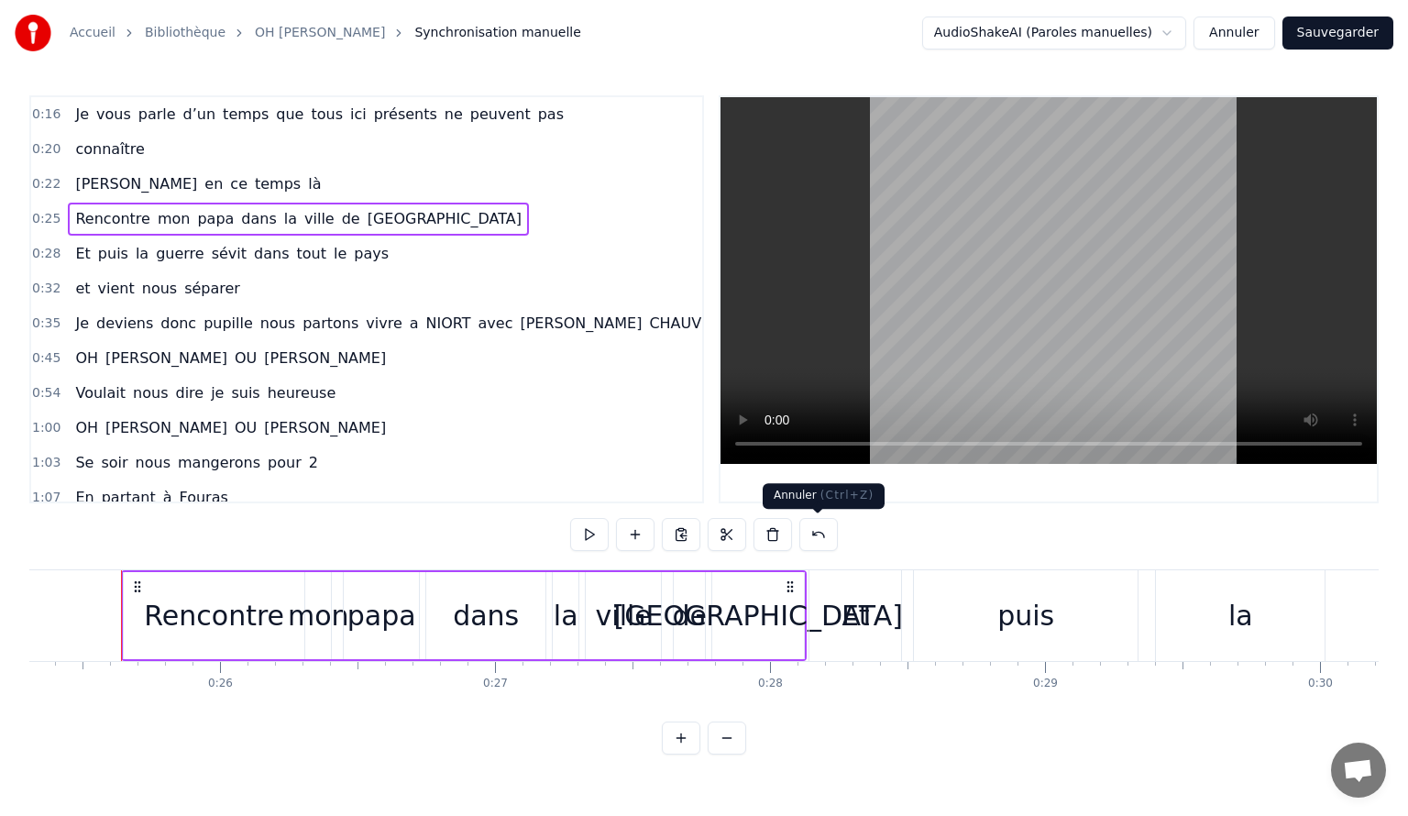
click at [808, 535] on button at bounding box center [818, 534] width 39 height 33
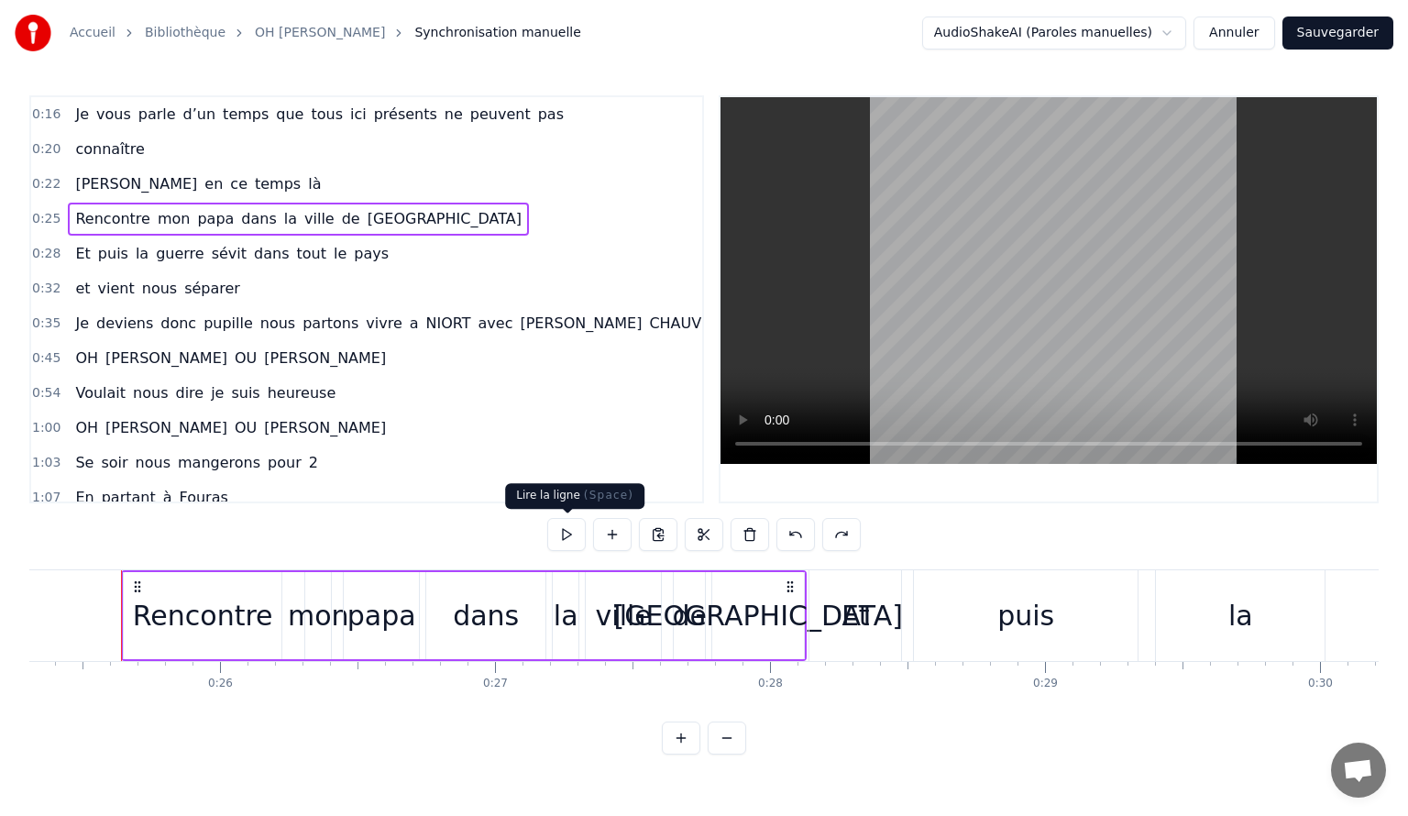
click at [576, 535] on button at bounding box center [566, 534] width 39 height 33
click at [77, 250] on span "Et" at bounding box center [82, 253] width 18 height 21
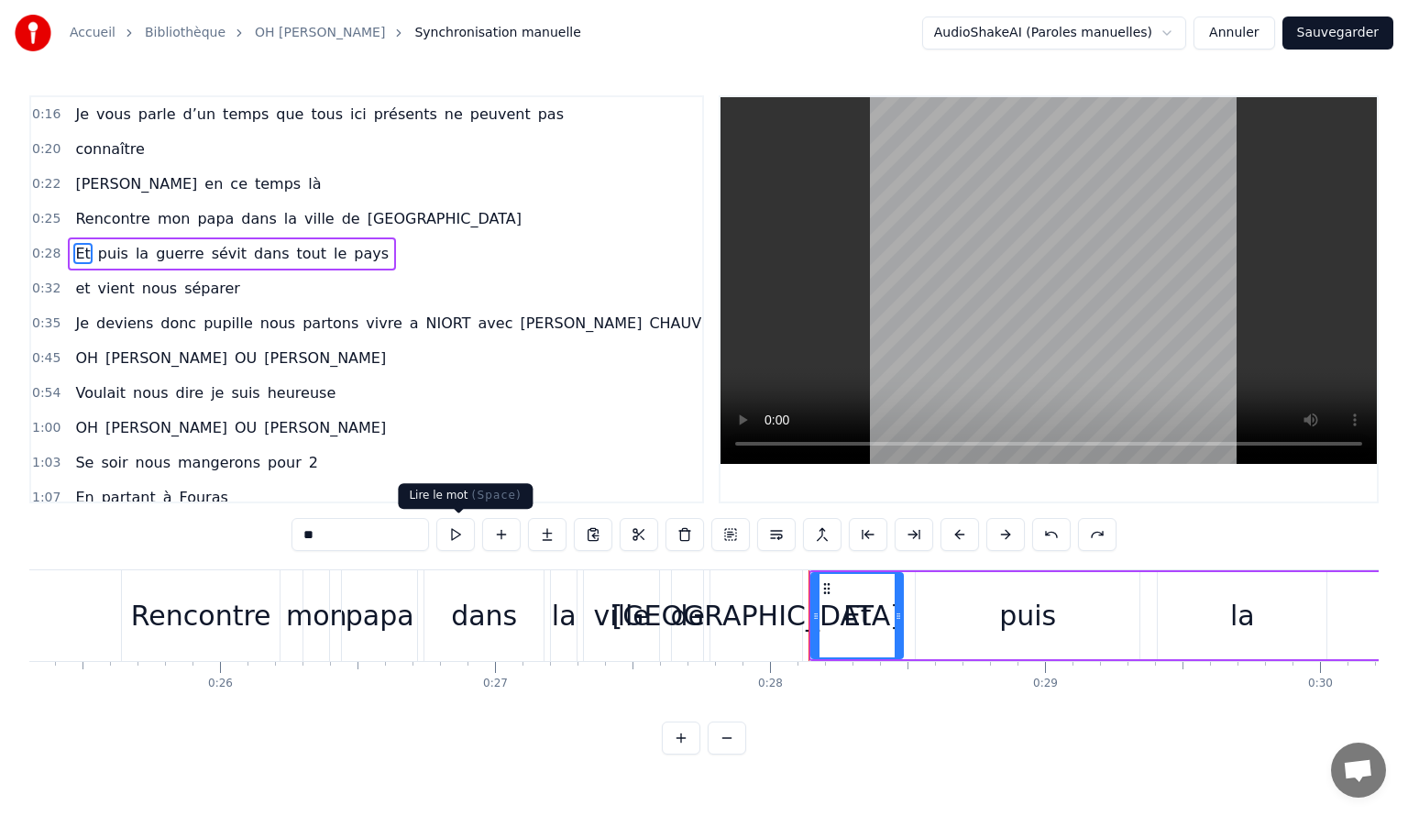
click at [455, 539] on button at bounding box center [455, 534] width 39 height 33
click at [347, 249] on div "Et puis la guerre sévit dans tout le pays" at bounding box center [232, 253] width 328 height 33
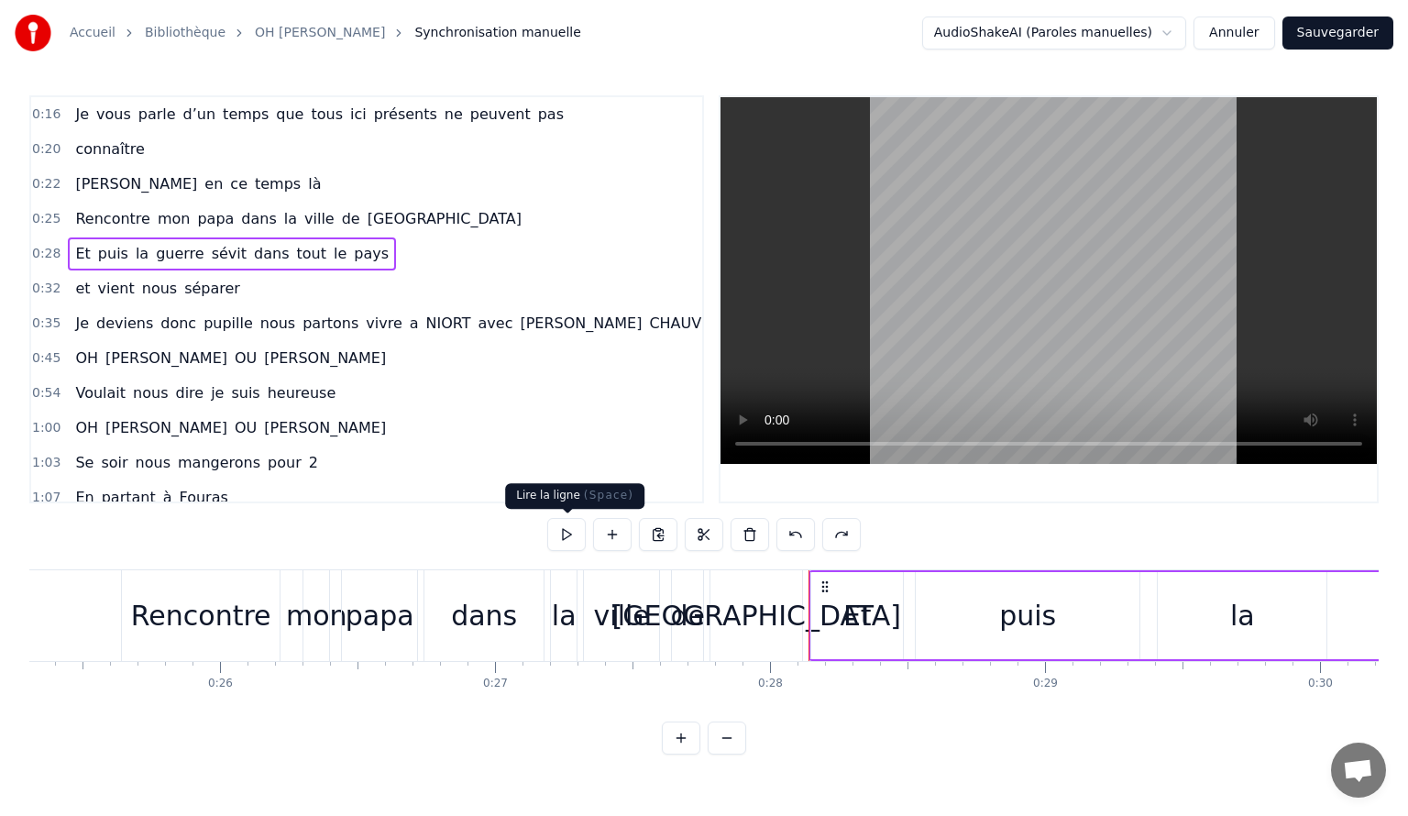
click at [567, 534] on button at bounding box center [566, 534] width 39 height 33
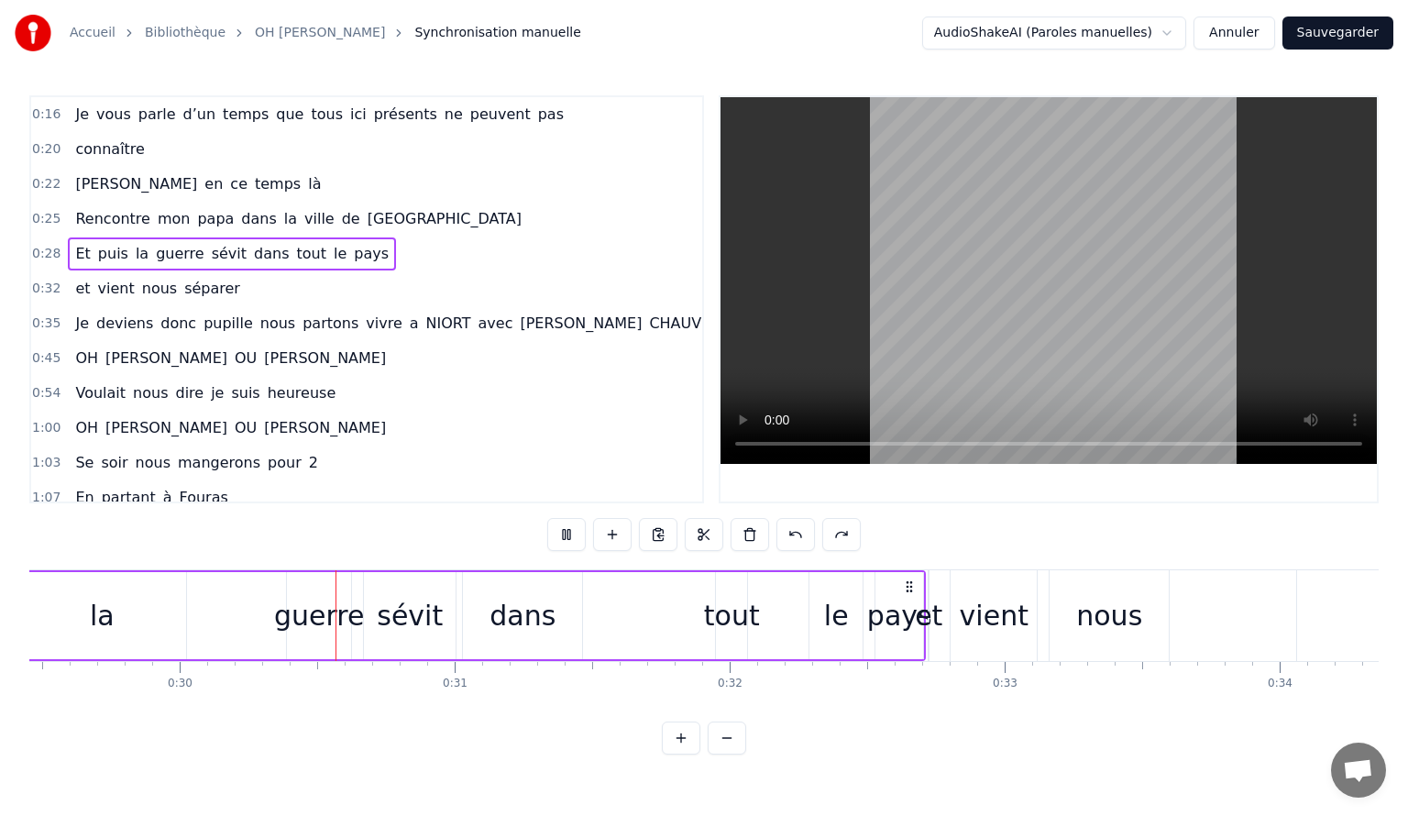
scroll to position [0, 8138]
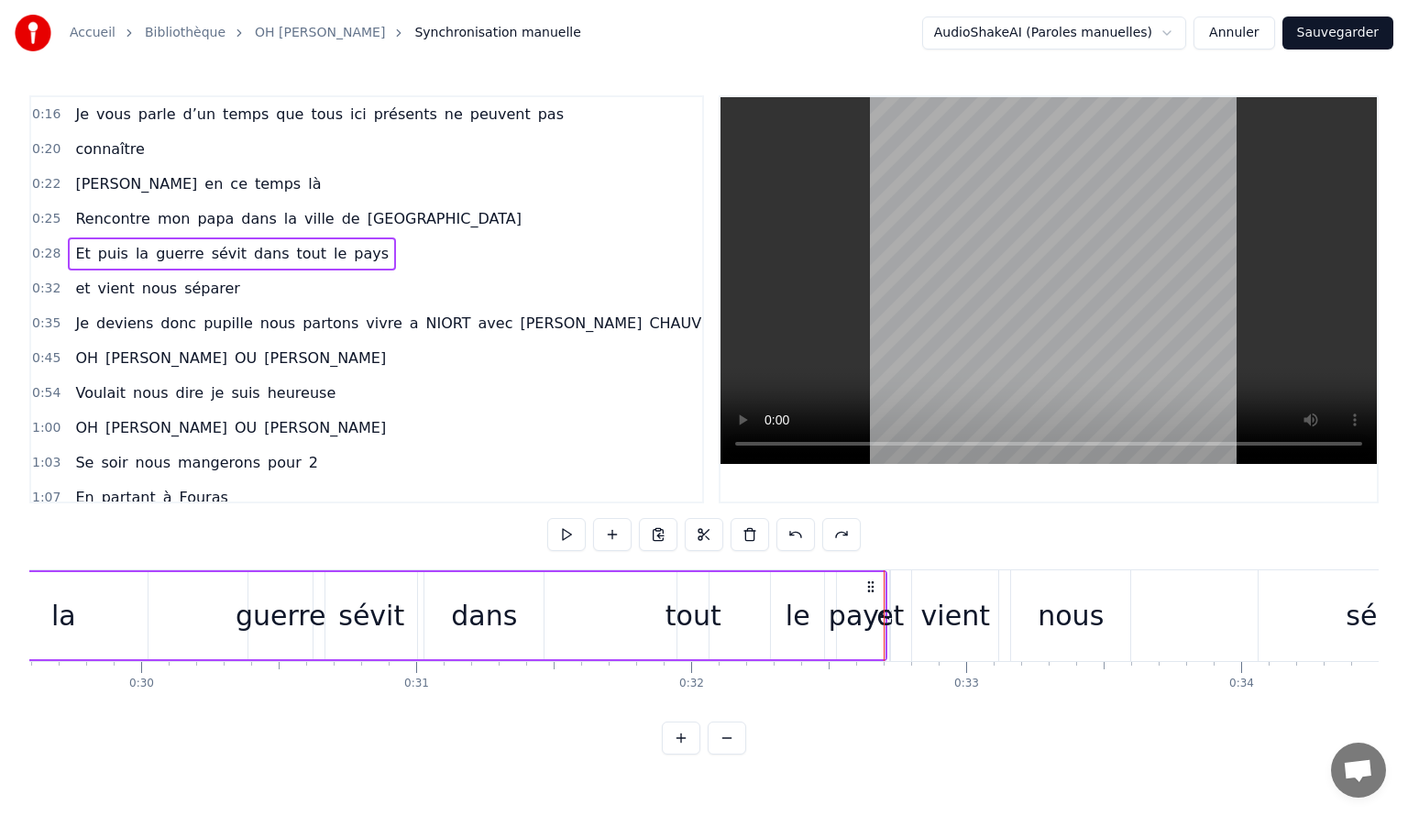
click at [567, 534] on button at bounding box center [566, 534] width 39 height 33
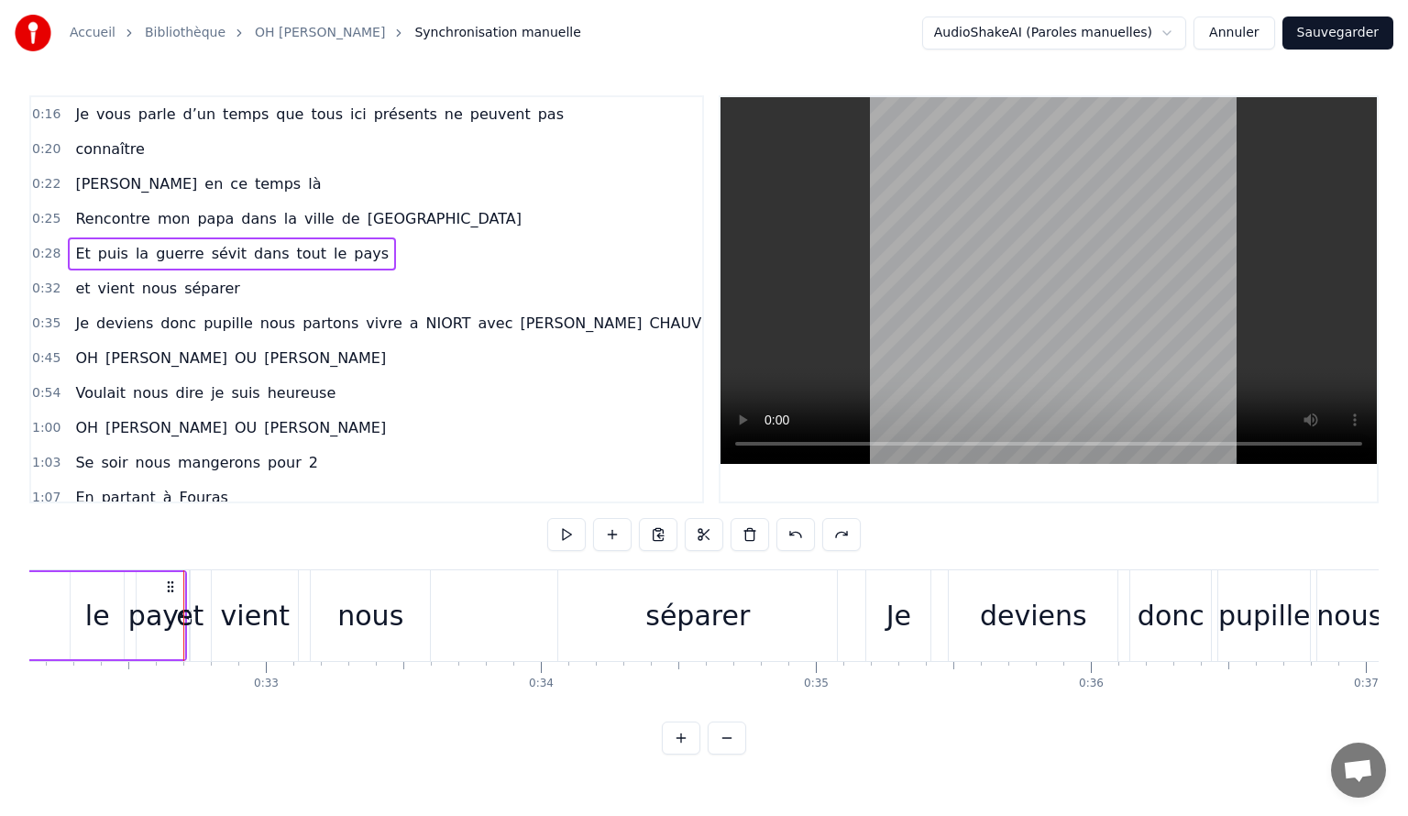
scroll to position [0, 8874]
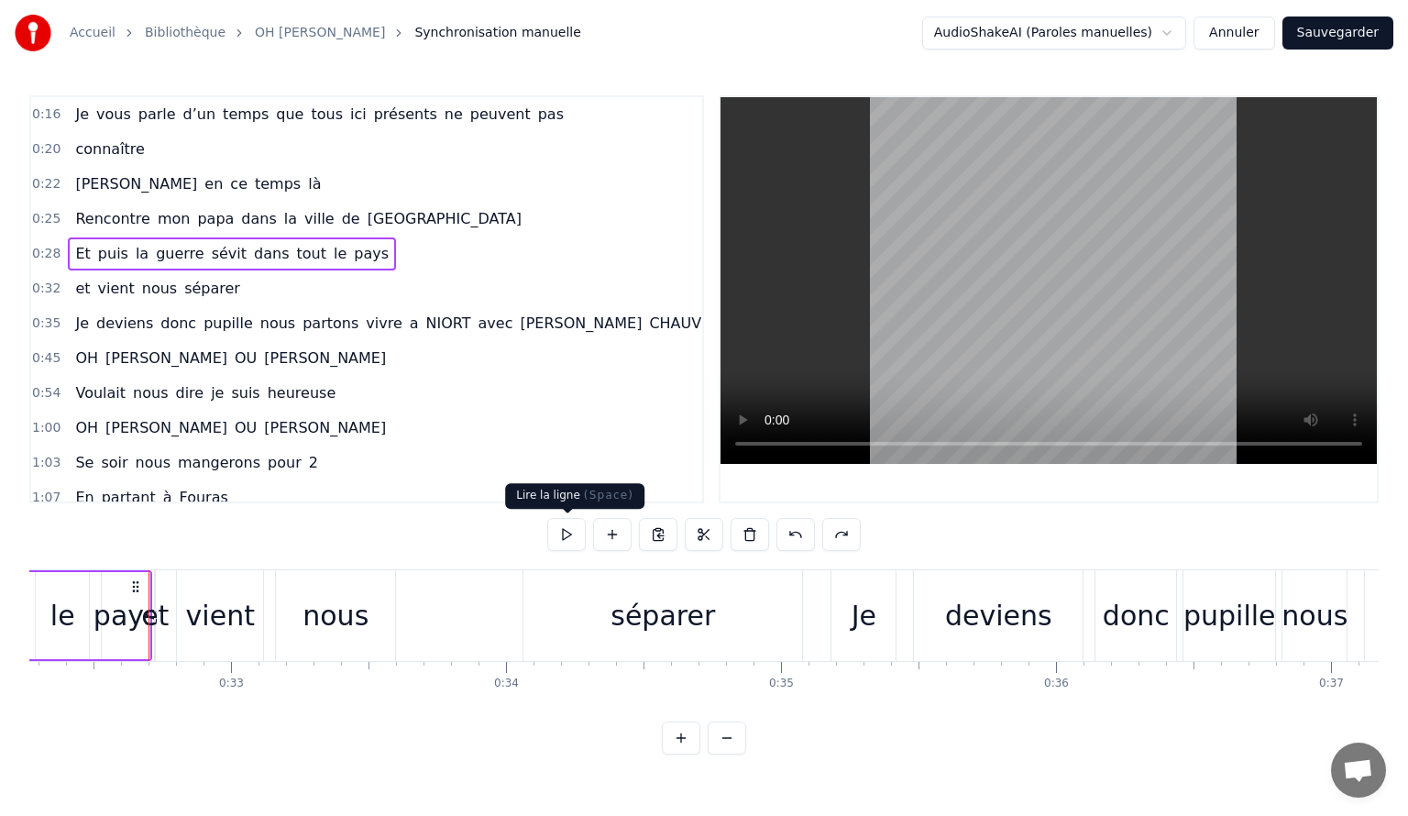
click at [567, 535] on button at bounding box center [566, 534] width 39 height 33
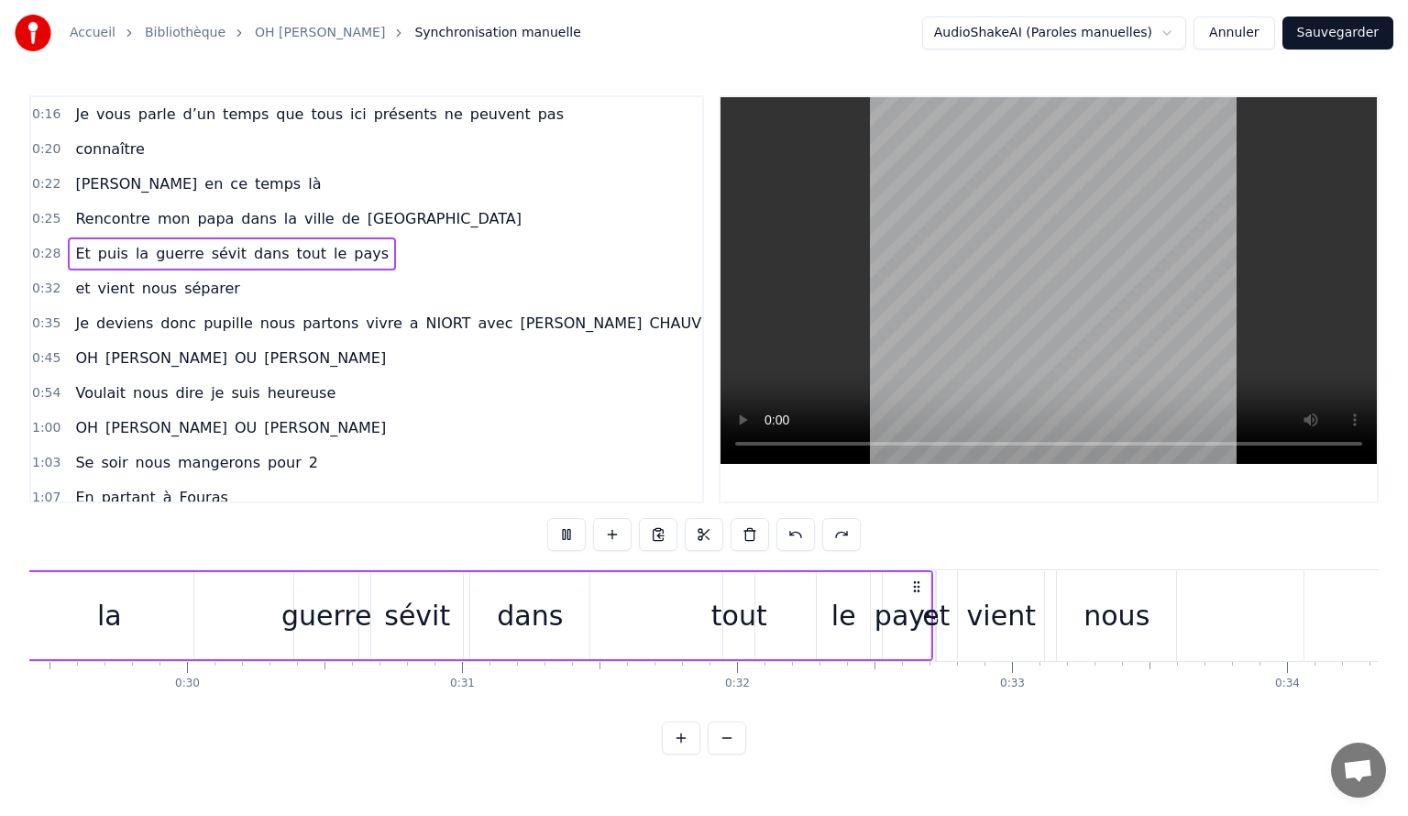
scroll to position [0, 7853]
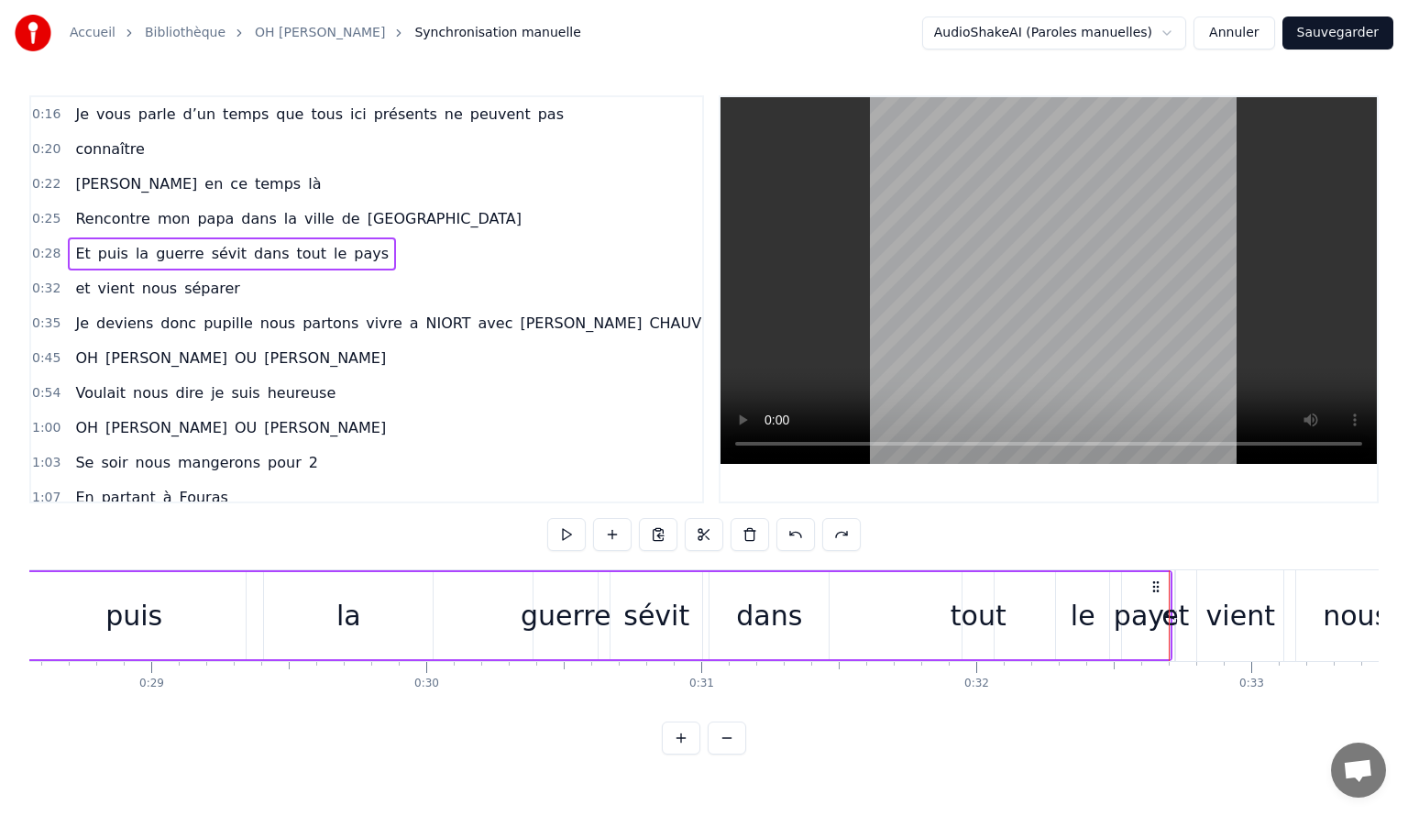
click at [1180, 616] on div "et" at bounding box center [1175, 615] width 28 height 41
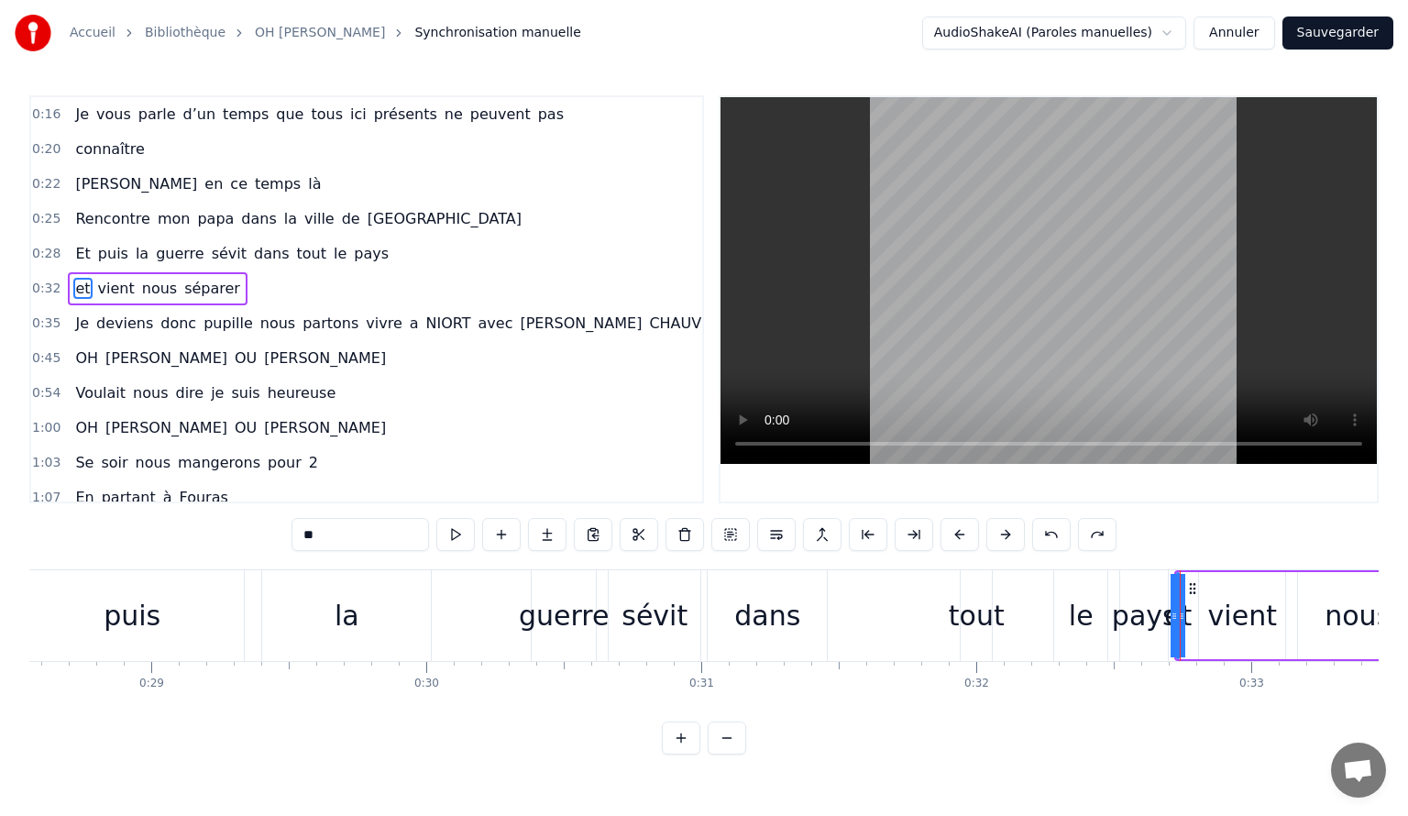
click at [73, 281] on span "et" at bounding box center [82, 288] width 18 height 21
click at [218, 289] on div "et vient nous séparer" at bounding box center [158, 288] width 180 height 33
click at [76, 247] on span "Et" at bounding box center [82, 253] width 18 height 21
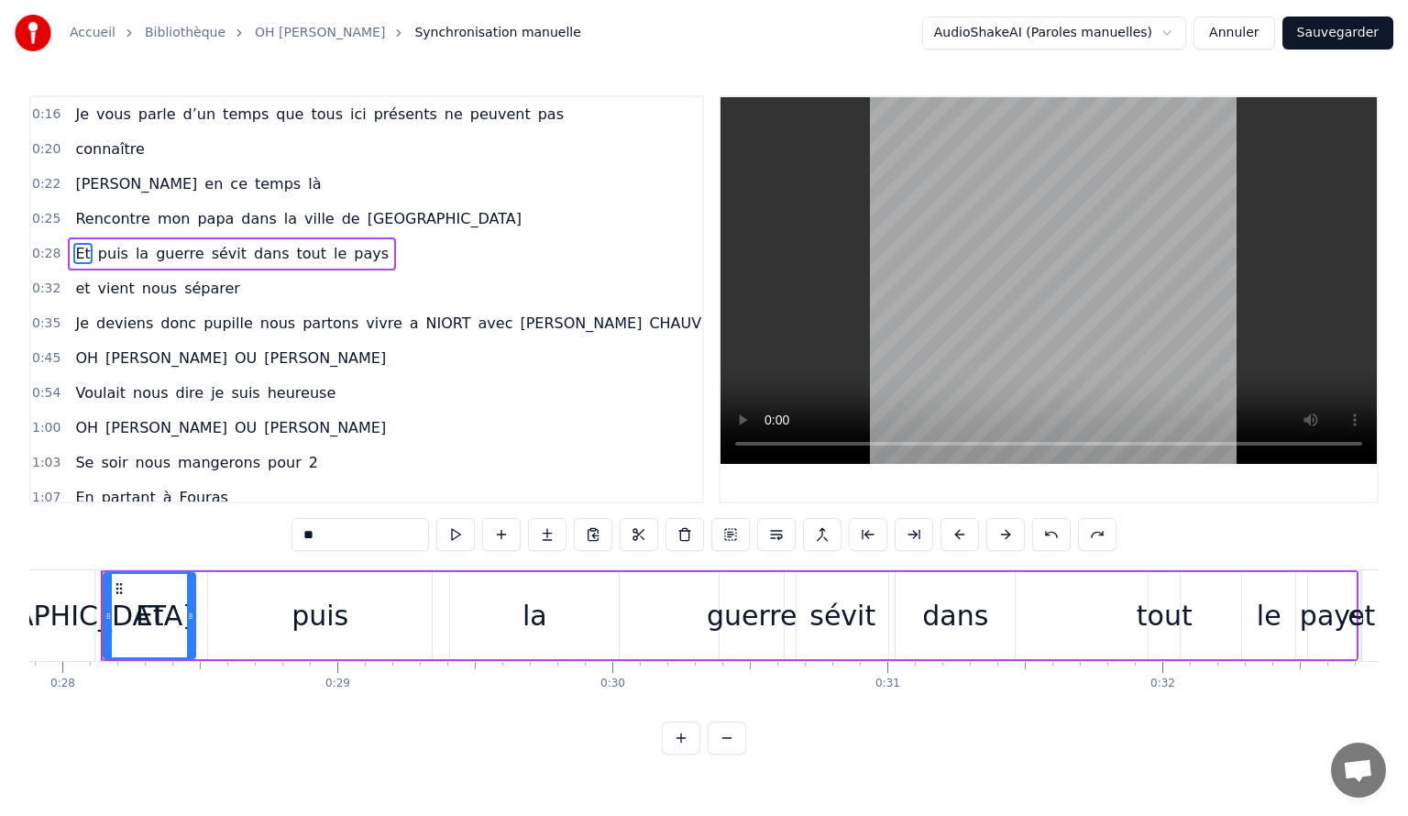
scroll to position [0, 7646]
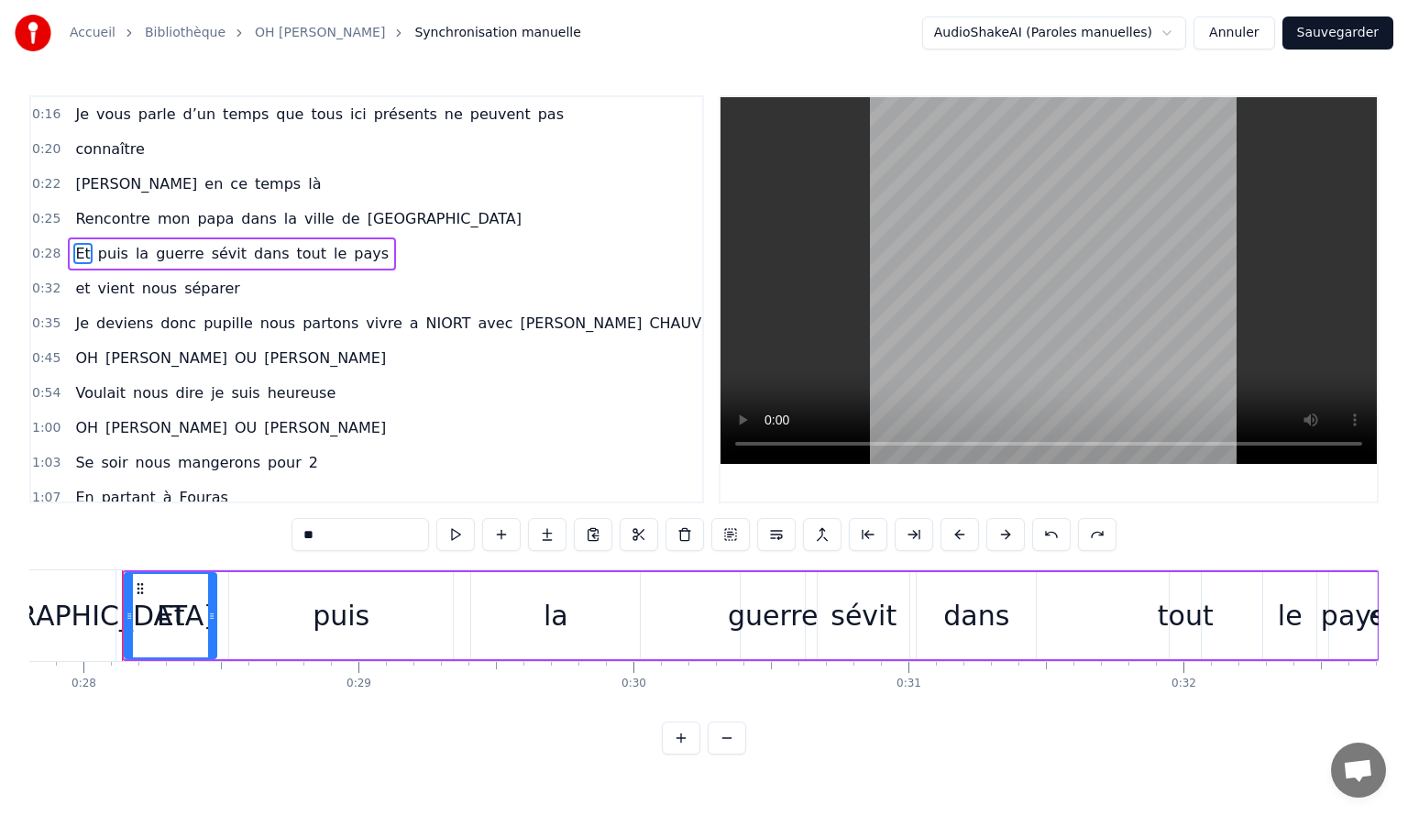
click at [346, 254] on div "Et puis la guerre sévit dans tout le pays" at bounding box center [232, 253] width 328 height 33
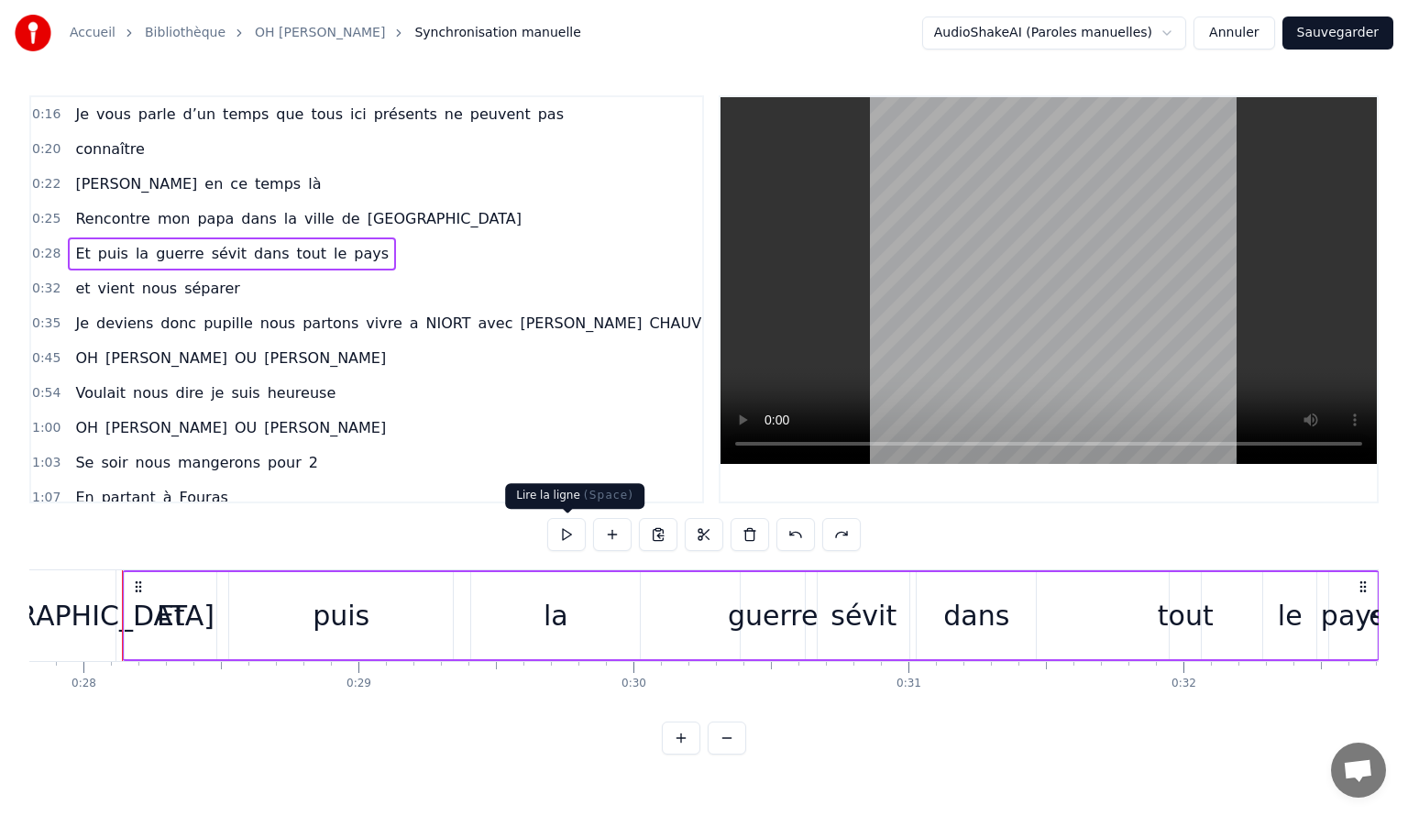
click at [570, 527] on button at bounding box center [566, 534] width 39 height 33
click at [235, 616] on div "puis" at bounding box center [341, 615] width 224 height 87
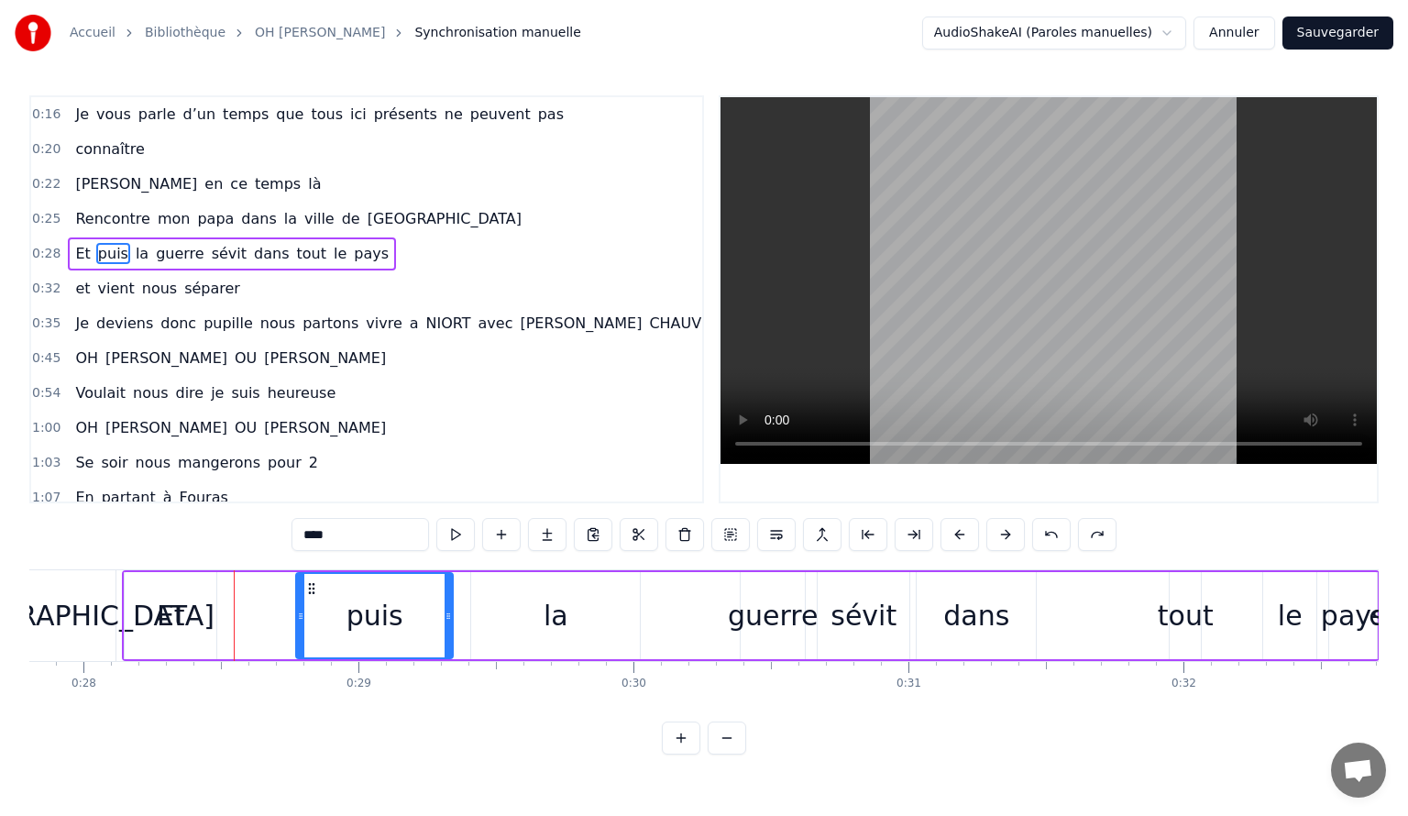
drag, startPoint x: 230, startPoint y: 614, endPoint x: 297, endPoint y: 617, distance: 67.0
click at [297, 617] on icon at bounding box center [300, 616] width 7 height 15
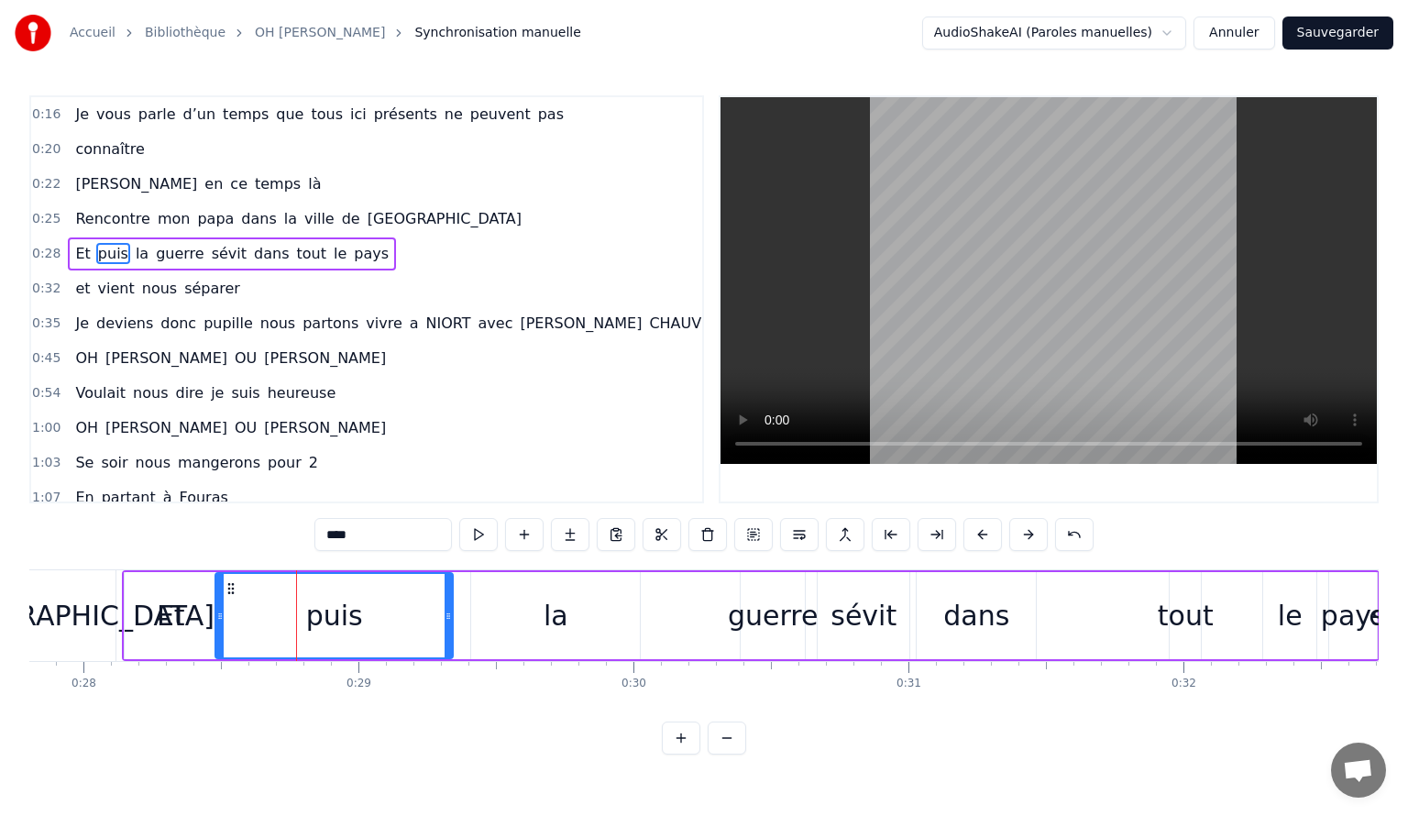
drag, startPoint x: 297, startPoint y: 617, endPoint x: 216, endPoint y: 623, distance: 80.9
click at [216, 623] on div at bounding box center [219, 615] width 7 height 83
drag, startPoint x: 216, startPoint y: 622, endPoint x: 242, endPoint y: 622, distance: 25.7
click at [242, 622] on icon at bounding box center [245, 616] width 7 height 15
click at [1073, 537] on button at bounding box center [1074, 534] width 39 height 33
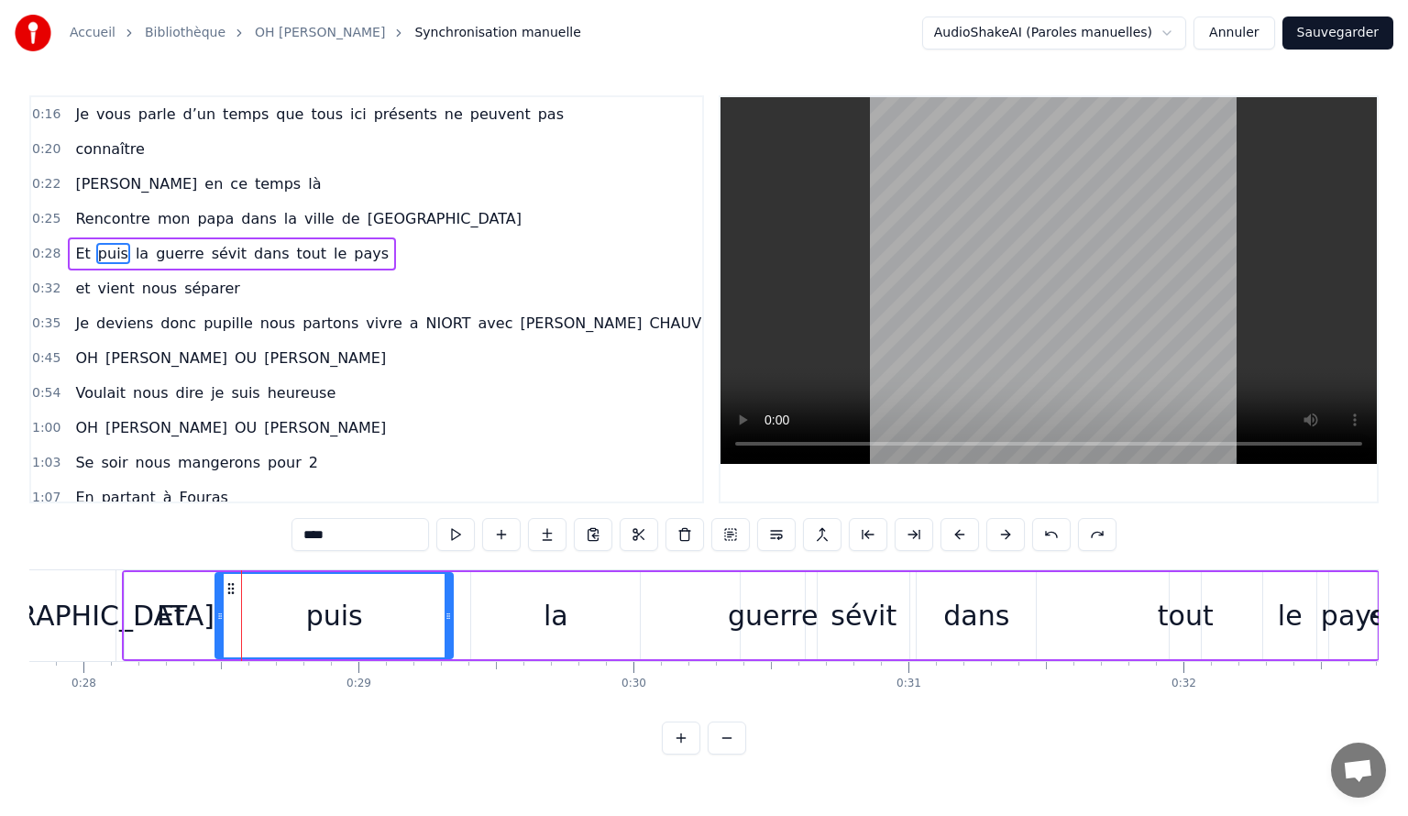
click at [1073, 537] on div "****" at bounding box center [704, 534] width 825 height 33
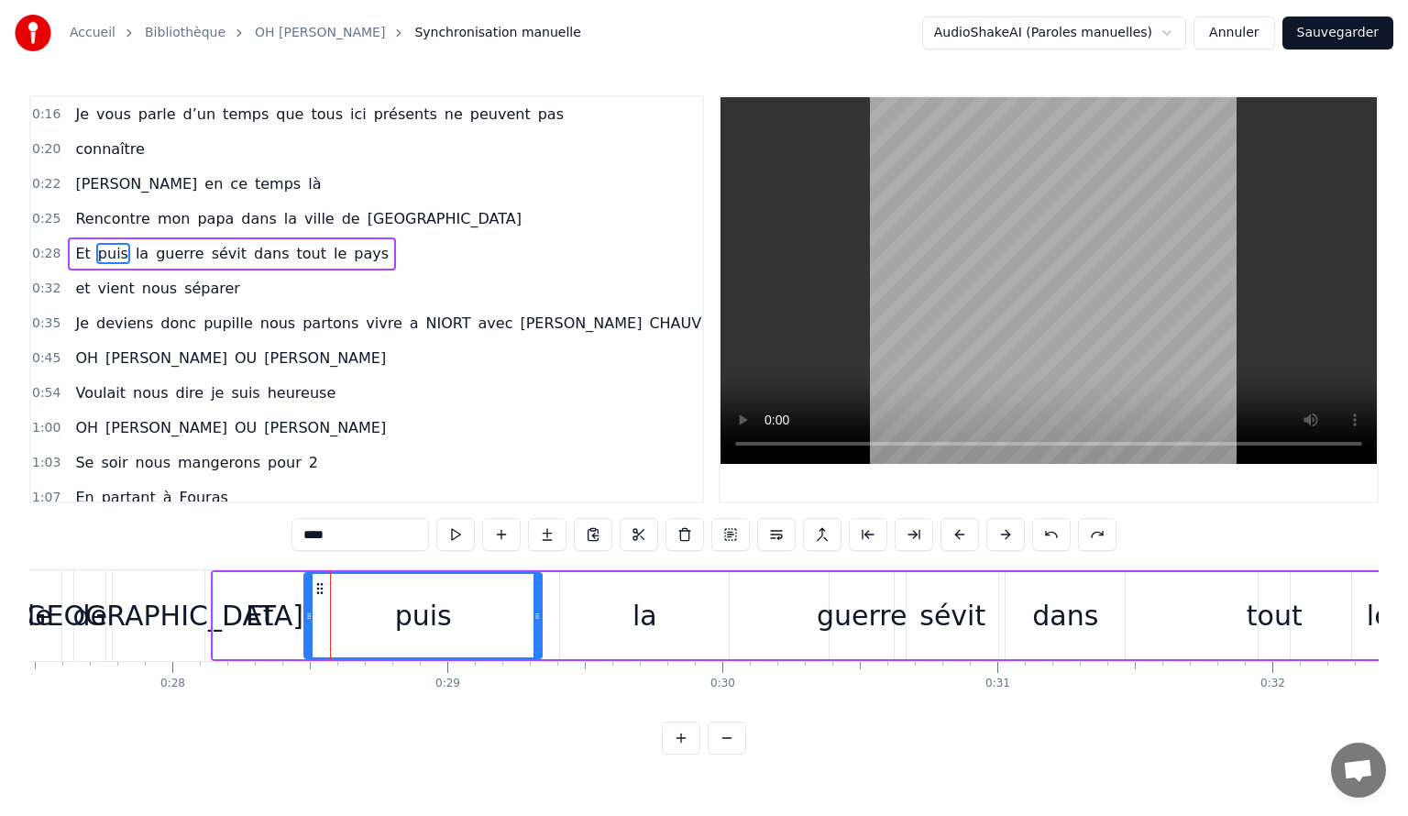
scroll to position [0, 7446]
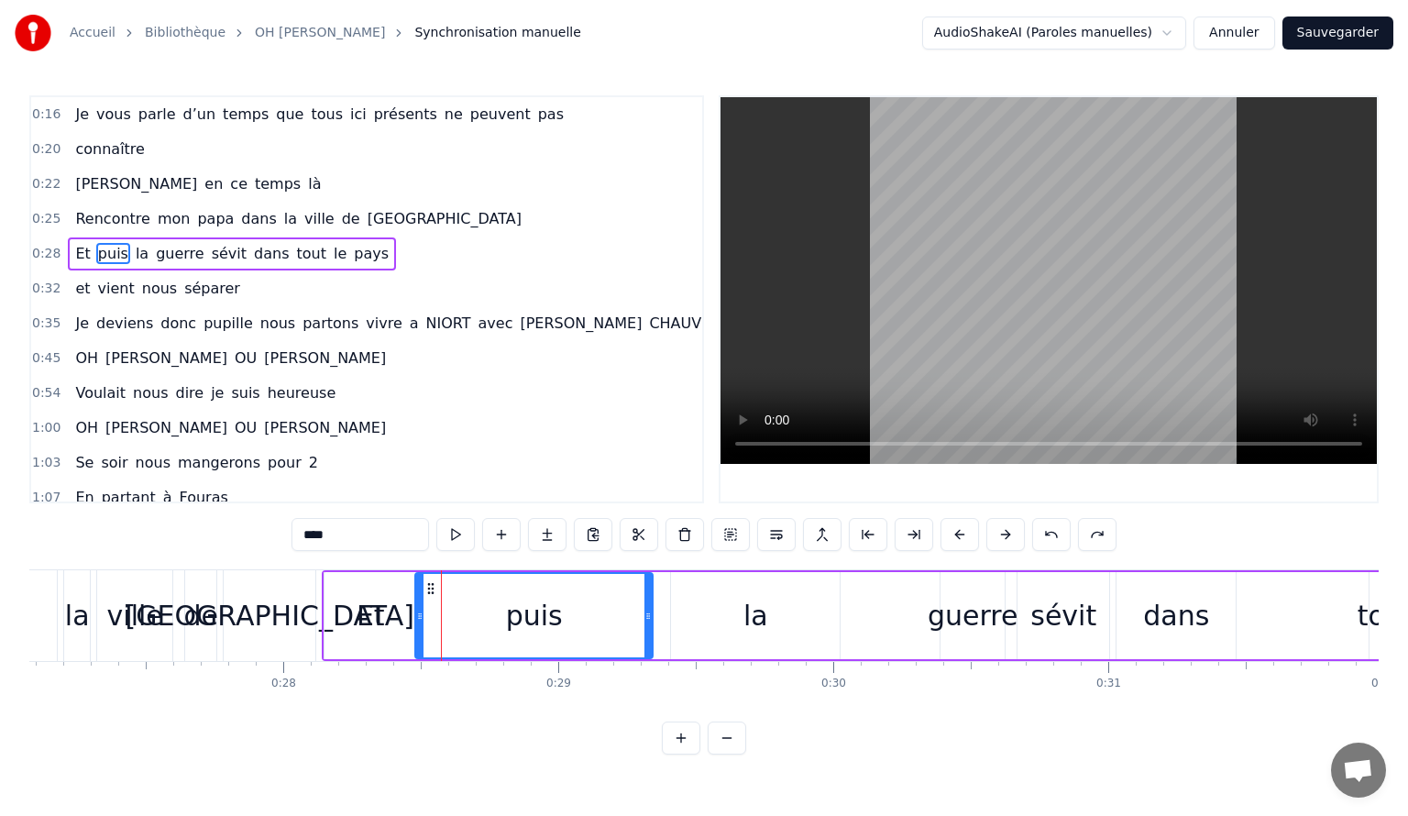
click at [587, 626] on div "puis" at bounding box center [534, 615] width 236 height 83
click at [617, 621] on div "puis" at bounding box center [534, 615] width 236 height 83
click at [641, 620] on div "puis" at bounding box center [534, 615] width 236 height 83
click at [638, 538] on button at bounding box center [639, 534] width 39 height 33
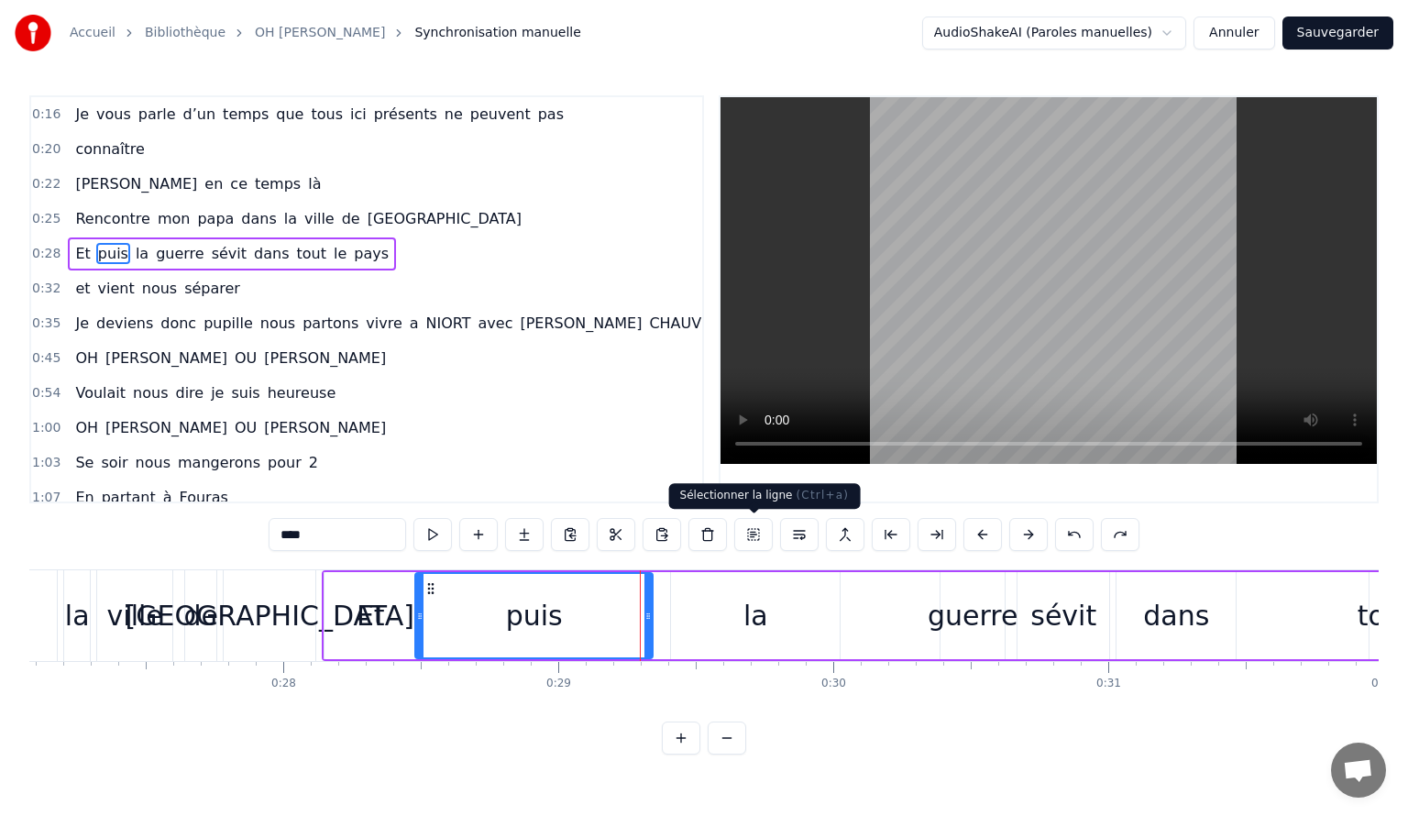
click at [750, 534] on button at bounding box center [753, 534] width 39 height 33
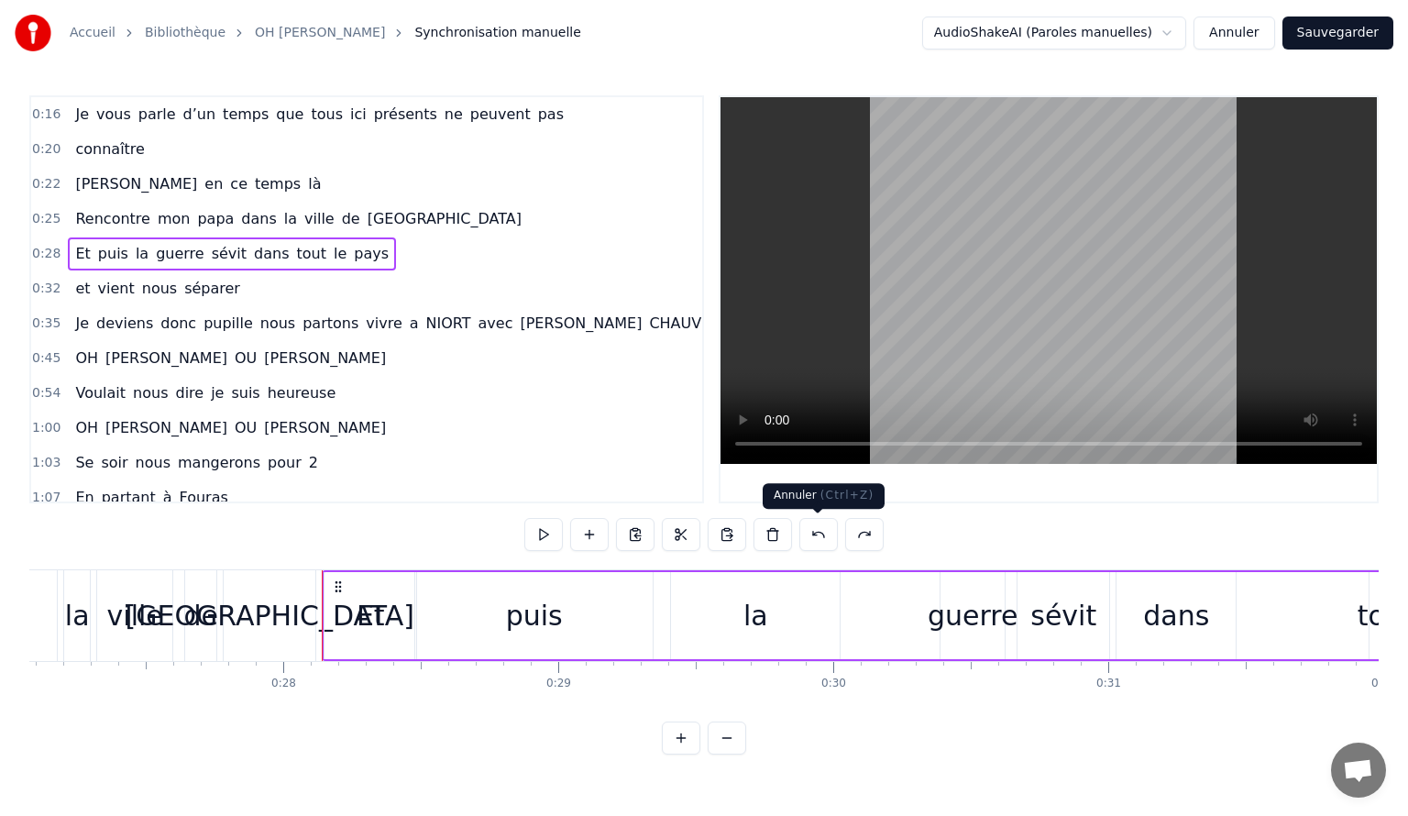
click at [831, 537] on button at bounding box center [818, 534] width 39 height 33
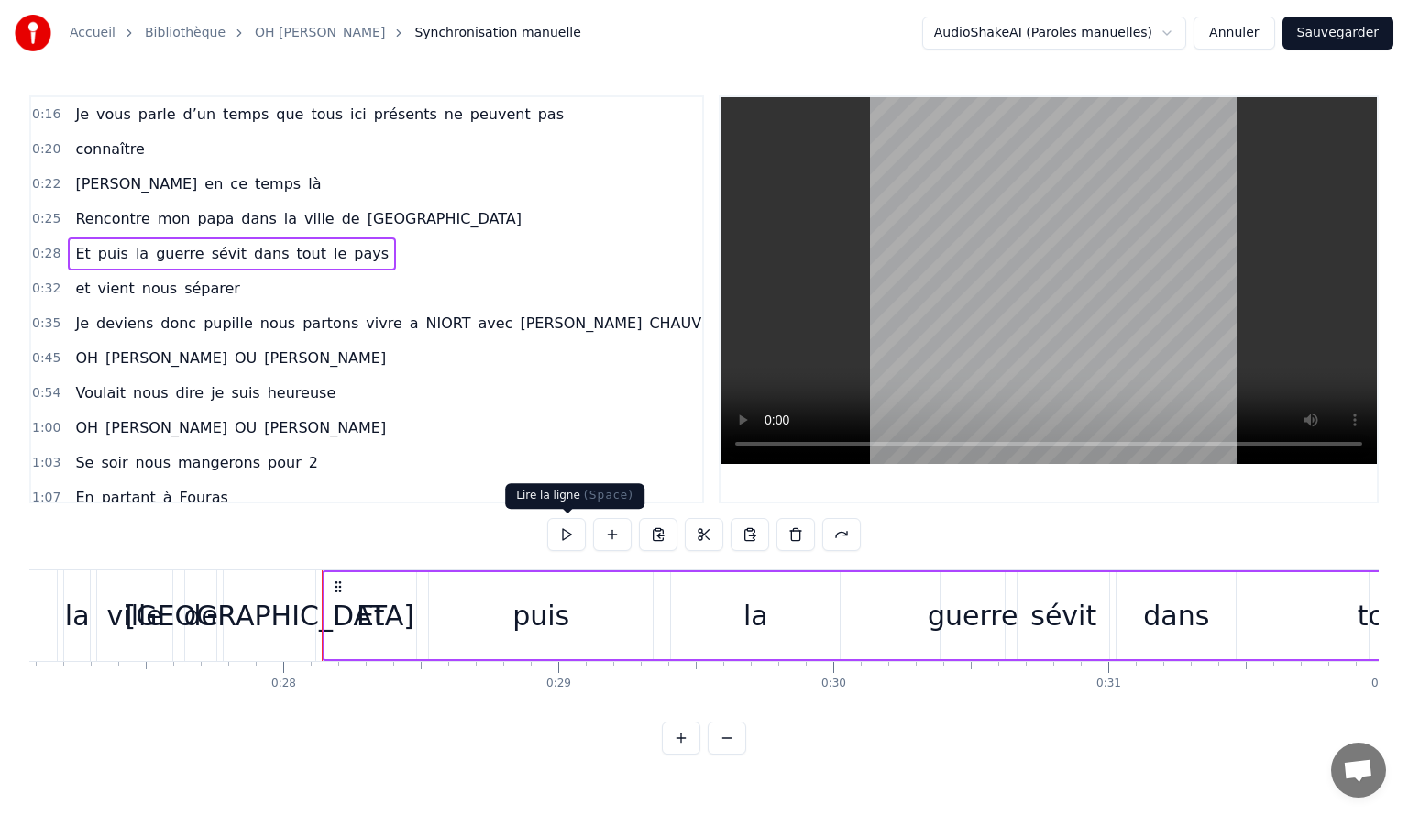
click at [567, 540] on button at bounding box center [566, 534] width 39 height 33
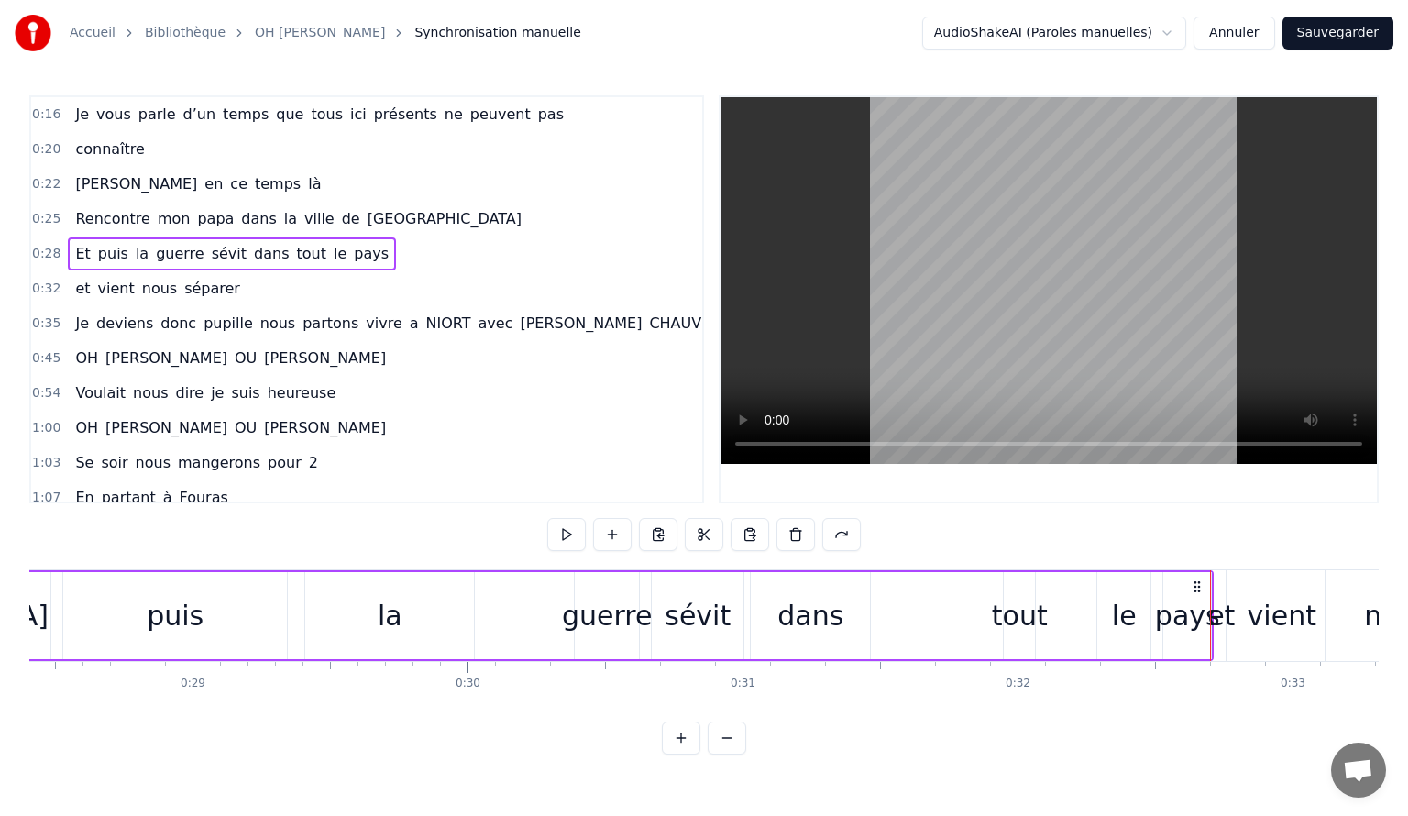
scroll to position [0, 7826]
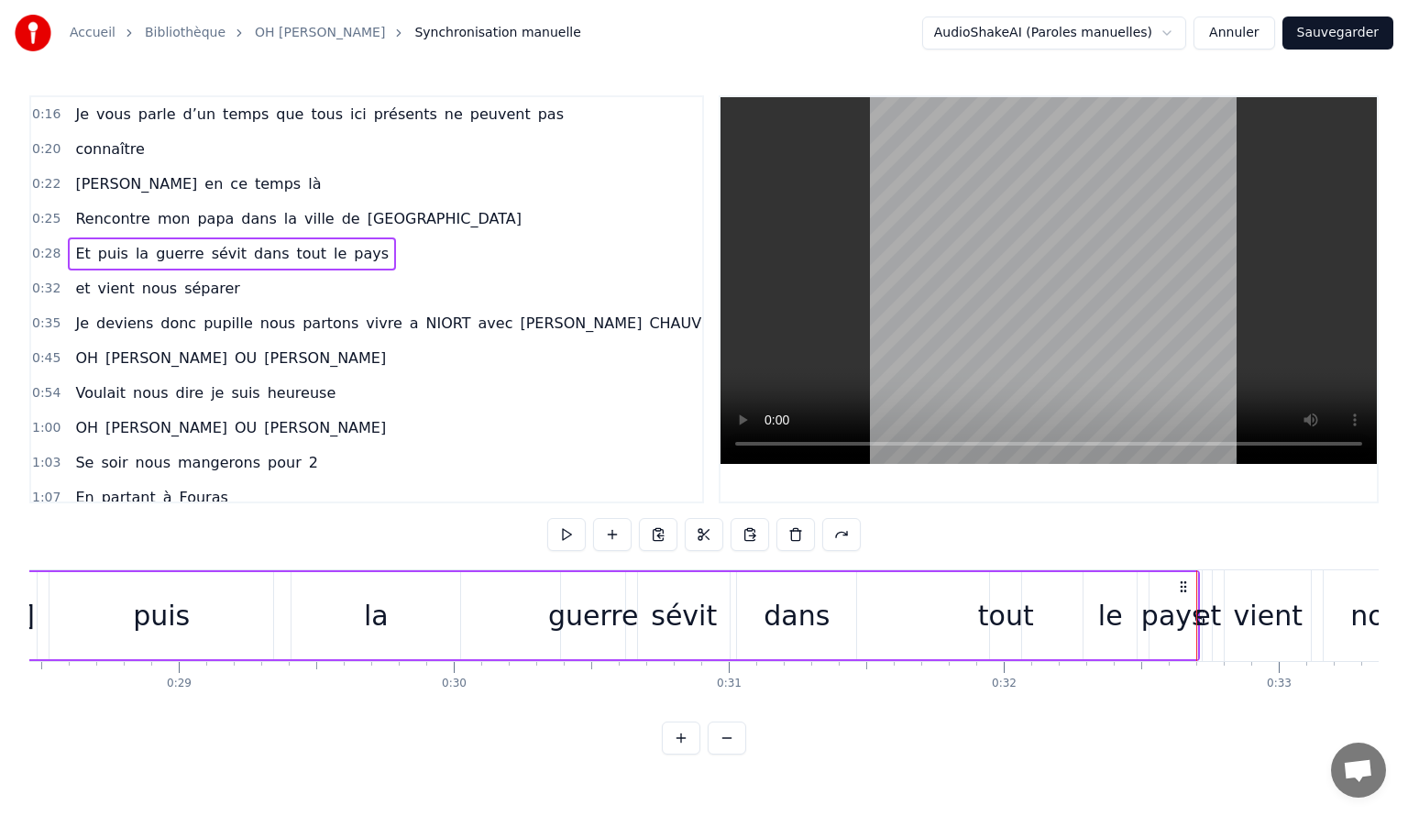
drag, startPoint x: 1197, startPoint y: 573, endPoint x: 1112, endPoint y: 560, distance: 86.2
click at [1112, 560] on div "0:16 Je vous parle d’un temps que tous ici présents ne peuvent pas 0:20 connaît…" at bounding box center [703, 424] width 1349 height 659
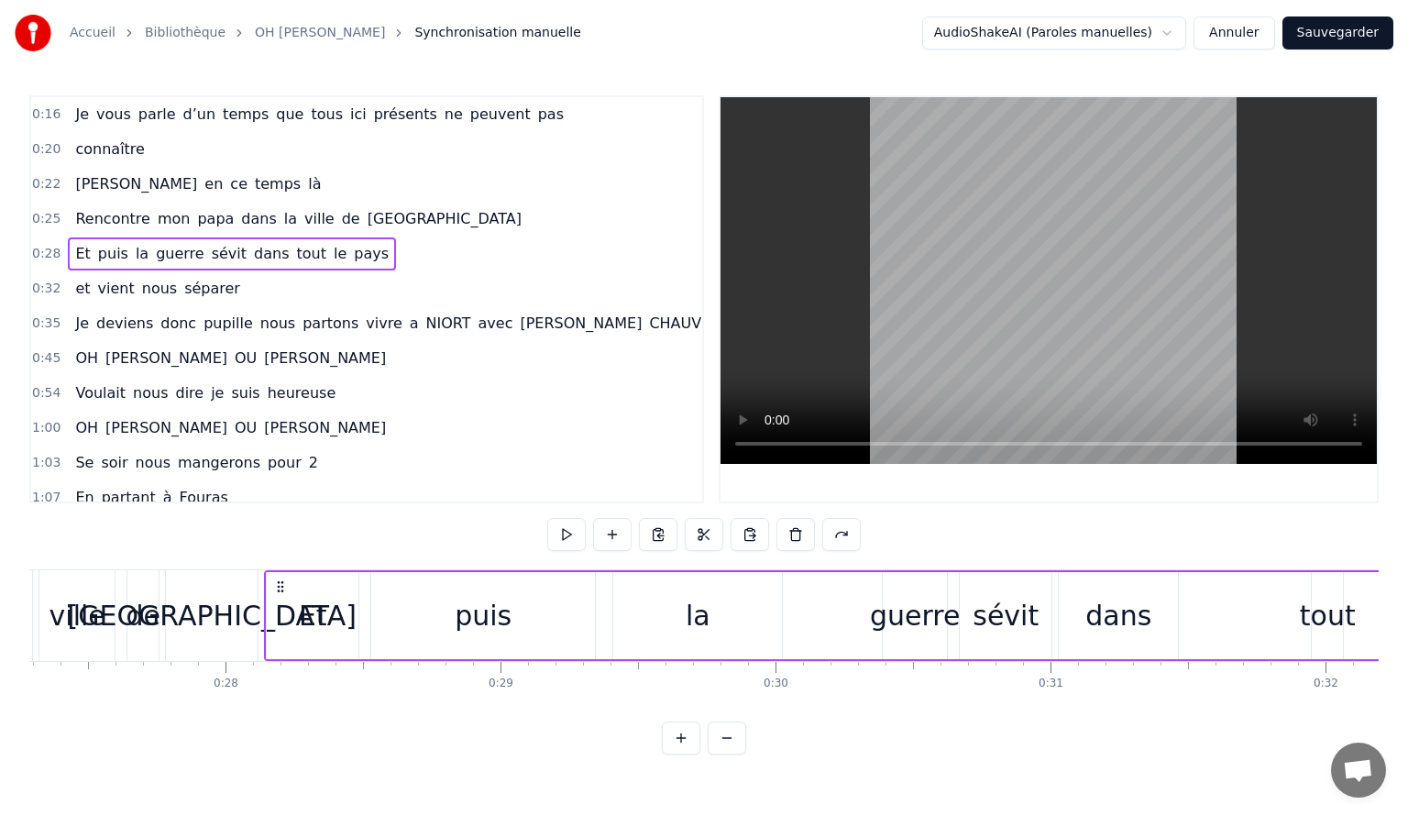
scroll to position [0, 7495]
click at [367, 615] on div "Et" at bounding box center [322, 615] width 94 height 87
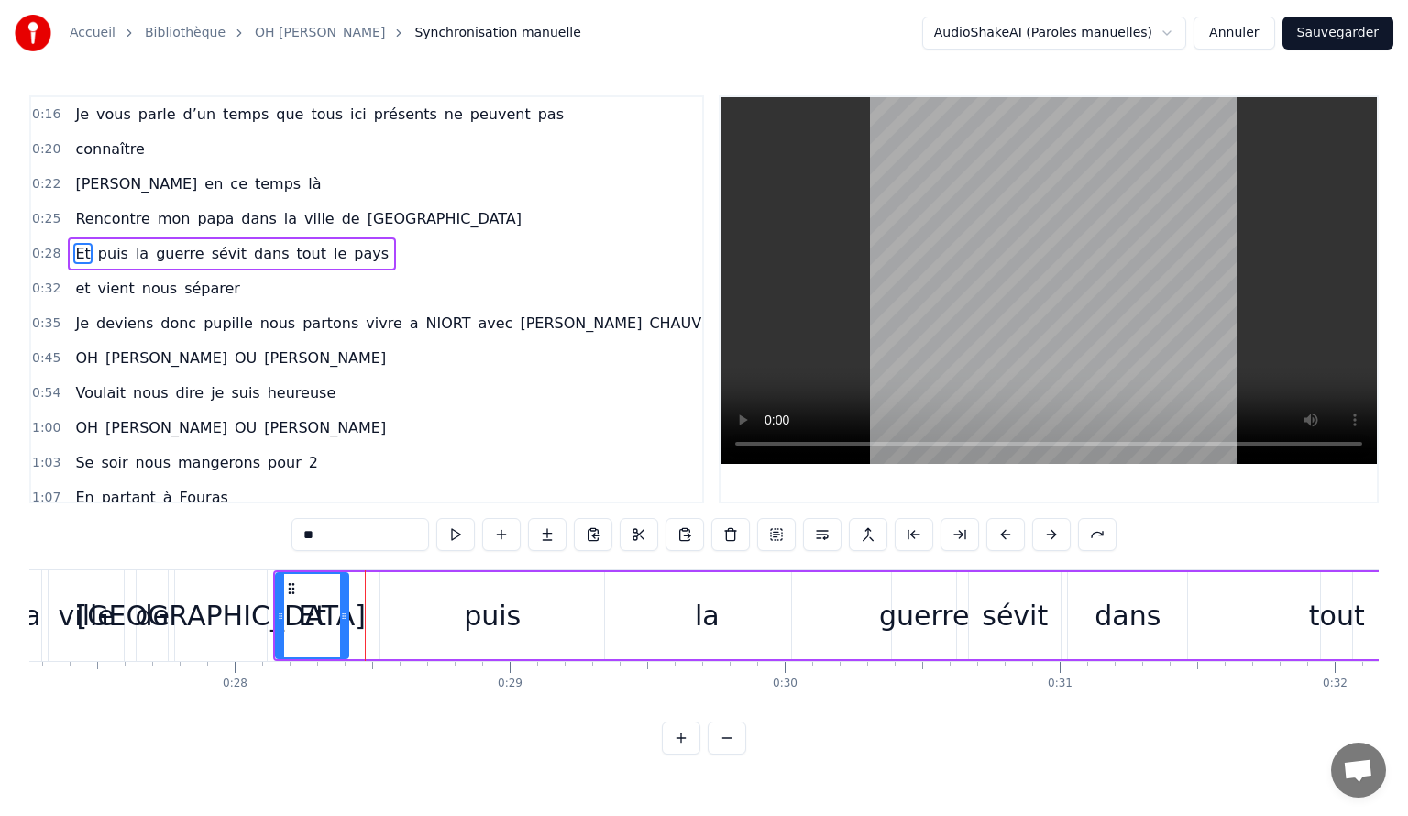
drag, startPoint x: 363, startPoint y: 615, endPoint x: 344, endPoint y: 605, distance: 21.7
click at [344, 605] on div at bounding box center [343, 615] width 7 height 83
click at [605, 614] on div "Et puis la guerre sévit dans tout le pays" at bounding box center [902, 615] width 1258 height 91
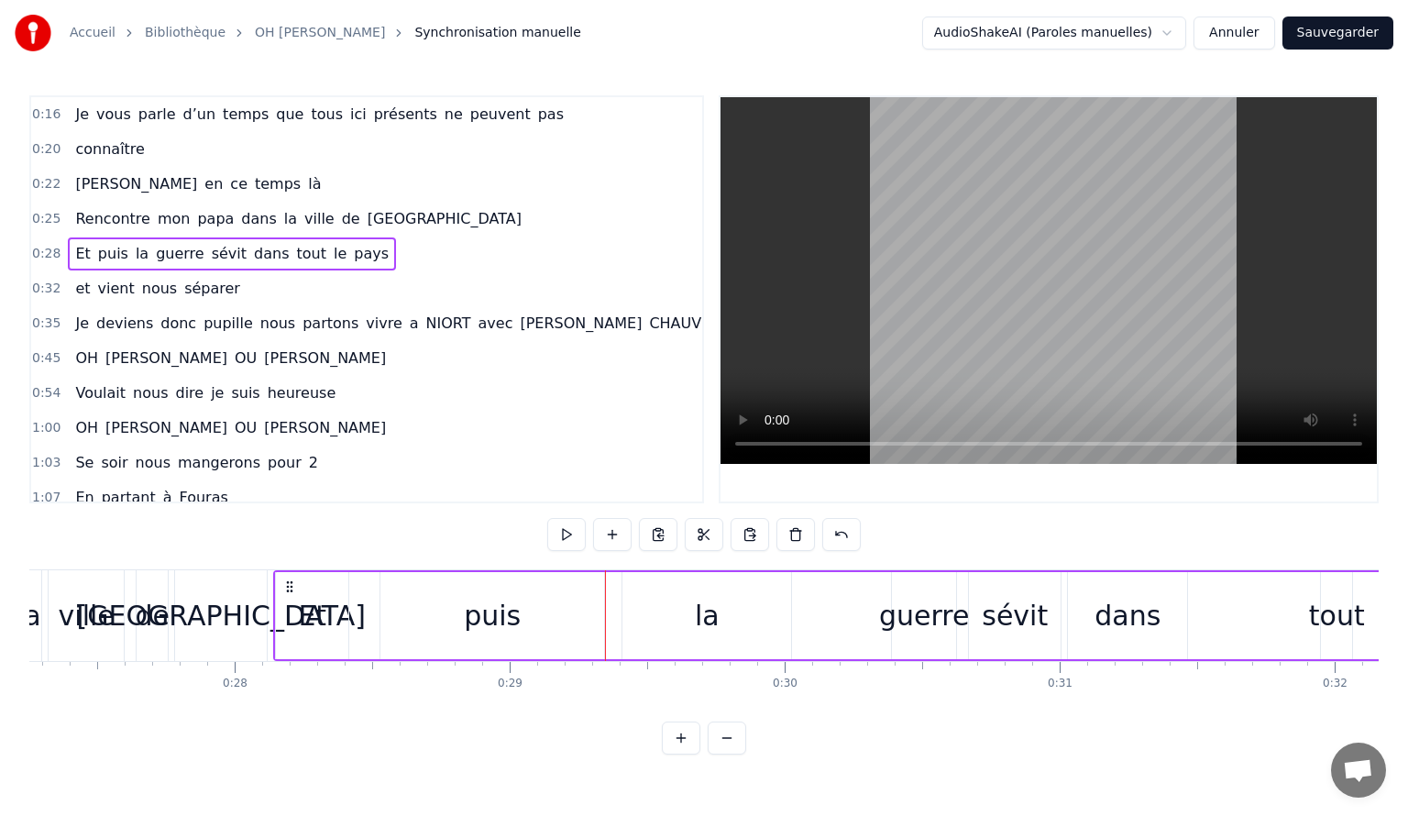
click at [539, 616] on div "puis" at bounding box center [492, 615] width 224 height 87
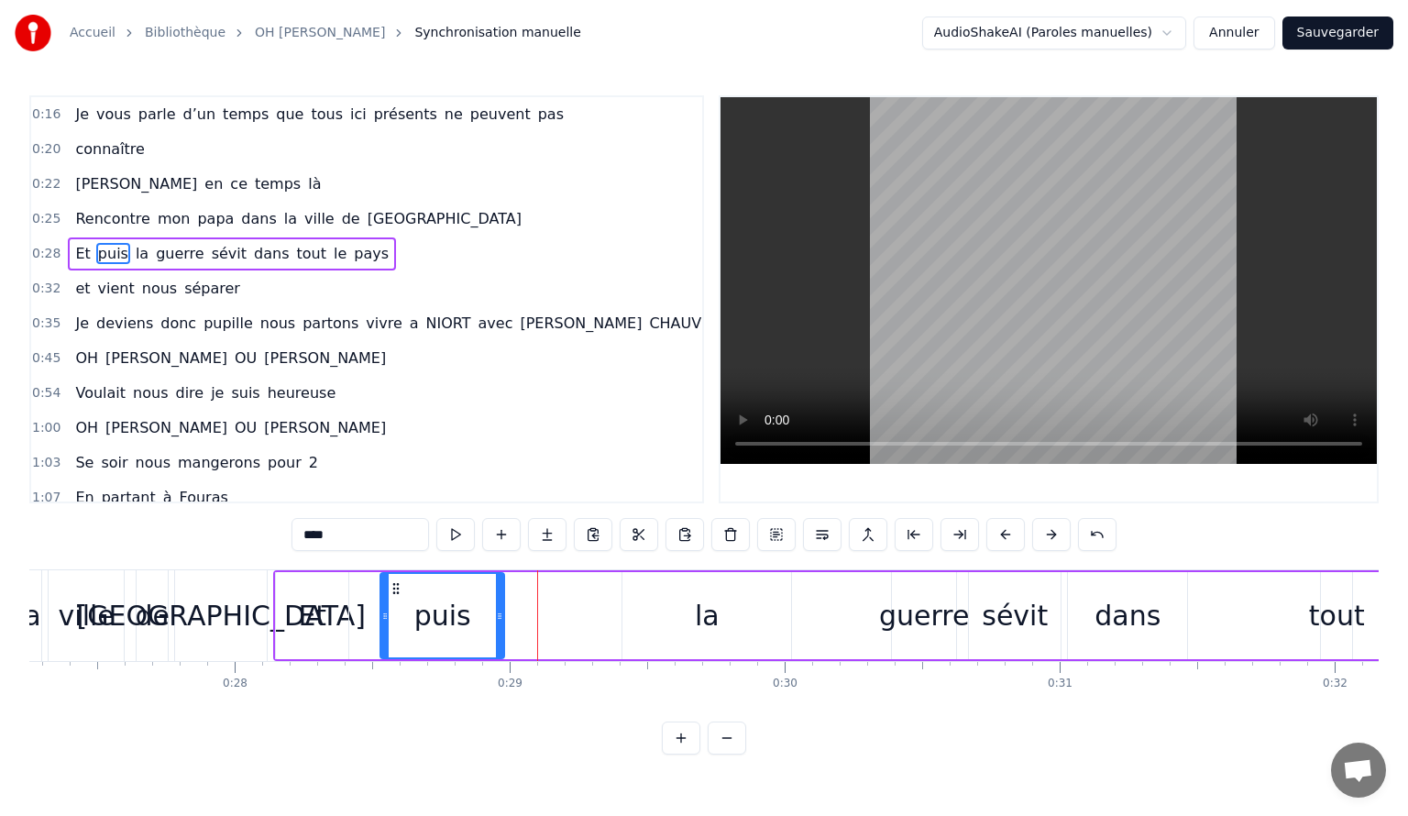
drag, startPoint x: 601, startPoint y: 620, endPoint x: 498, endPoint y: 617, distance: 103.6
click at [498, 617] on icon at bounding box center [499, 616] width 7 height 15
click at [453, 534] on button at bounding box center [455, 534] width 39 height 33
click at [761, 619] on div "la" at bounding box center [706, 615] width 169 height 87
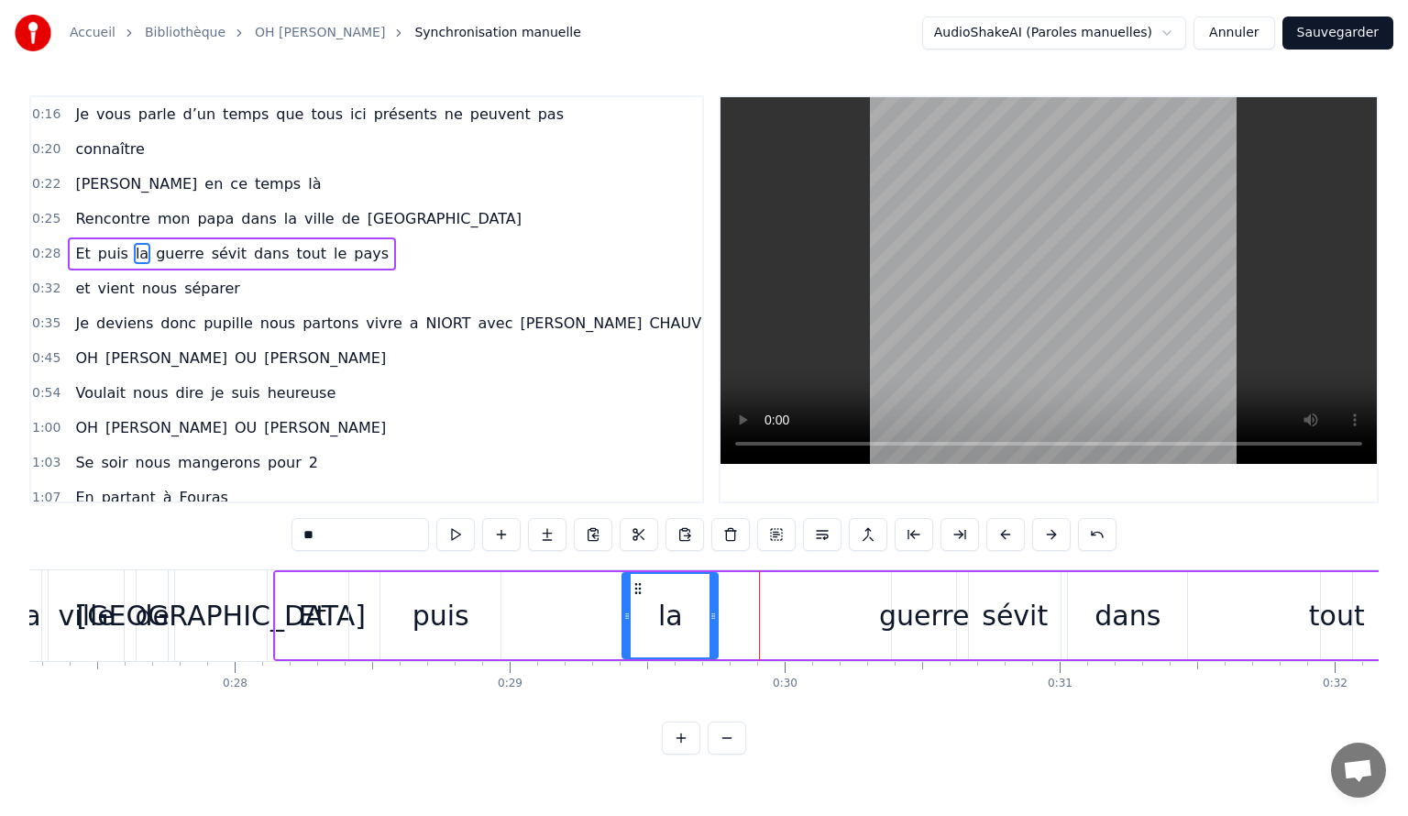
drag, startPoint x: 788, startPoint y: 618, endPoint x: 709, endPoint y: 613, distance: 79.9
click at [710, 613] on icon at bounding box center [713, 616] width 7 height 15
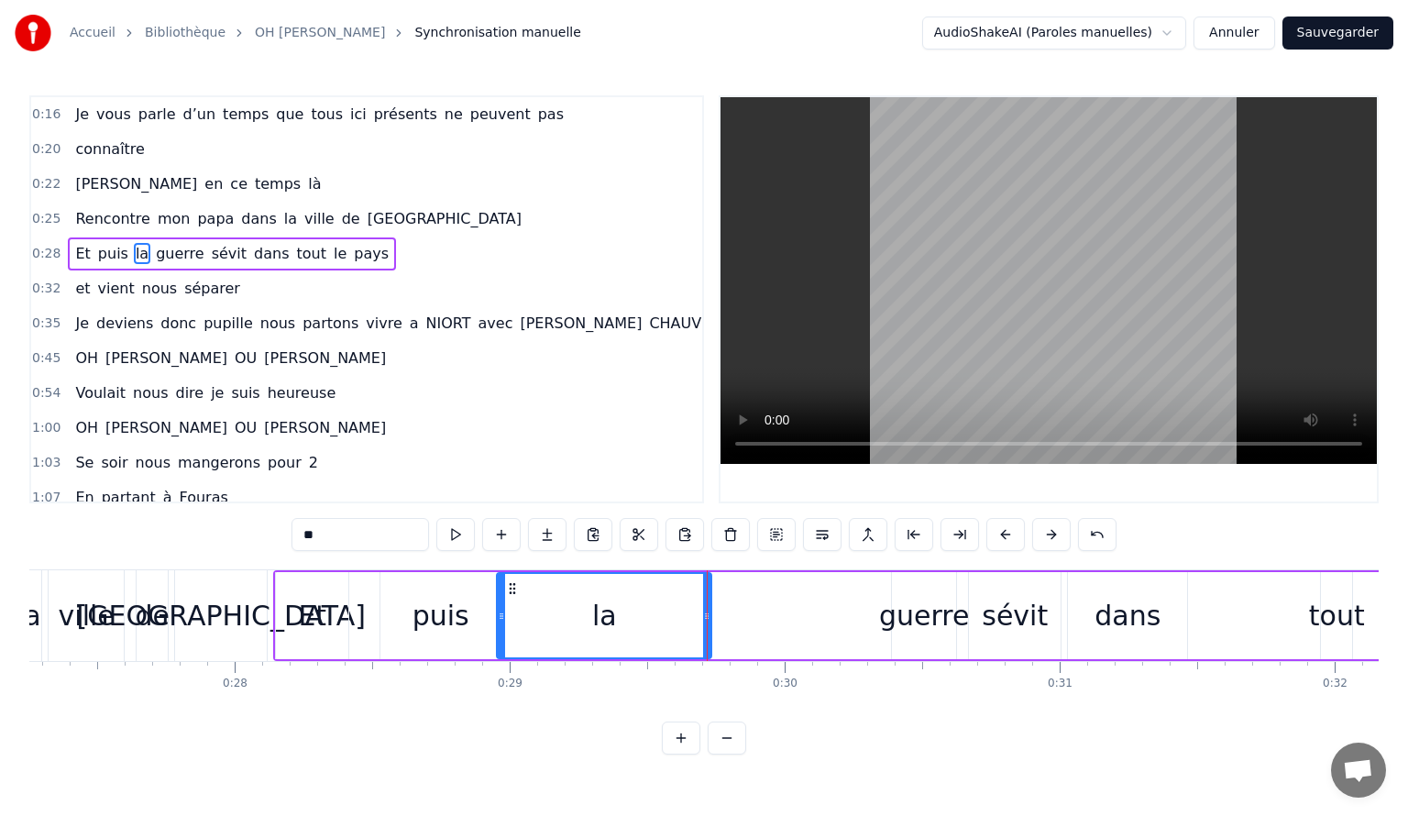
drag, startPoint x: 623, startPoint y: 620, endPoint x: 498, endPoint y: 609, distance: 126.1
click at [498, 609] on icon at bounding box center [501, 616] width 7 height 15
click at [899, 609] on div "guerre" at bounding box center [924, 615] width 90 height 41
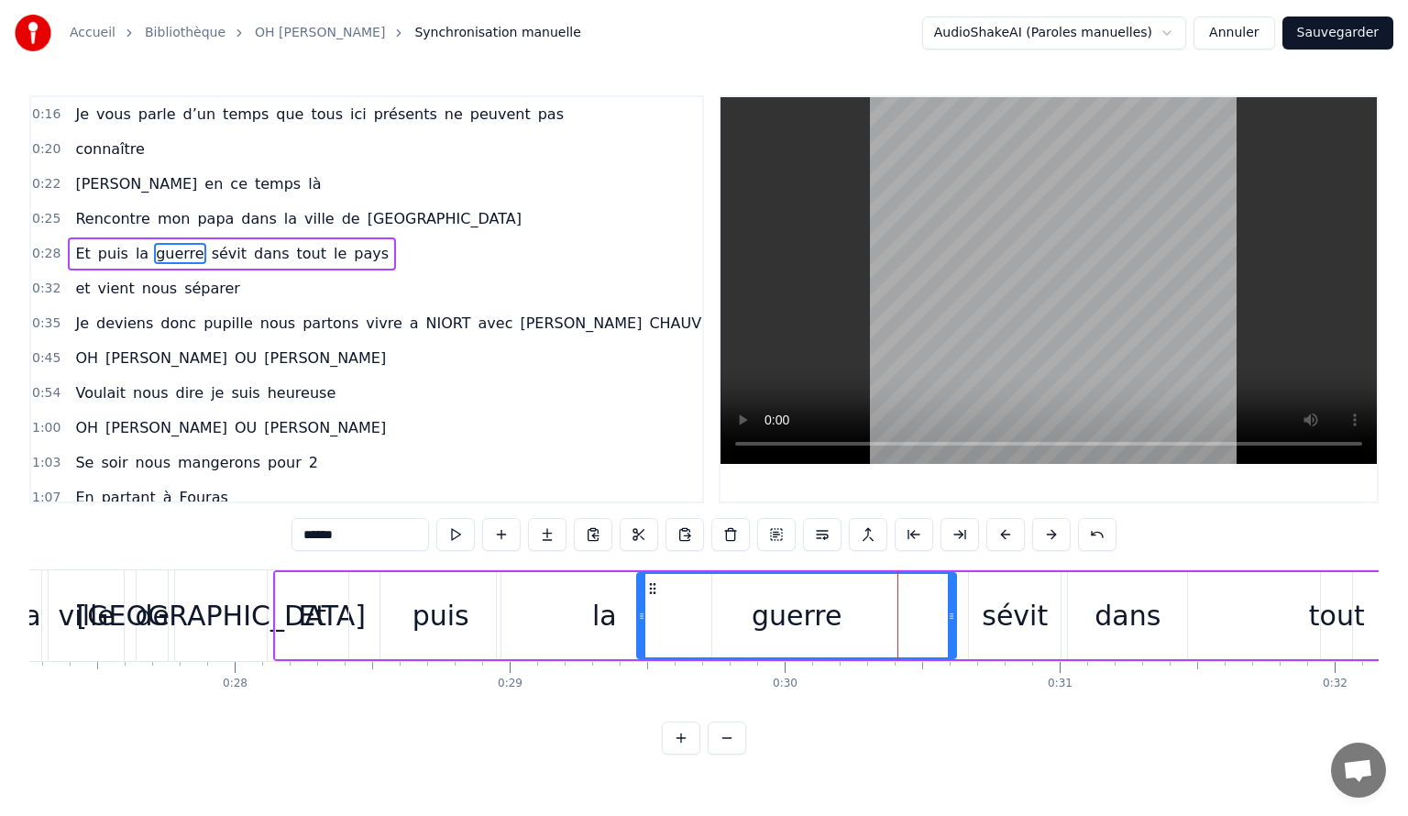
drag, startPoint x: 896, startPoint y: 611, endPoint x: 640, endPoint y: 612, distance: 255.8
click at [640, 612] on icon at bounding box center [641, 616] width 7 height 15
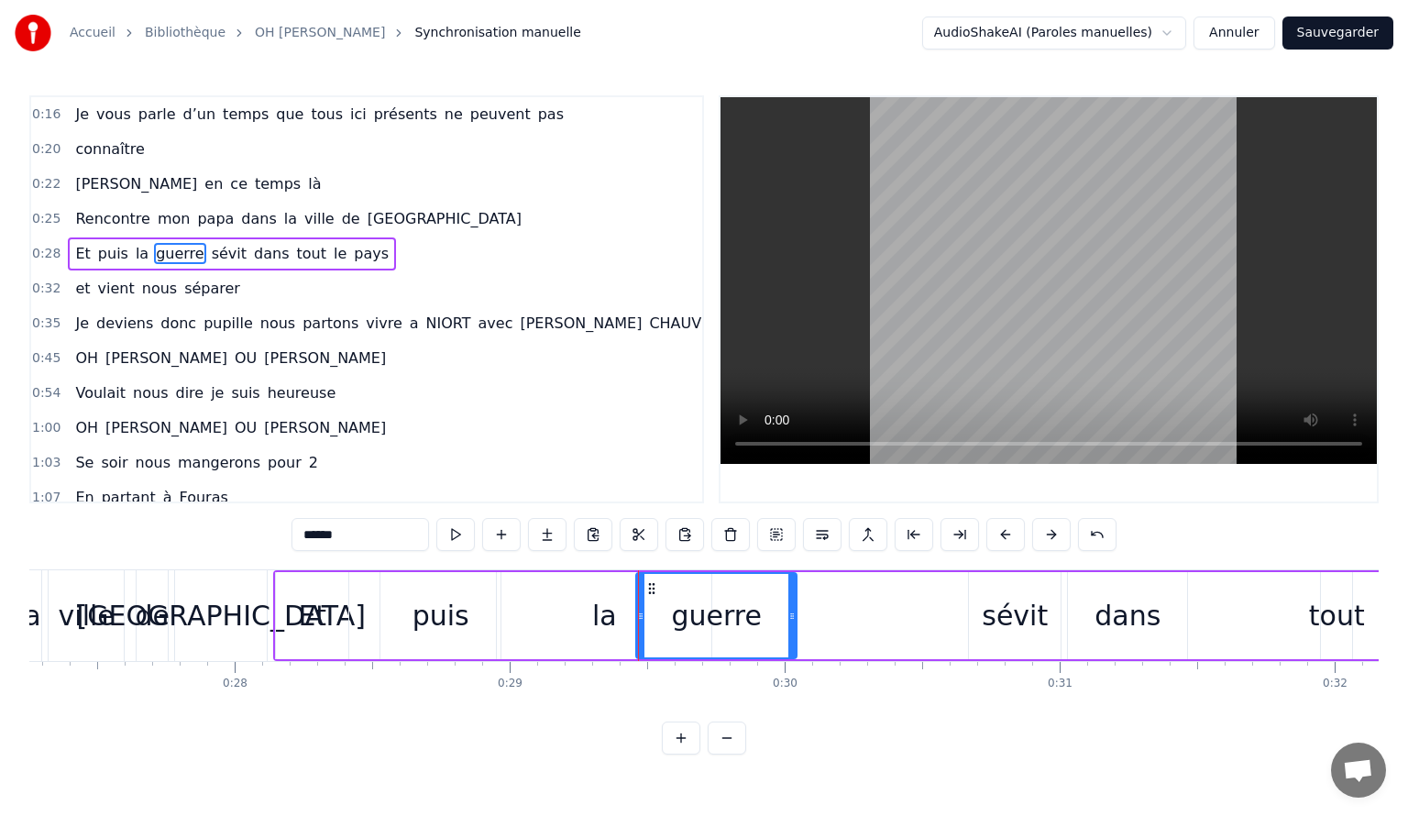
drag, startPoint x: 952, startPoint y: 616, endPoint x: 792, endPoint y: 601, distance: 160.2
click at [792, 601] on div at bounding box center [791, 615] width 7 height 83
click at [1004, 615] on div "sévit" at bounding box center [1015, 615] width 66 height 41
type input "*****"
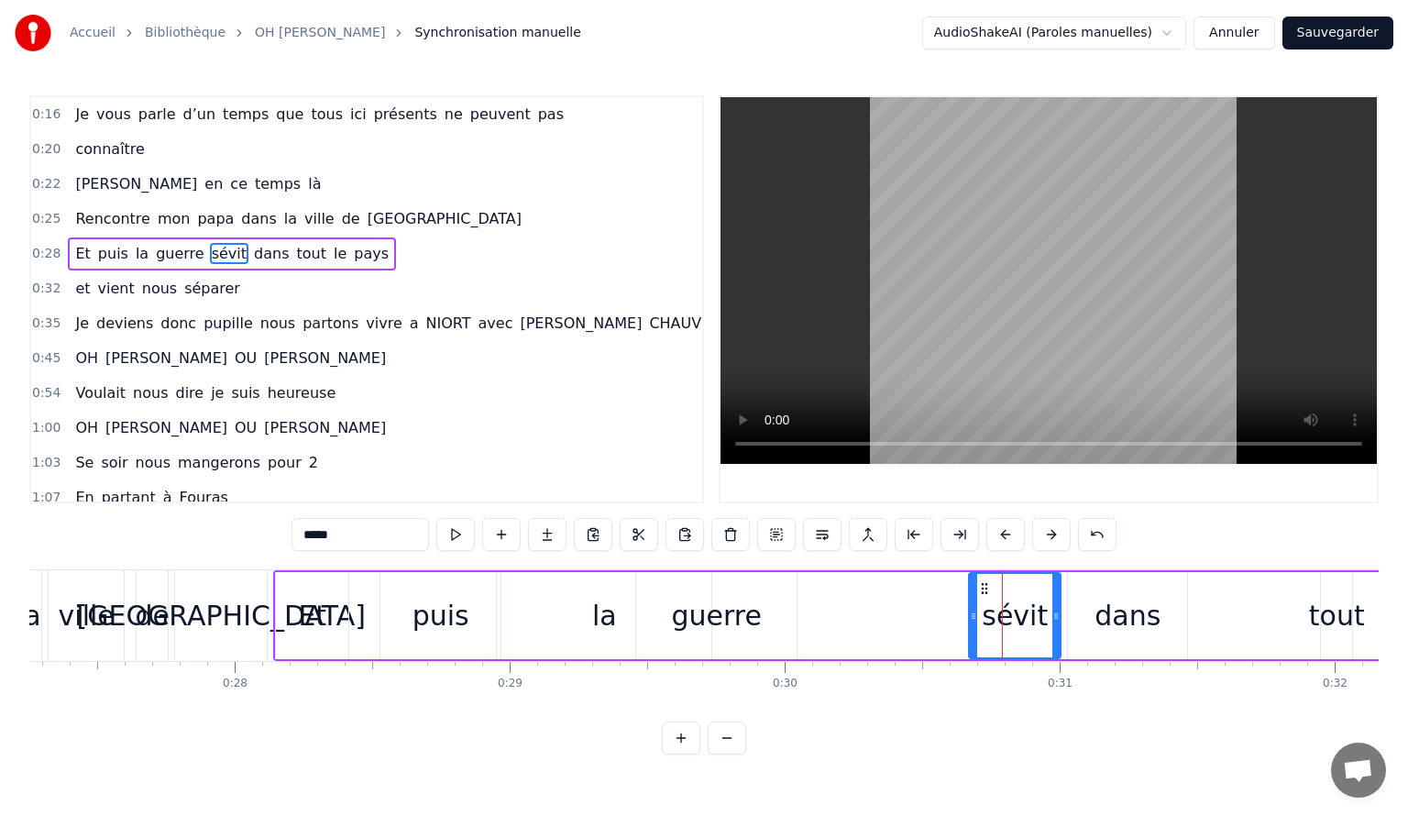
click at [210, 249] on span "sévit" at bounding box center [229, 253] width 39 height 21
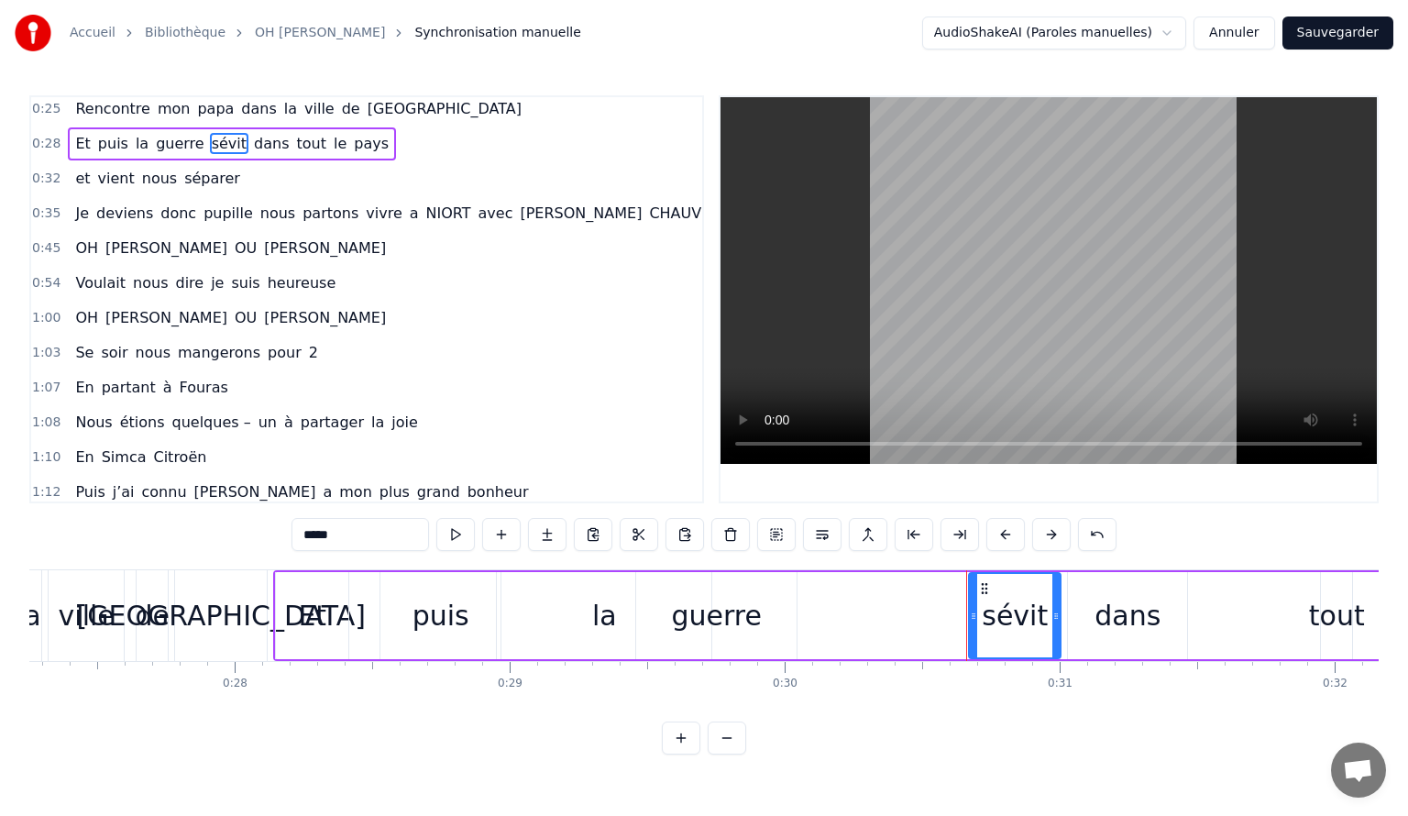
scroll to position [0, 0]
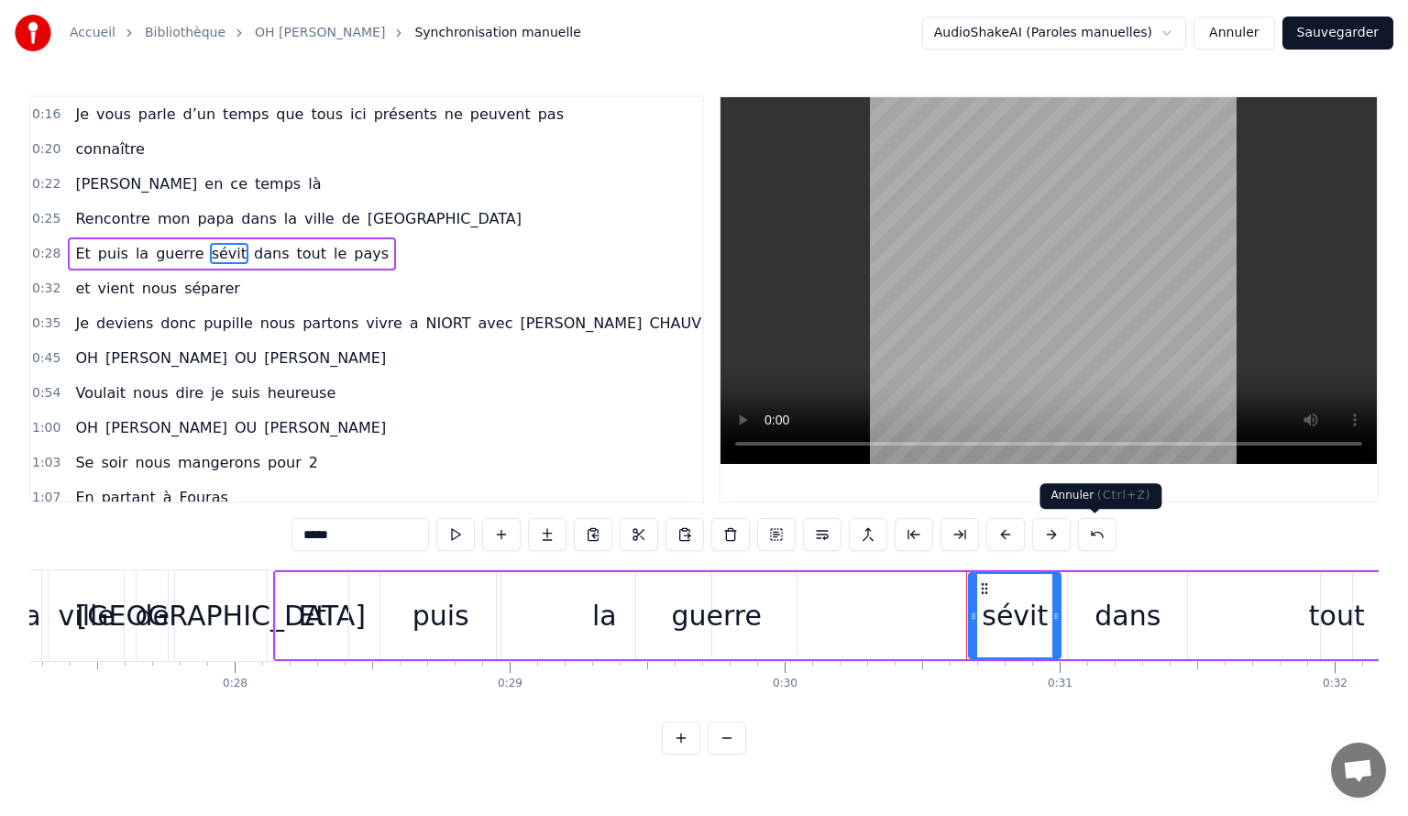
click at [1095, 542] on button at bounding box center [1097, 534] width 39 height 33
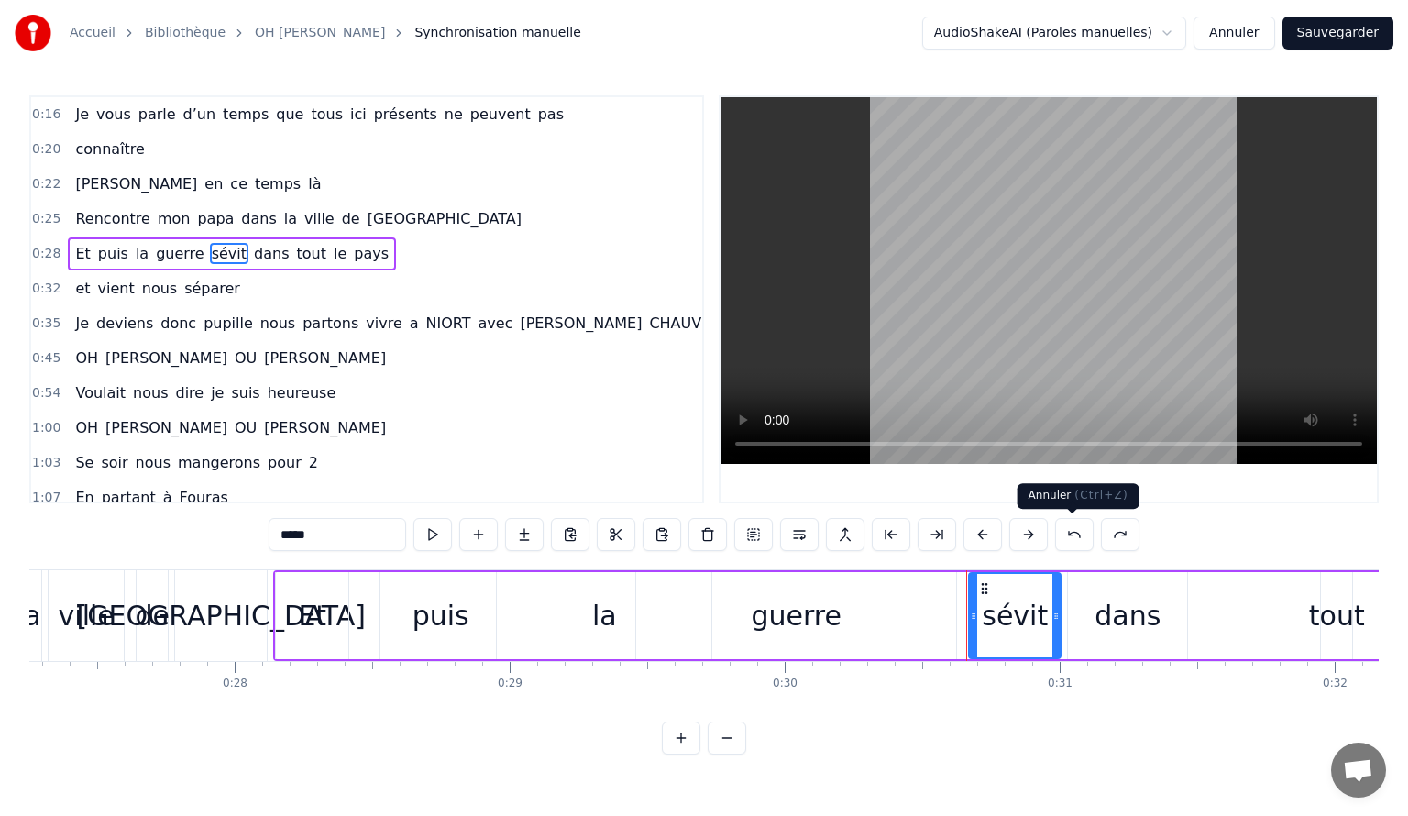
click at [1078, 533] on button at bounding box center [1074, 534] width 39 height 33
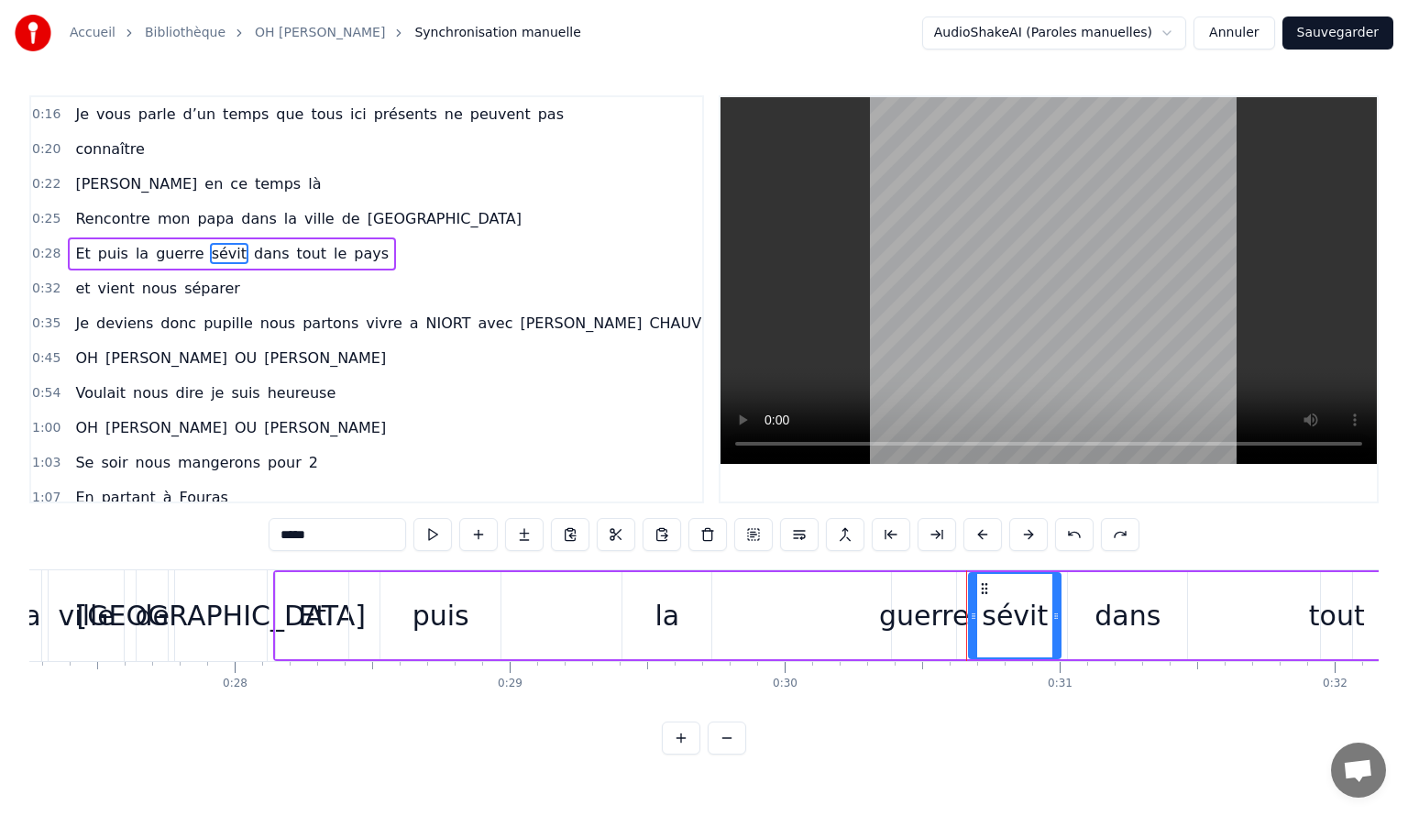
click at [1078, 533] on button at bounding box center [1074, 534] width 39 height 33
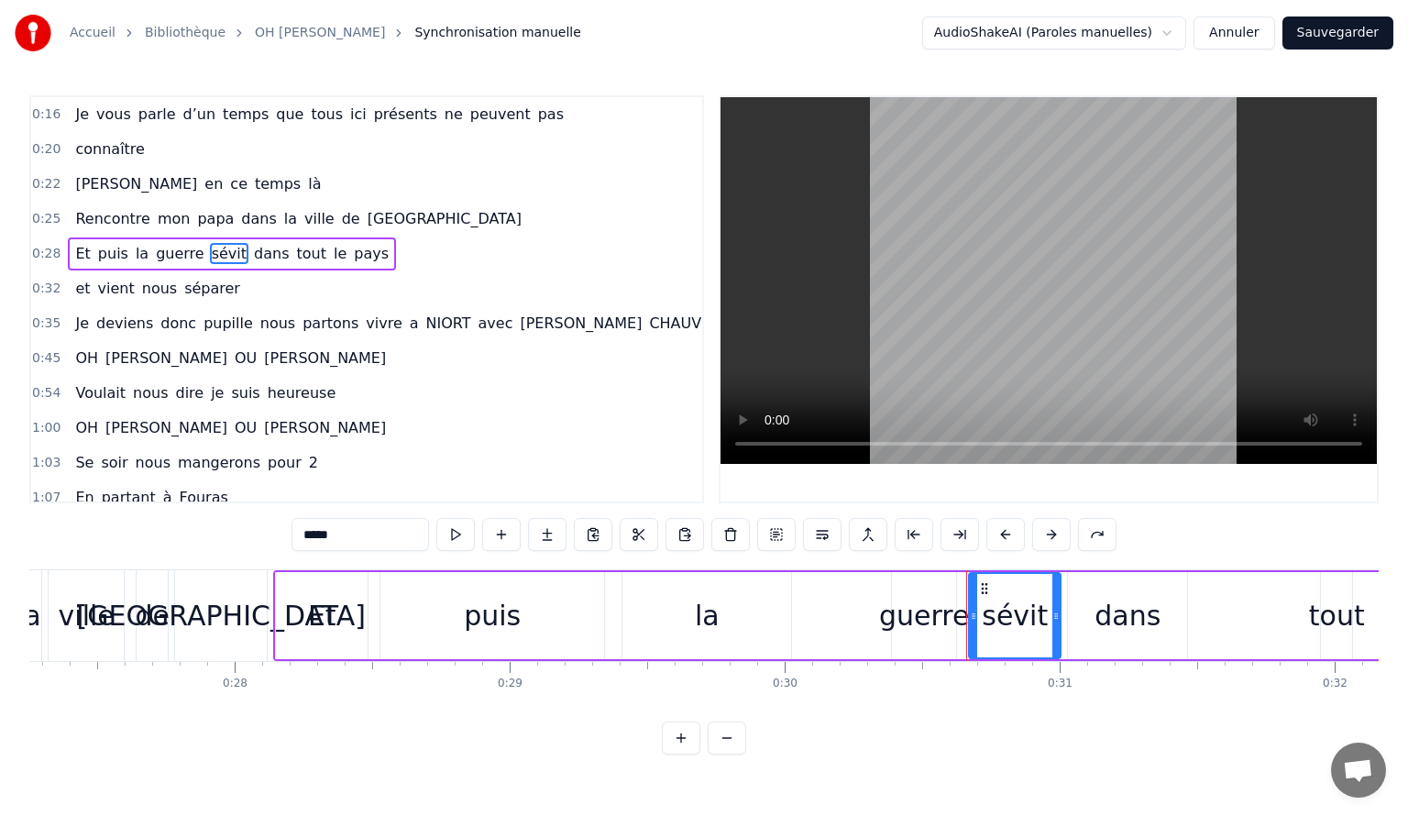
click at [1078, 533] on button at bounding box center [1097, 534] width 39 height 33
click at [1078, 533] on button at bounding box center [1074, 534] width 39 height 33
click at [1078, 533] on button at bounding box center [1097, 534] width 39 height 33
click at [1078, 533] on button at bounding box center [1074, 534] width 39 height 33
click at [279, 37] on link "OH [PERSON_NAME]" at bounding box center [320, 33] width 130 height 18
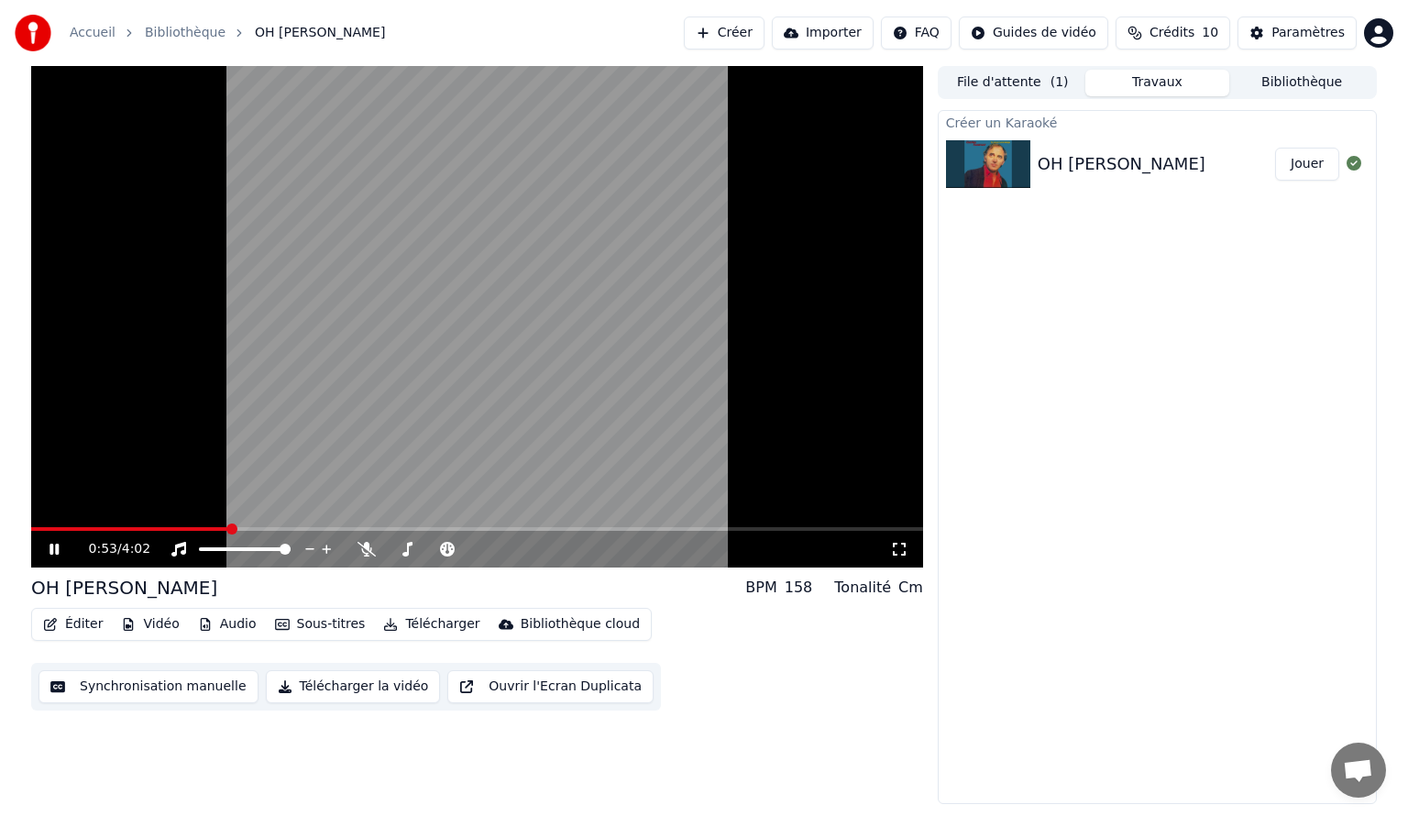
click at [58, 549] on icon at bounding box center [54, 549] width 9 height 11
click at [763, 29] on button "Créer" at bounding box center [724, 33] width 81 height 33
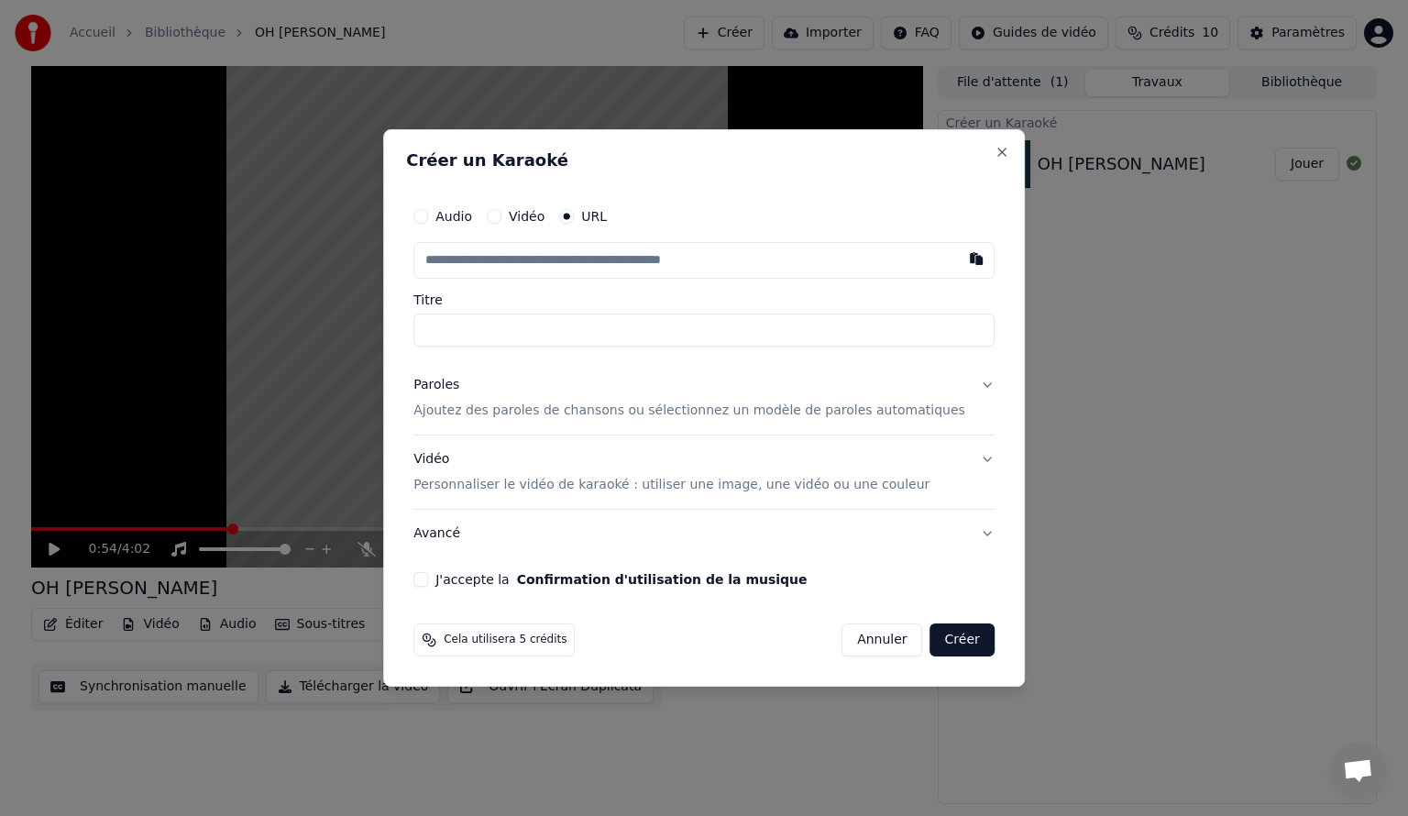
type input "**********"
click at [963, 383] on button "Paroles Ajoutez des paroles de chansons ou sélectionnez un modèle de paroles au…" at bounding box center [703, 397] width 581 height 73
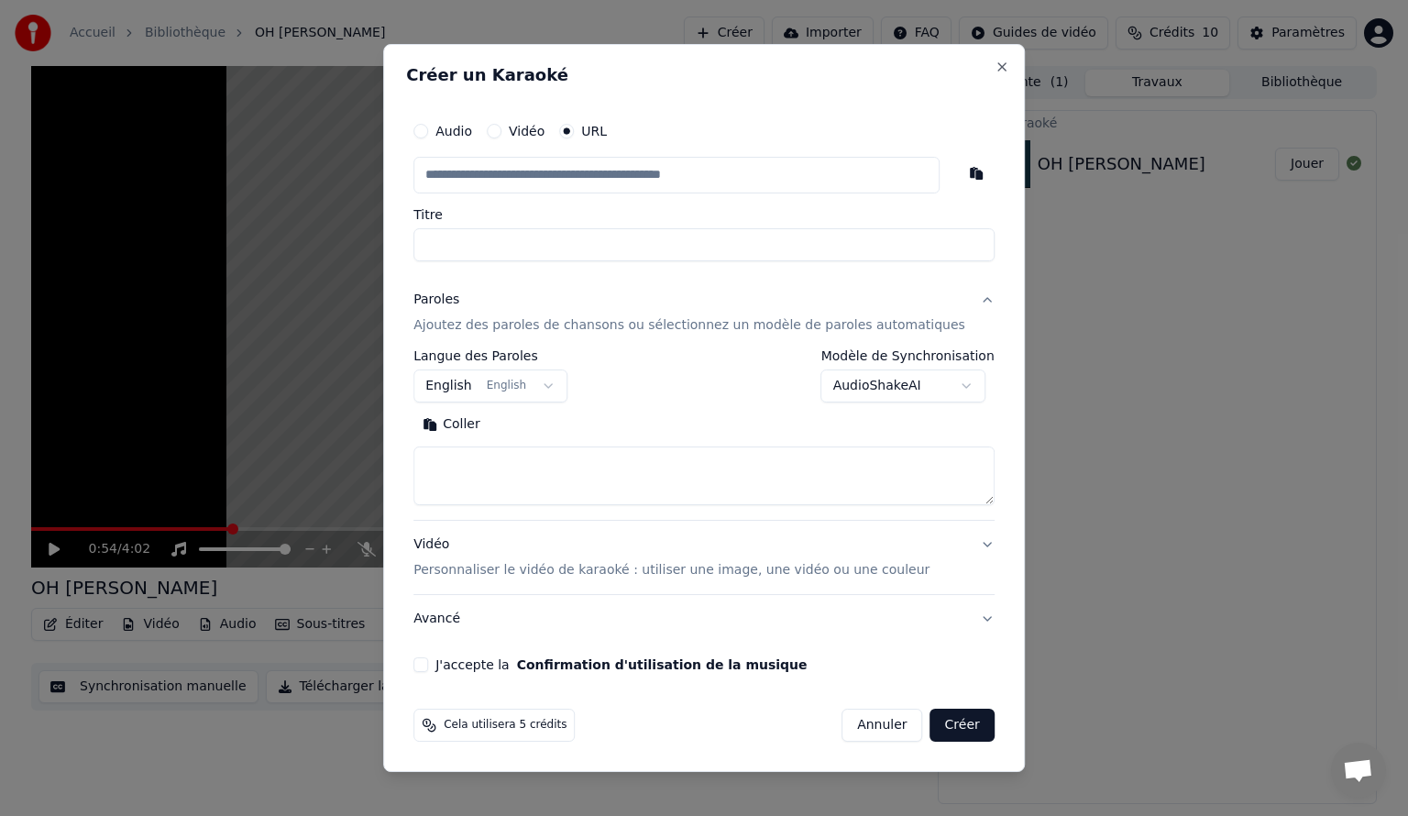
click at [666, 459] on textarea at bounding box center [703, 475] width 581 height 59
paste textarea "**********"
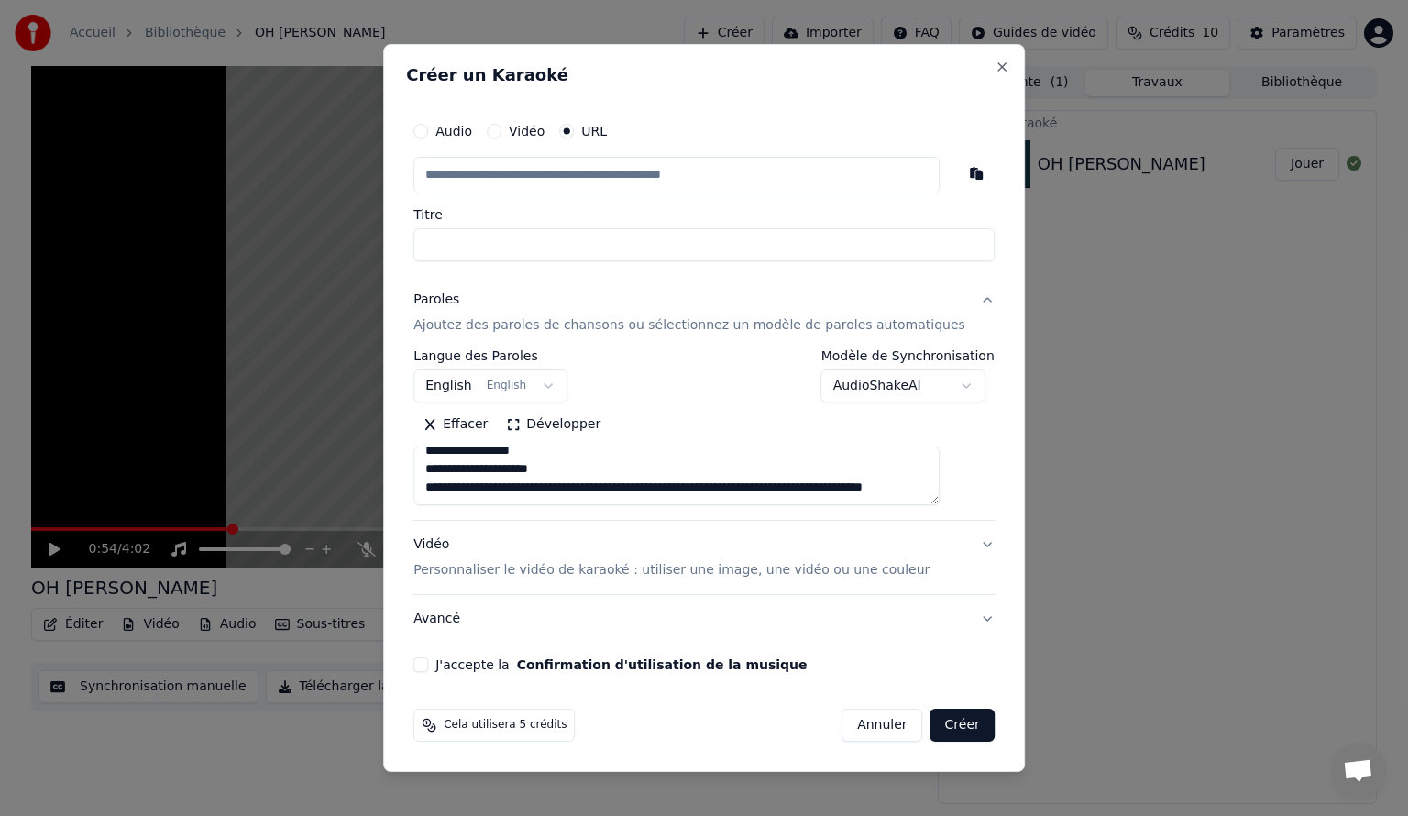
scroll to position [983, 0]
drag, startPoint x: 639, startPoint y: 478, endPoint x: 885, endPoint y: 496, distance: 246.4
click at [885, 496] on textarea at bounding box center [676, 475] width 526 height 59
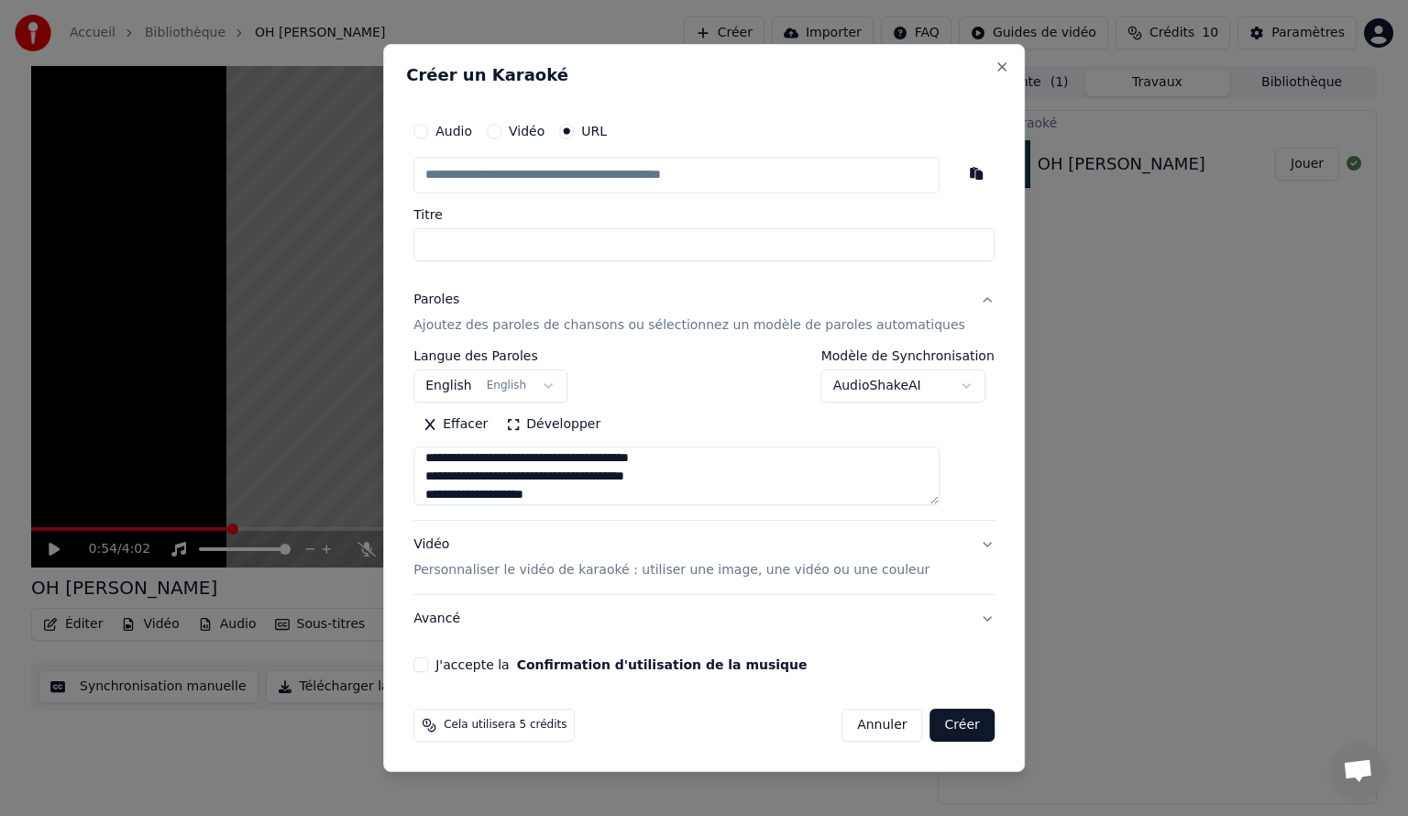
scroll to position [62, 0]
click at [454, 490] on textarea at bounding box center [676, 475] width 526 height 59
click at [455, 480] on textarea at bounding box center [676, 475] width 526 height 59
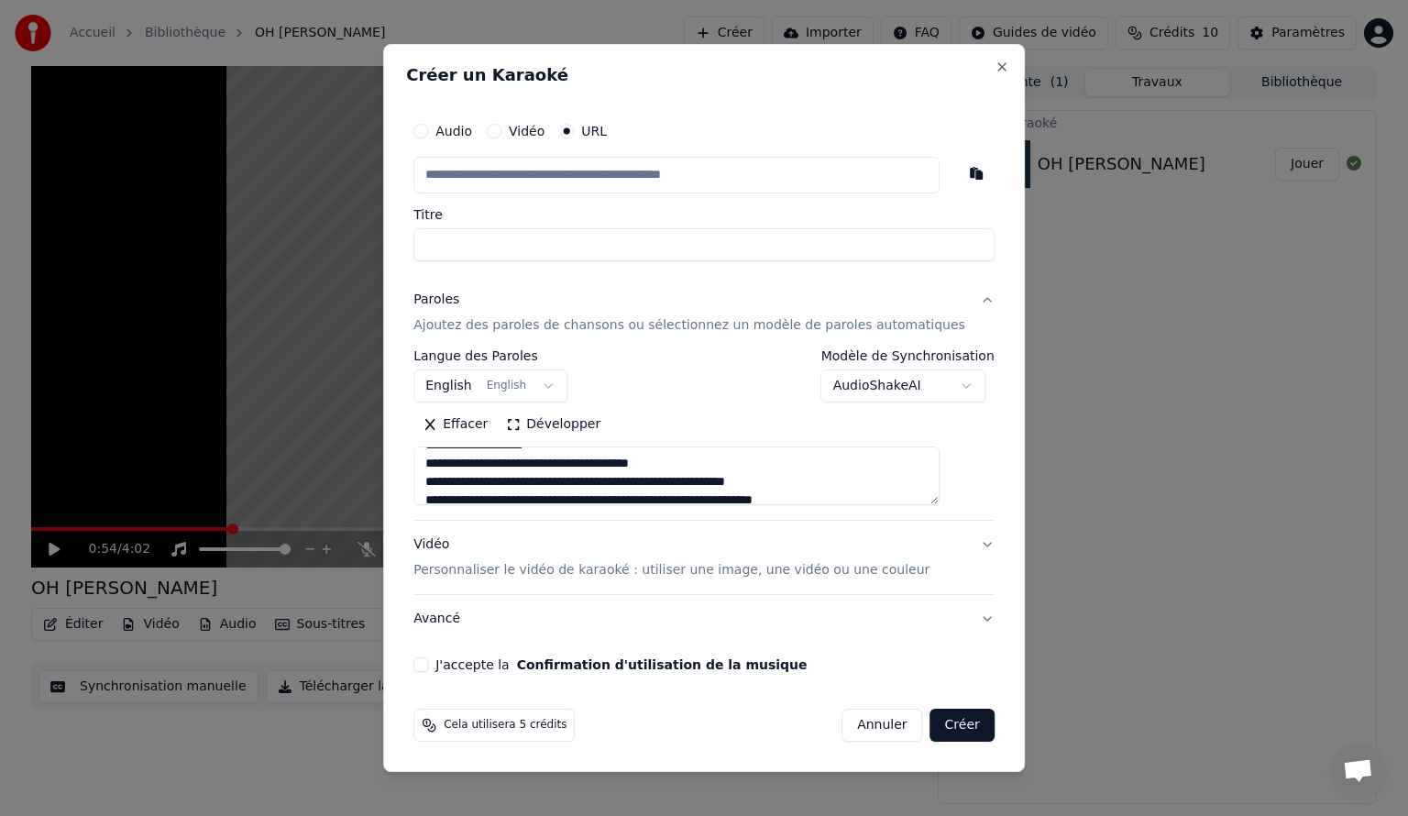
click at [457, 477] on textarea at bounding box center [676, 475] width 526 height 59
click at [680, 477] on textarea at bounding box center [676, 475] width 526 height 59
click at [681, 466] on textarea at bounding box center [676, 475] width 526 height 59
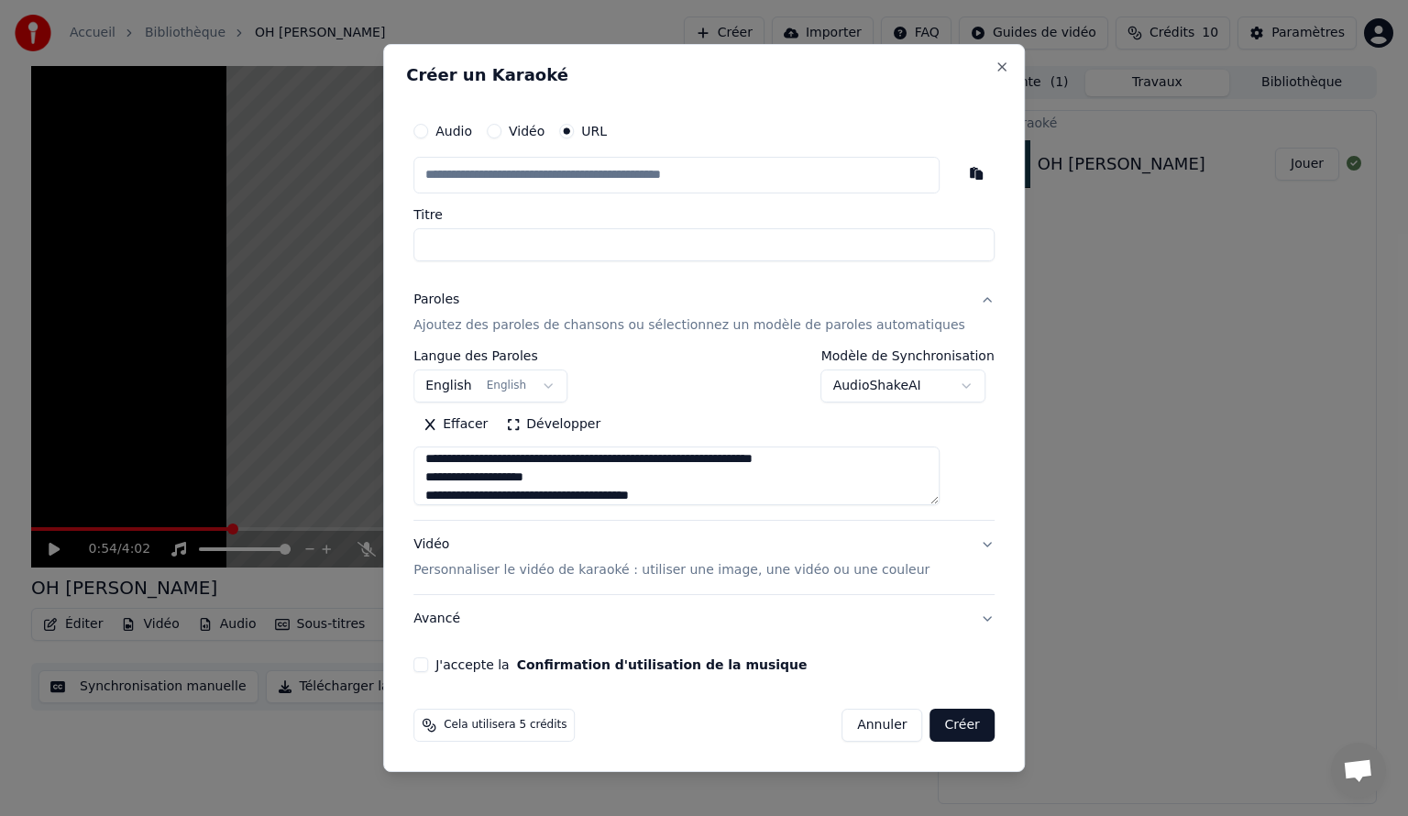
scroll to position [0, 0]
type textarea "**********"
click at [428, 660] on button "J'accepte la Confirmation d'utilisation de la musique" at bounding box center [420, 664] width 15 height 15
click at [949, 719] on button "Créer" at bounding box center [962, 725] width 64 height 33
select select "**"
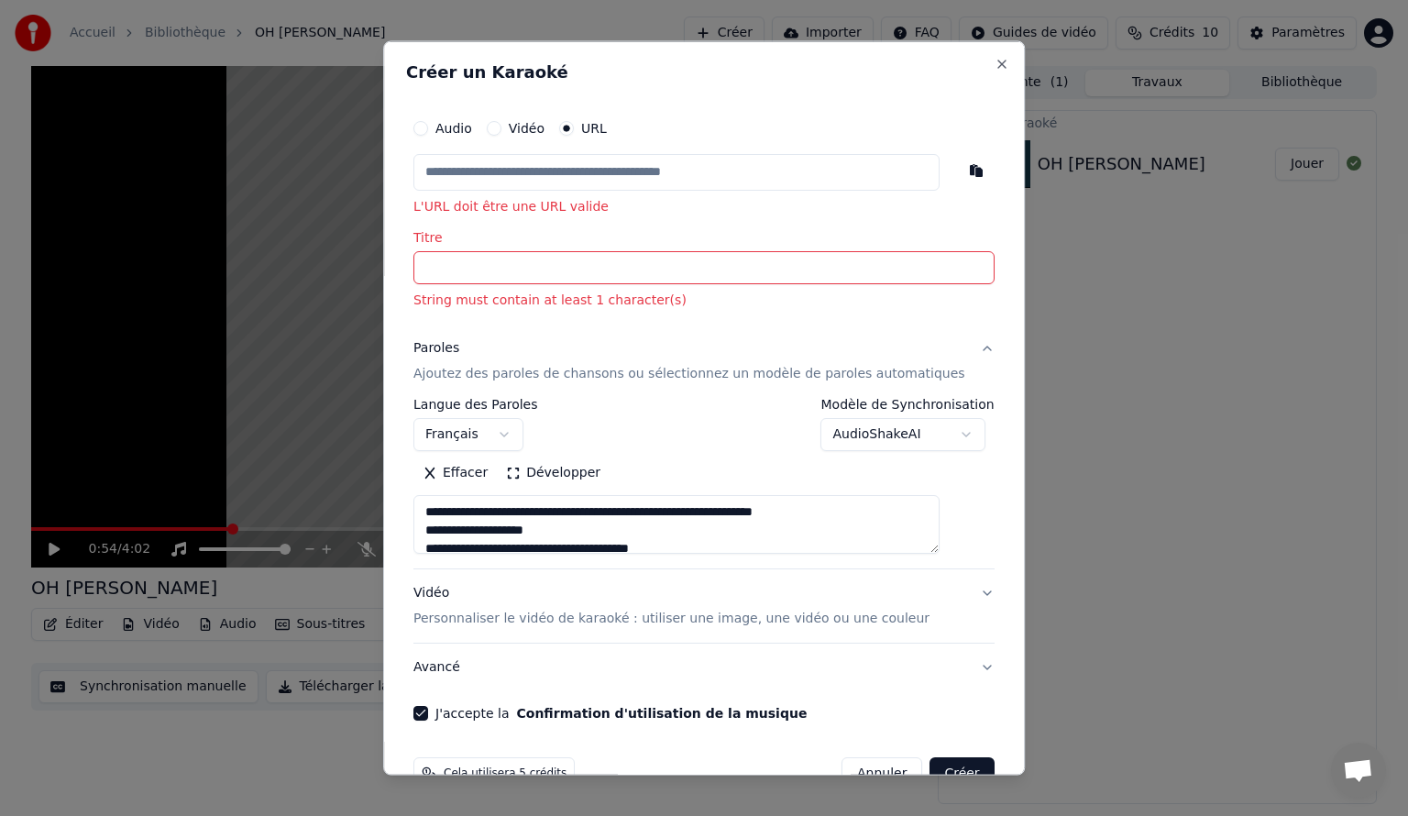
click at [608, 260] on input "Titre" at bounding box center [703, 266] width 581 height 33
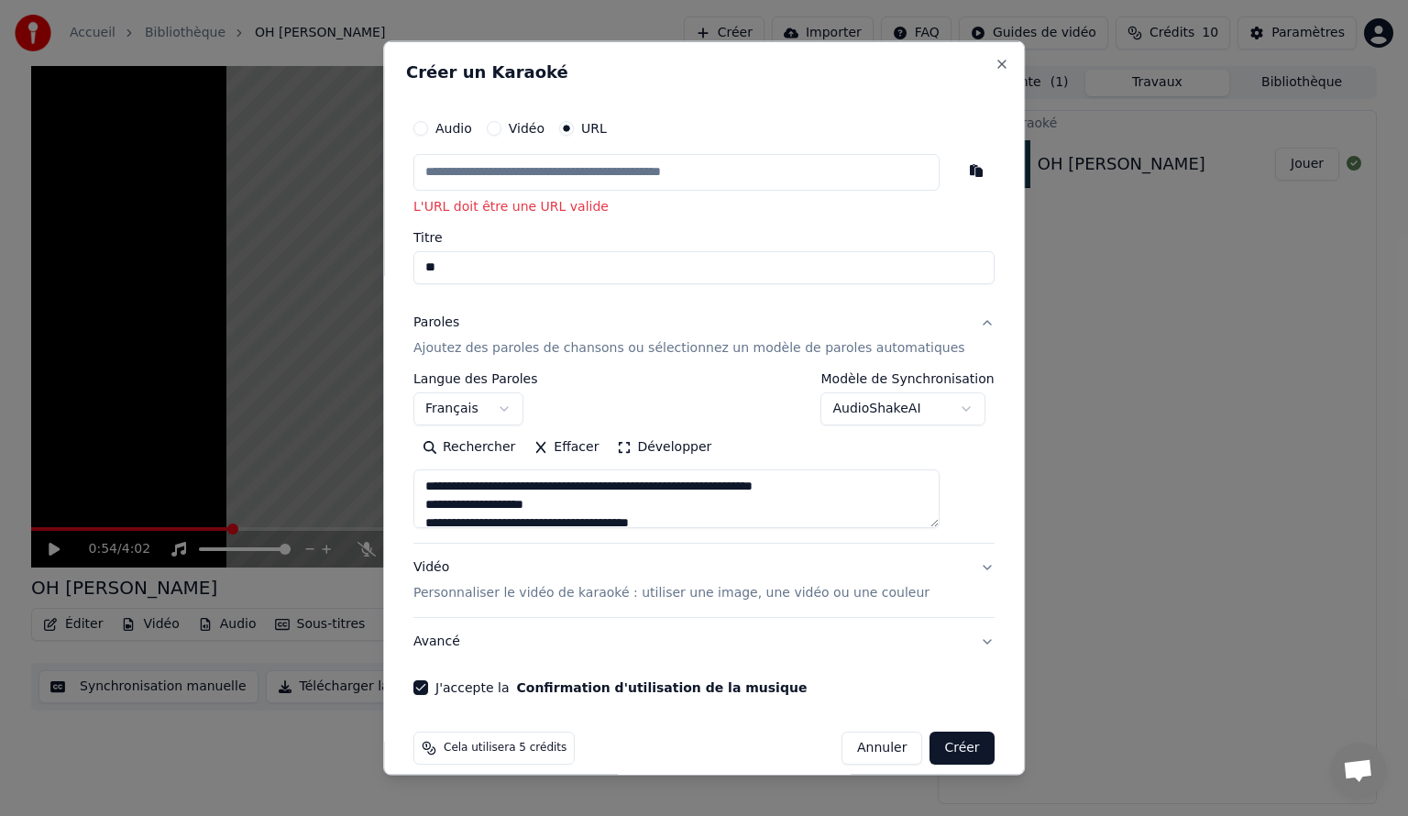
type input "*"
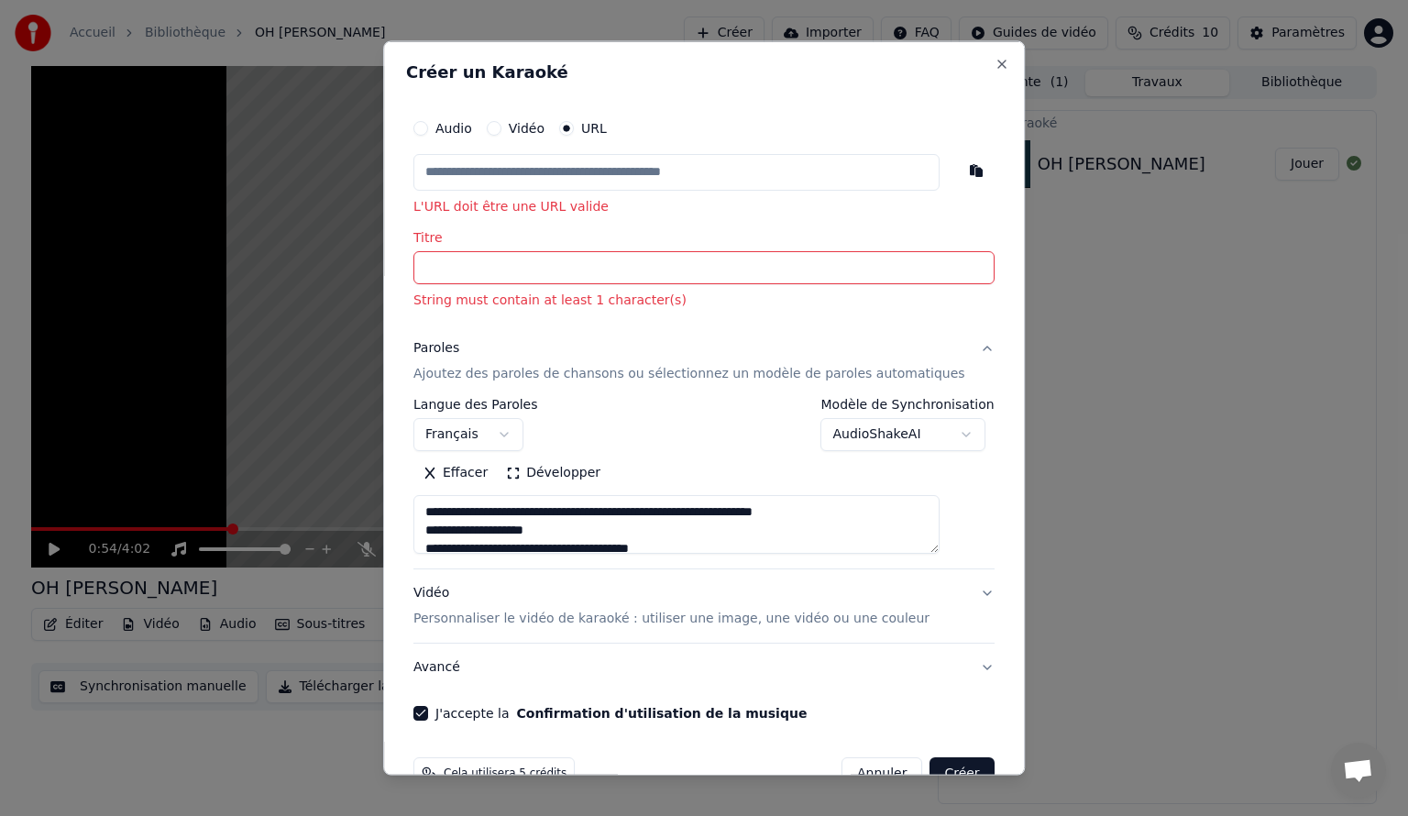
type input "*"
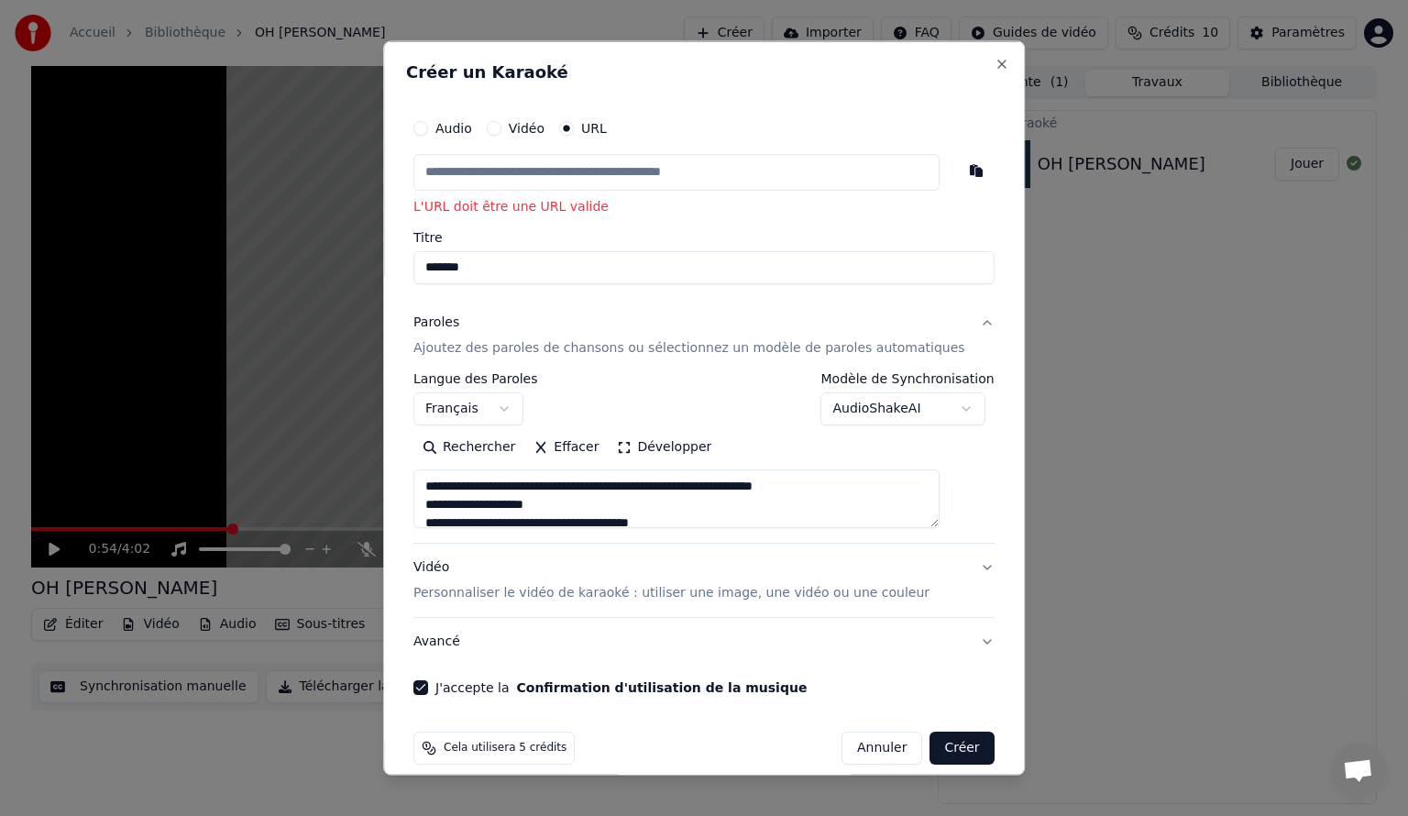
type input "******"
click at [943, 741] on button "Créer" at bounding box center [962, 747] width 64 height 33
click at [596, 165] on input "text" at bounding box center [676, 172] width 526 height 37
paste input "**********"
type input "**********"
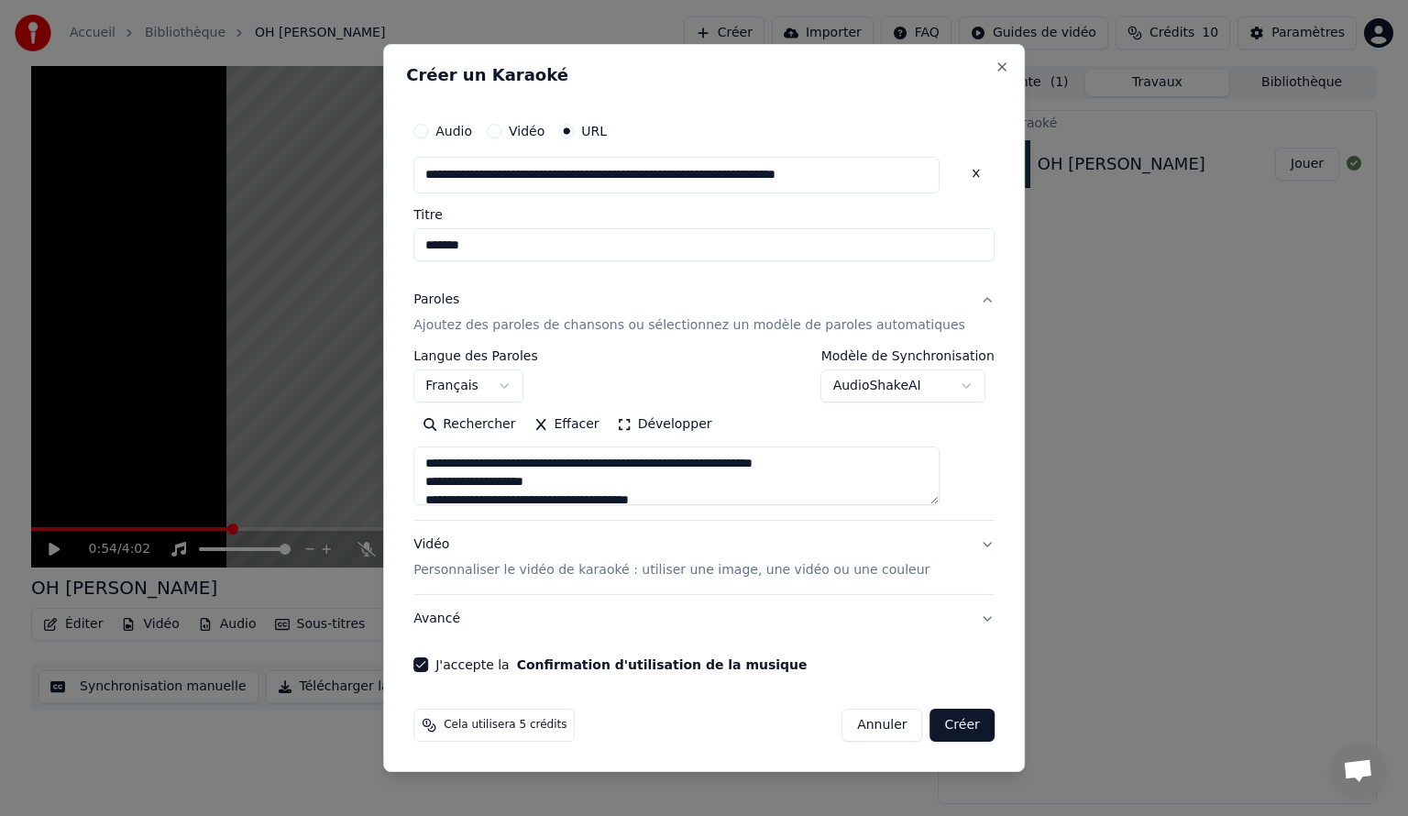
type input "*********"
type input "**********"
click at [940, 722] on button "Créer" at bounding box center [962, 725] width 64 height 33
type input "**********"
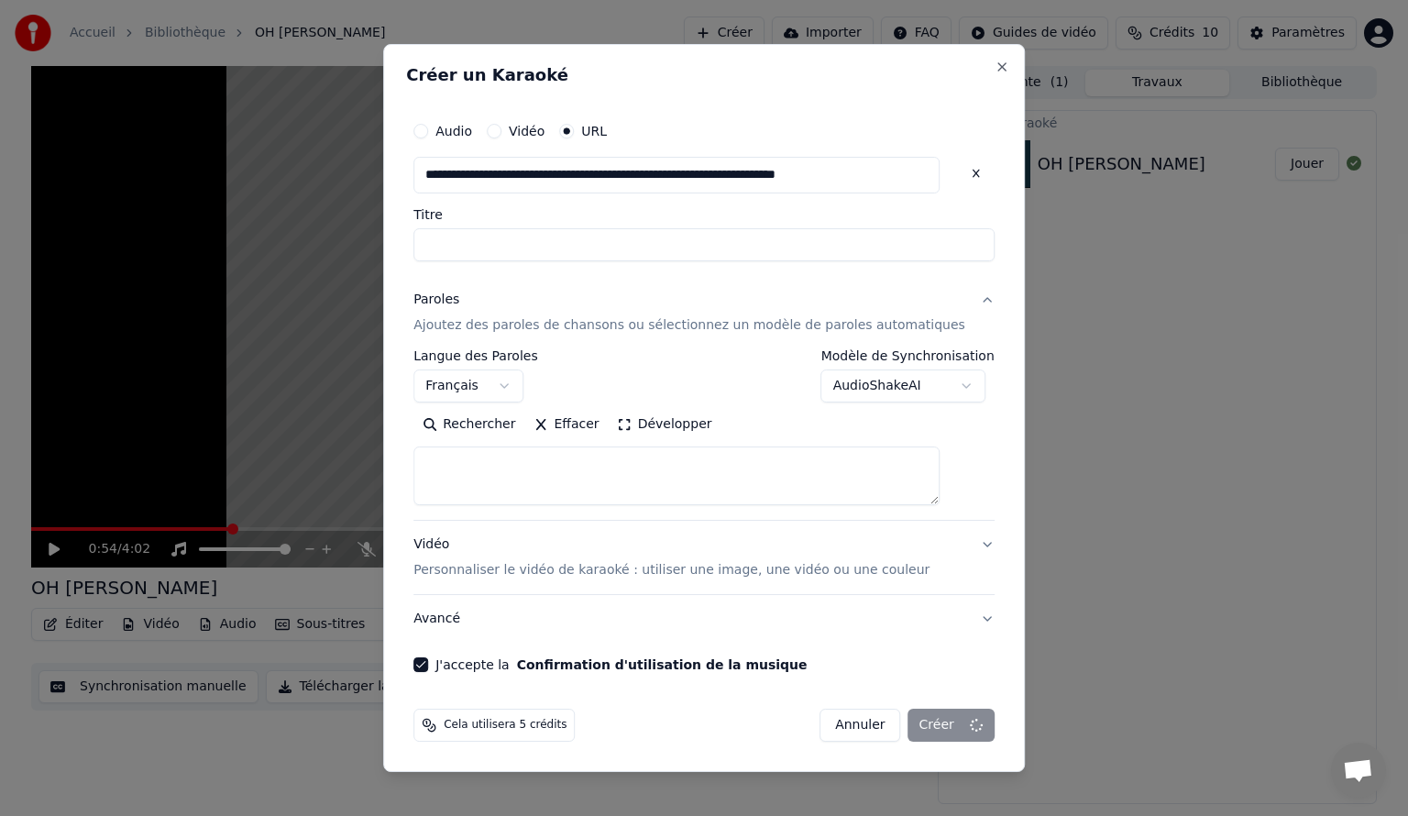
select select
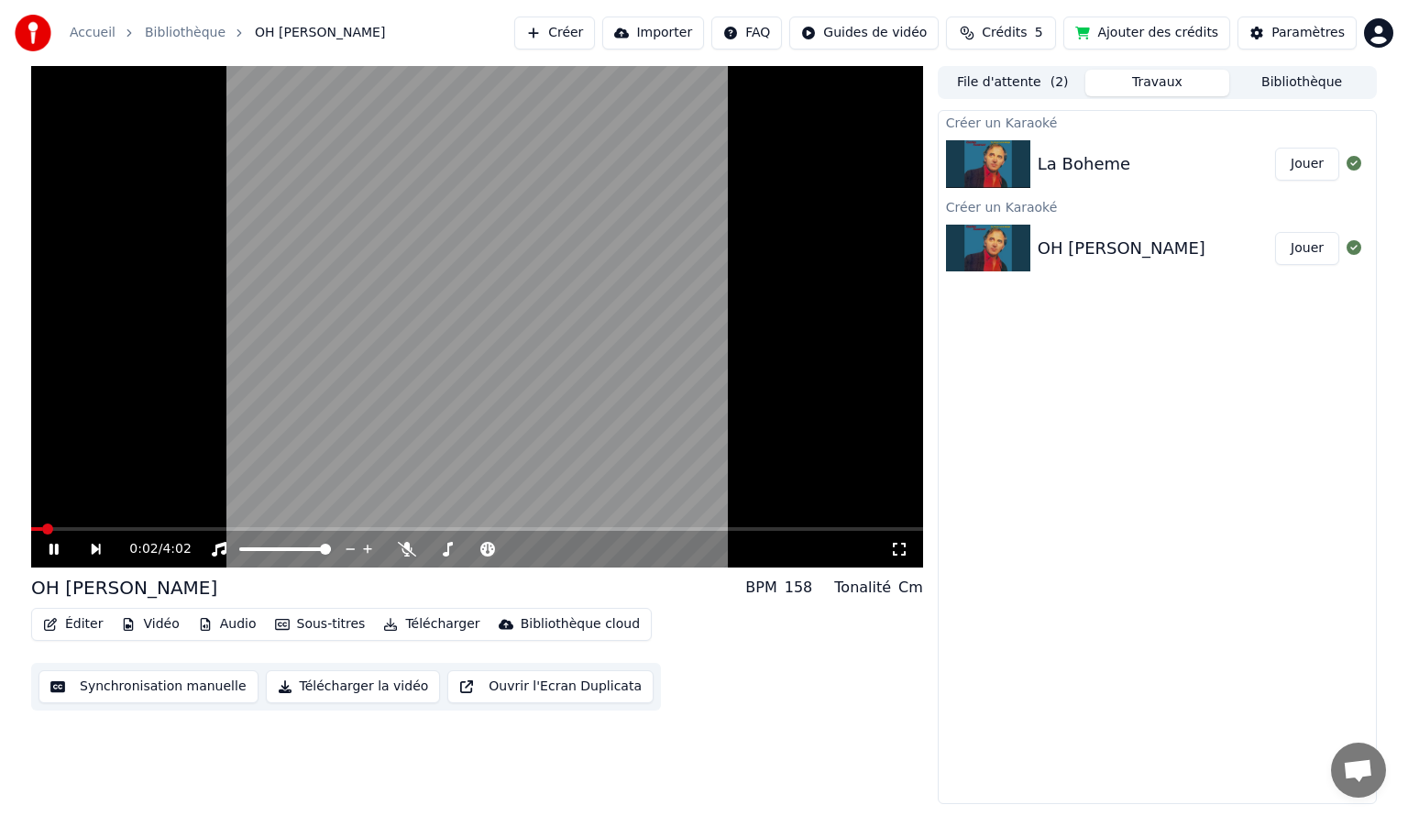
click at [896, 546] on icon at bounding box center [899, 549] width 18 height 15
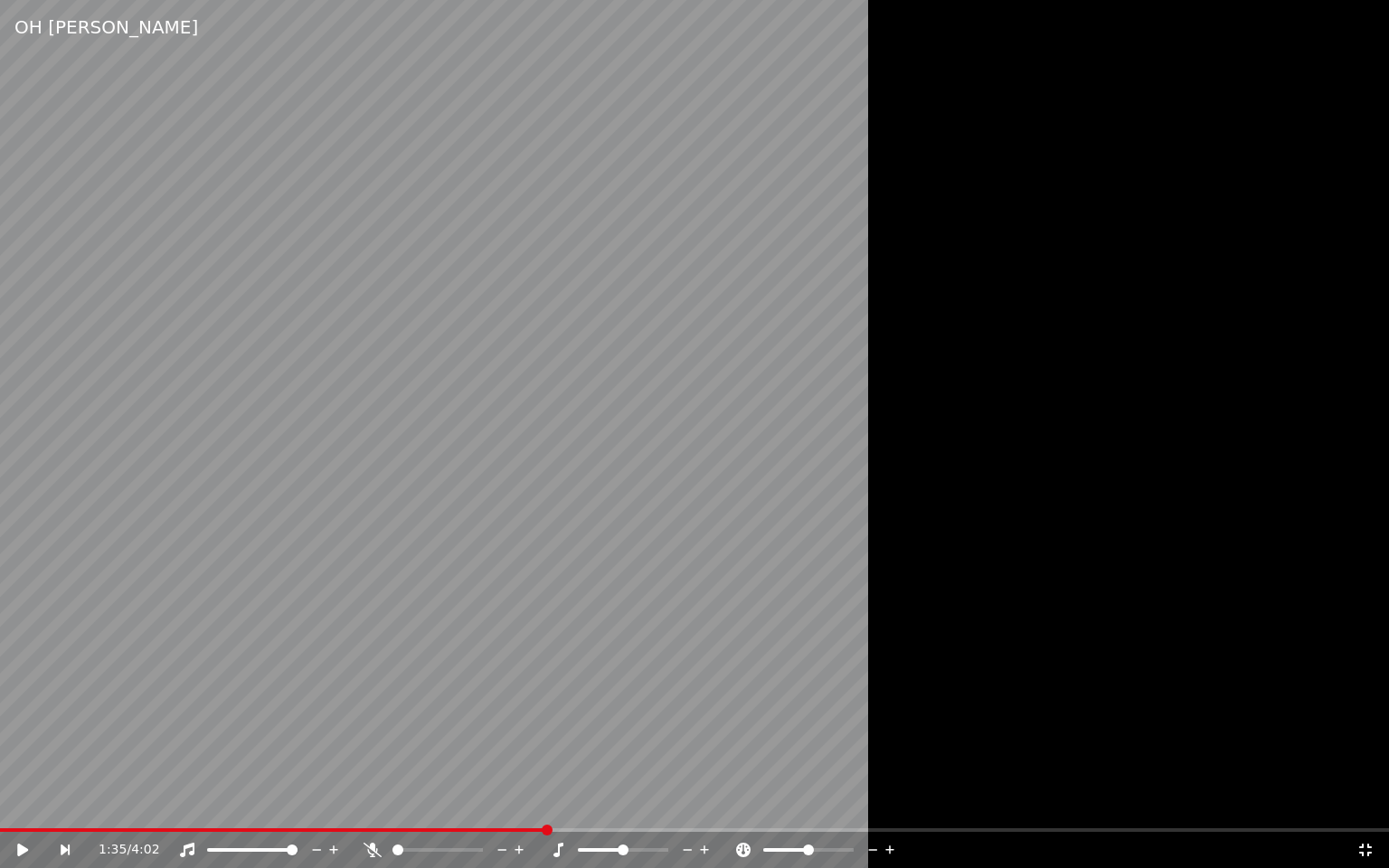
click at [1362, 804] on icon at bounding box center [1365, 849] width 18 height 15
